Goal: Task Accomplishment & Management: Complete application form

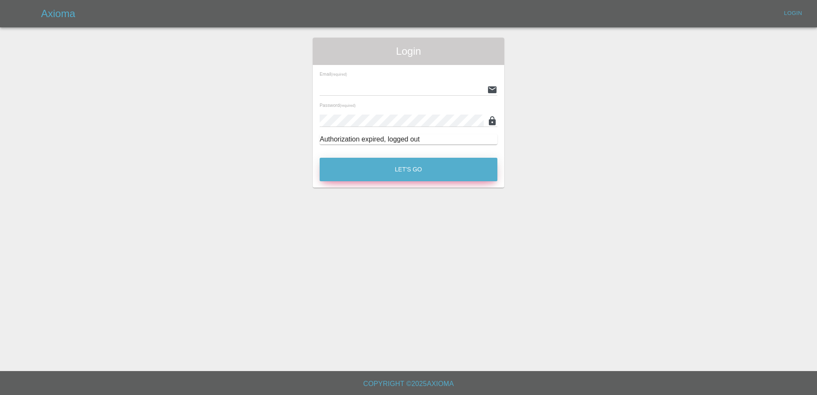
type input "[PERSON_NAME][EMAIL_ADDRESS][PERSON_NAME][DOMAIN_NAME]"
click at [400, 181] on button "Let's Go" at bounding box center [409, 170] width 178 height 24
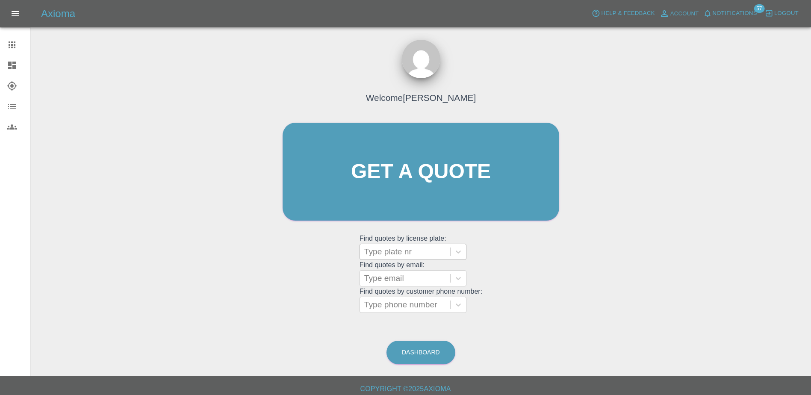
click at [391, 251] on div at bounding box center [405, 252] width 82 height 12
paste input "DT25WVJ"
type input "D"
paste input "DT25WVJ"
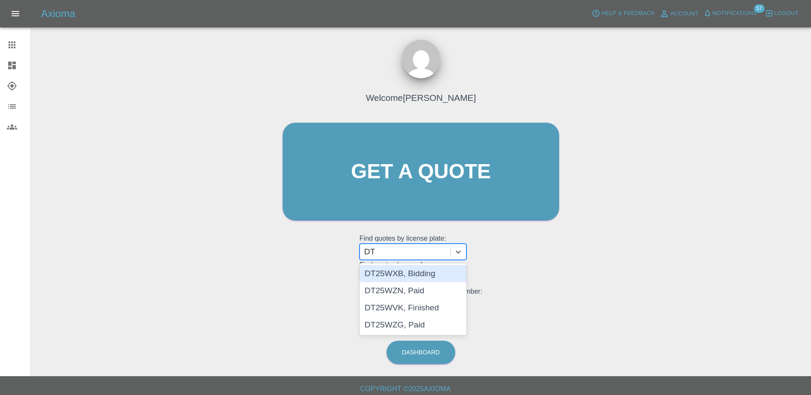
type input "D"
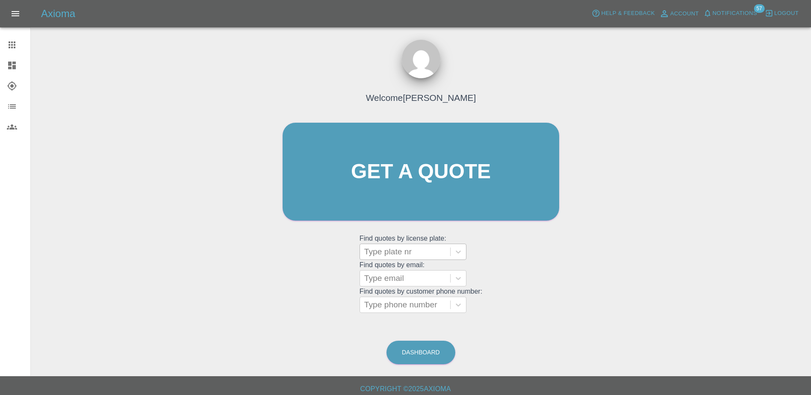
click at [408, 254] on div at bounding box center [405, 252] width 82 height 12
paste input "DT25YWS"
type input "DT25YWS"
click at [412, 201] on link "Get a quote" at bounding box center [420, 172] width 276 height 98
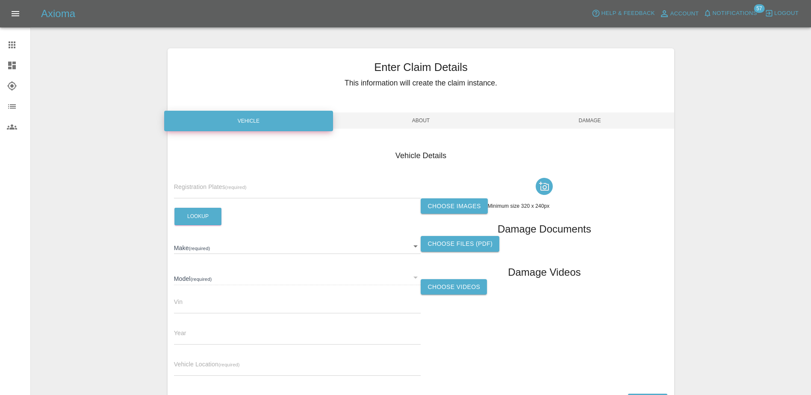
click at [287, 183] on div "Registration Plates (required)" at bounding box center [297, 186] width 247 height 24
click at [212, 189] on input "text" at bounding box center [297, 192] width 247 height 12
click at [194, 190] on input "text" at bounding box center [297, 192] width 247 height 12
paste input "DY25WYG"
type input "DY25WYG"
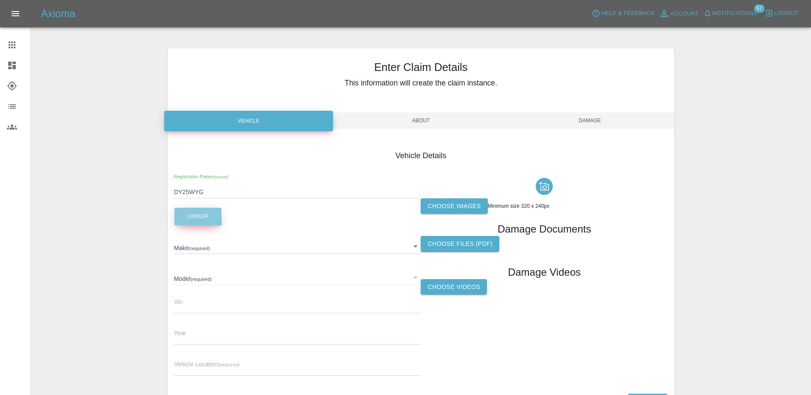
click at [190, 215] on button "Lookup" at bounding box center [197, 217] width 47 height 18
type input "NISSAN"
type input "2025"
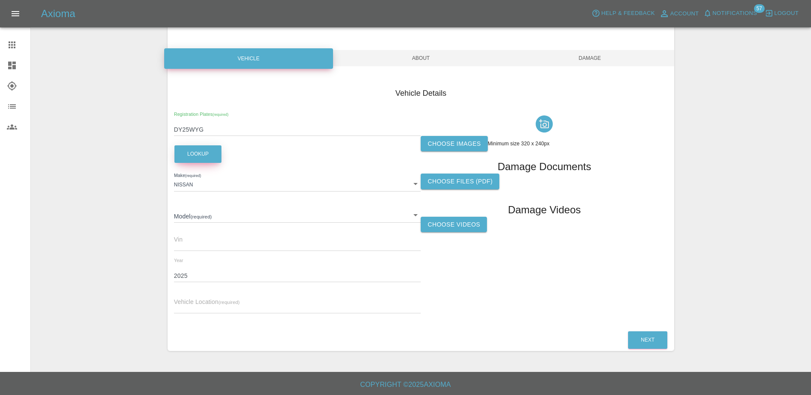
scroll to position [63, 0]
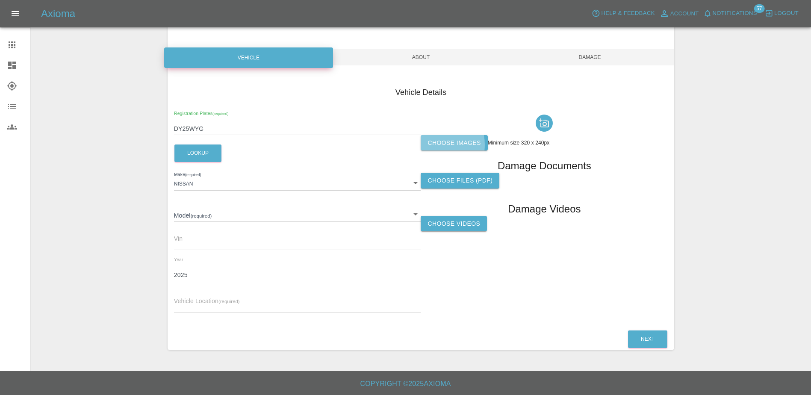
click at [433, 145] on label "Choose images" at bounding box center [454, 143] width 67 height 16
click at [0, 0] on input "Choose images" at bounding box center [0, 0] width 0 height 0
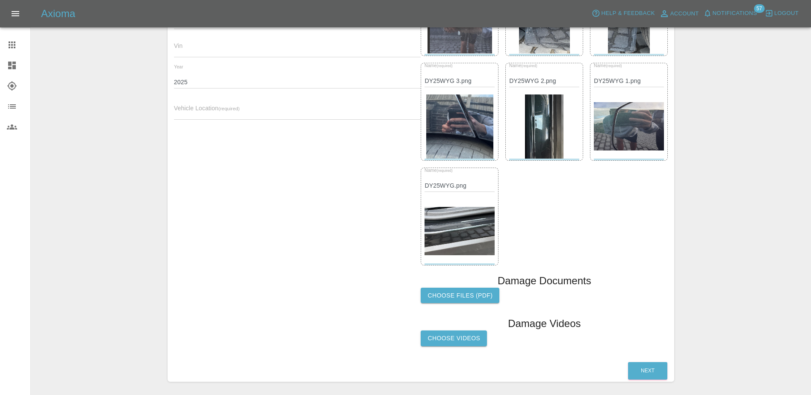
scroll to position [202, 0]
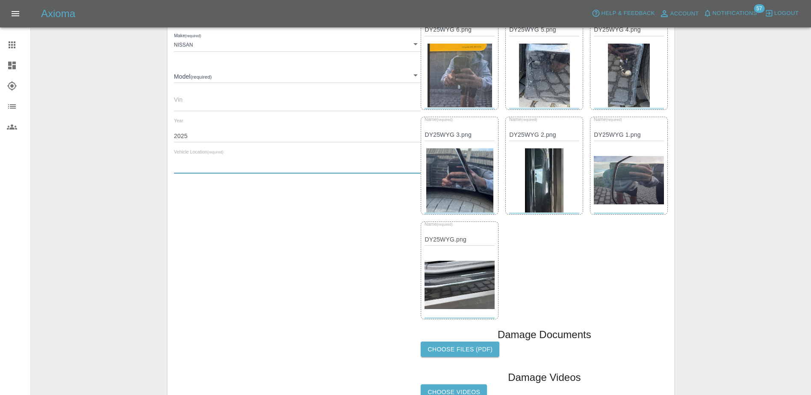
drag, startPoint x: 229, startPoint y: 174, endPoint x: 239, endPoint y: 165, distance: 12.7
click at [229, 174] on input "text" at bounding box center [297, 167] width 247 height 12
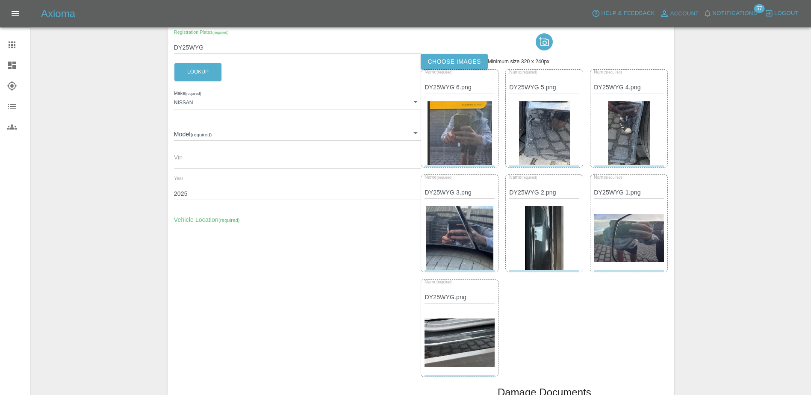
scroll to position [159, 0]
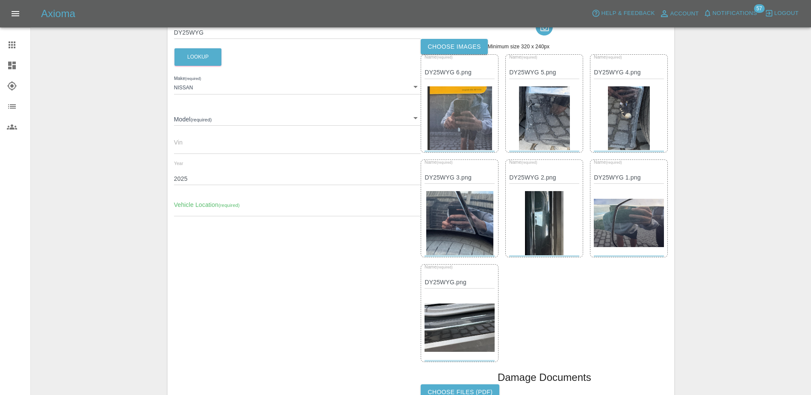
click at [464, 44] on label "Choose images" at bounding box center [454, 47] width 67 height 16
click at [0, 0] on input "Choose images" at bounding box center [0, 0] width 0 height 0
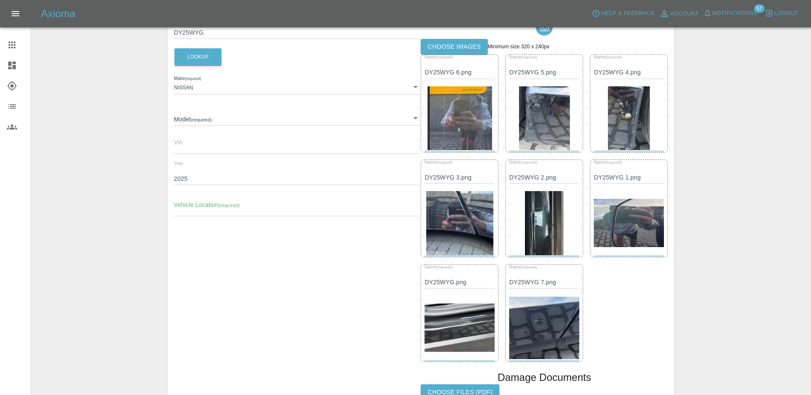
drag, startPoint x: 641, startPoint y: 295, endPoint x: 644, endPoint y: 298, distance: 4.5
click at [644, 298] on div "Name (required) DY25WYG 6.png Name (required) DY25WYG 5.png Name (required) DY2…" at bounding box center [544, 207] width 247 height 307
drag, startPoint x: 247, startPoint y: 204, endPoint x: 287, endPoint y: 198, distance: 41.0
click at [247, 204] on input "text" at bounding box center [297, 210] width 247 height 12
click at [271, 202] on div "Vehicle Location (required)" at bounding box center [297, 204] width 247 height 24
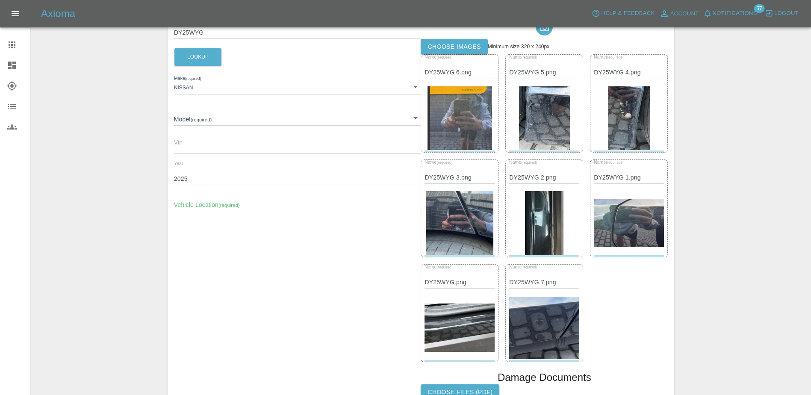
click at [270, 211] on input "text" at bounding box center [297, 210] width 247 height 12
paste input "London Bridge 19 Ltd, 1 Lancey Close, Charlton, London, SE7 8DN"
type input "London Bridge 19 Ltd, 1 Lancey Close, Charlton, London, SE7 8DN"
click at [307, 276] on div "Registration Plates (required) DY25WYG Lookup Make (required) NISSAN NISSAN Mod…" at bounding box center [297, 231] width 247 height 433
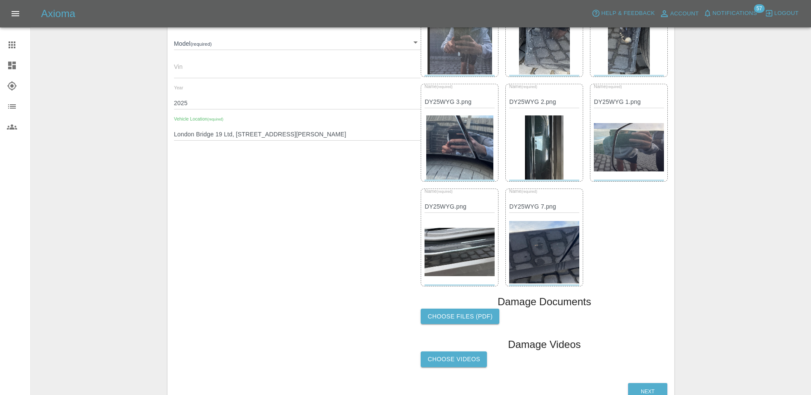
scroll to position [288, 0]
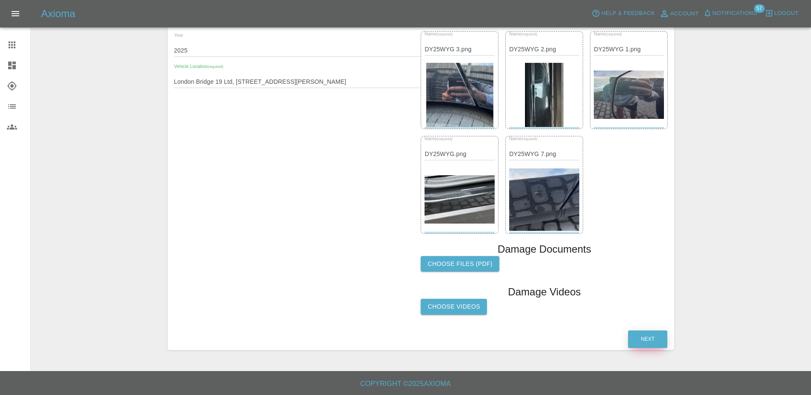
click at [632, 335] on button "Next" at bounding box center [647, 339] width 39 height 18
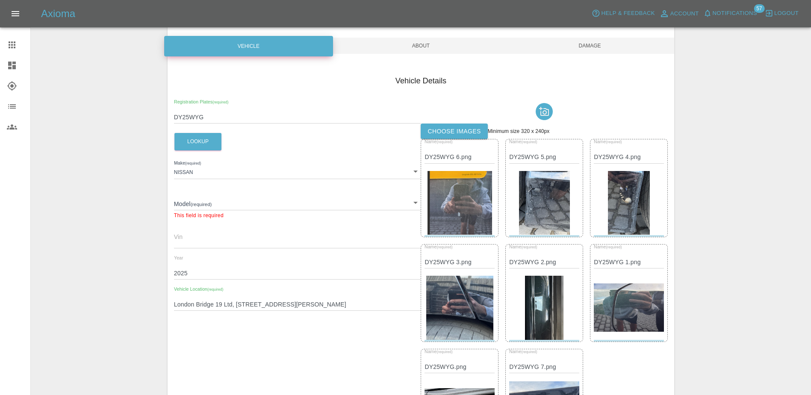
scroll to position [74, 0]
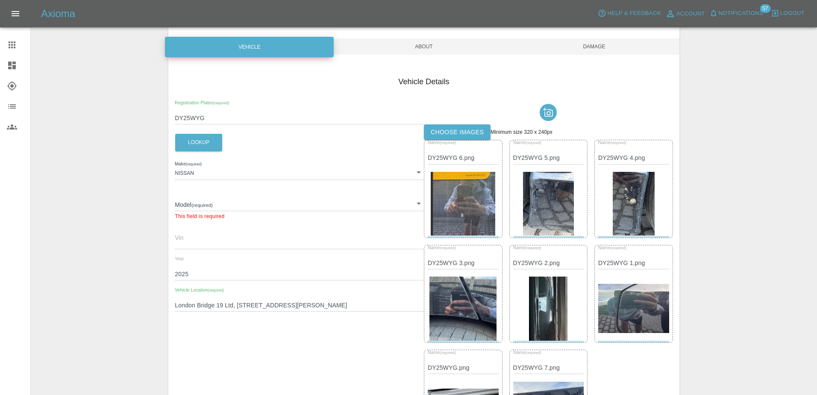
click at [412, 205] on body "Axioma Help & Feedback Account Notifications 57 Logout Claims Dashboard Explore…" at bounding box center [408, 267] width 817 height 682
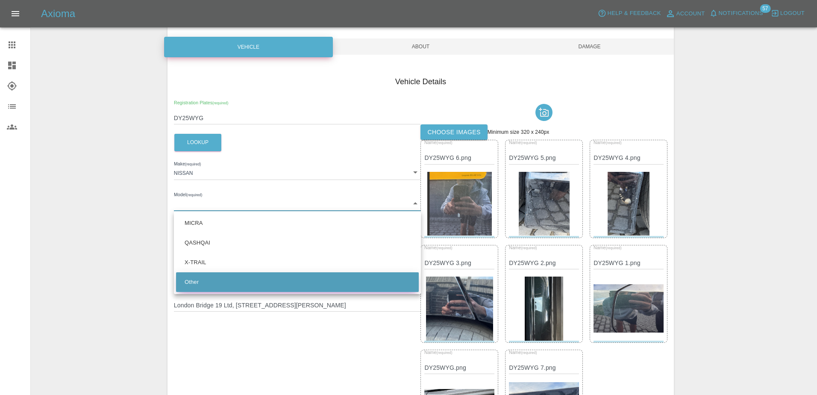
click at [322, 274] on li "Other" at bounding box center [297, 282] width 243 height 20
type input "Other"
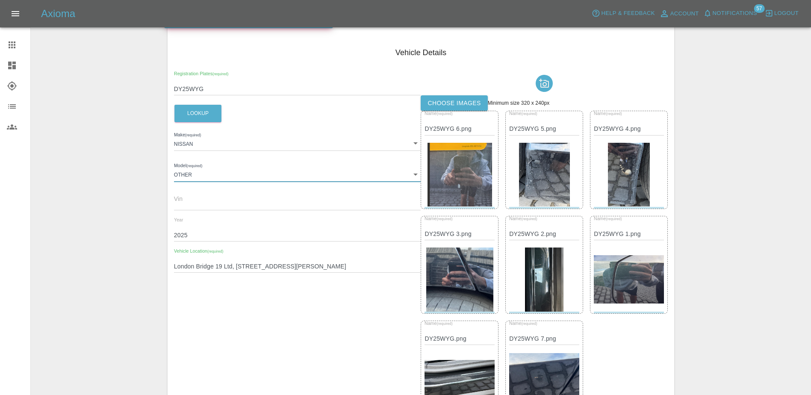
scroll to position [159, 0]
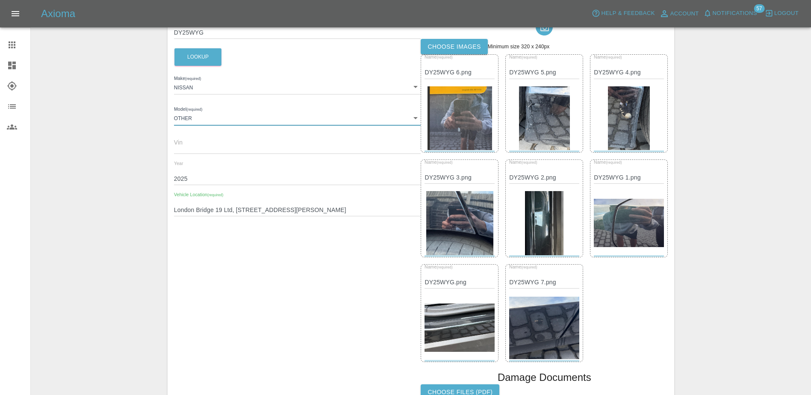
click at [344, 268] on div "Registration Plates (required) DY25WYG Lookup Make (required) NISSAN NISSAN Mod…" at bounding box center [297, 231] width 247 height 433
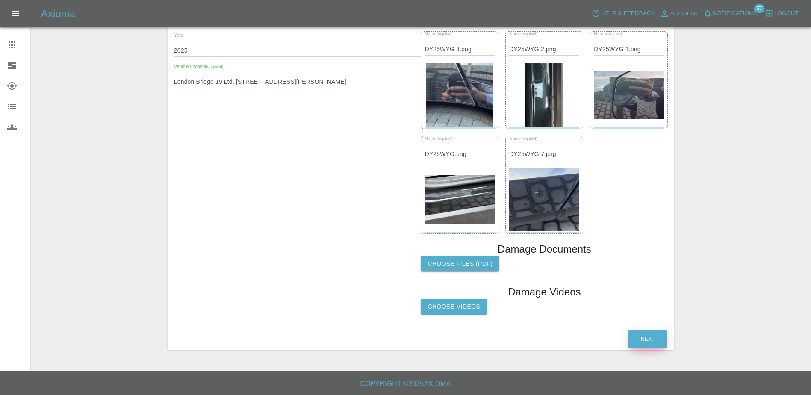
click at [642, 341] on button "Next" at bounding box center [647, 339] width 39 height 18
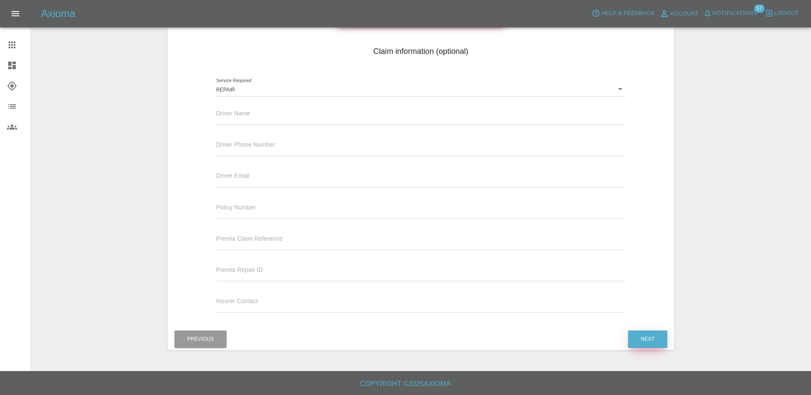
scroll to position [104, 0]
click at [318, 123] on input "text" at bounding box center [420, 118] width 409 height 12
click at [496, 118] on input "text" at bounding box center [420, 118] width 409 height 12
paste input "[PERSON_NAME]"
type input "[PERSON_NAME]"
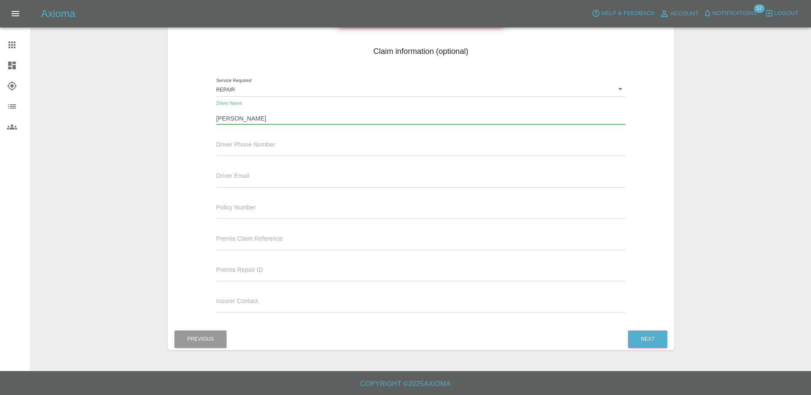
drag, startPoint x: 229, startPoint y: 150, endPoint x: 235, endPoint y: 150, distance: 5.6
click at [229, 150] on input "text" at bounding box center [420, 150] width 409 height 12
click at [268, 145] on input "text" at bounding box center [420, 150] width 409 height 12
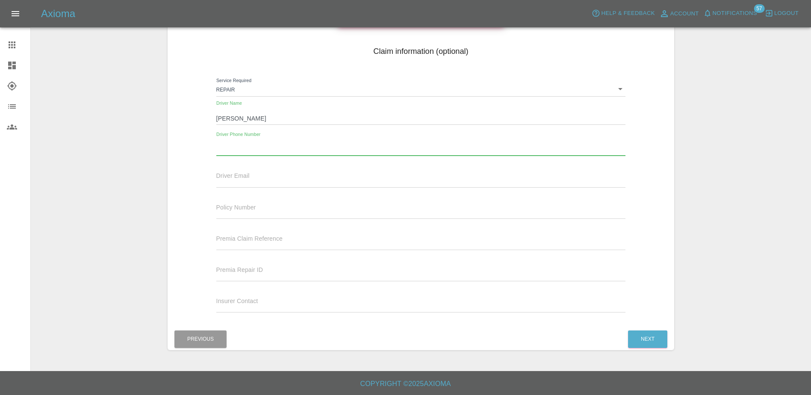
paste input "07813031981"
type input "07813031981"
click at [276, 172] on div "Driver Email" at bounding box center [420, 175] width 409 height 24
click at [657, 347] on button "Next" at bounding box center [647, 339] width 39 height 18
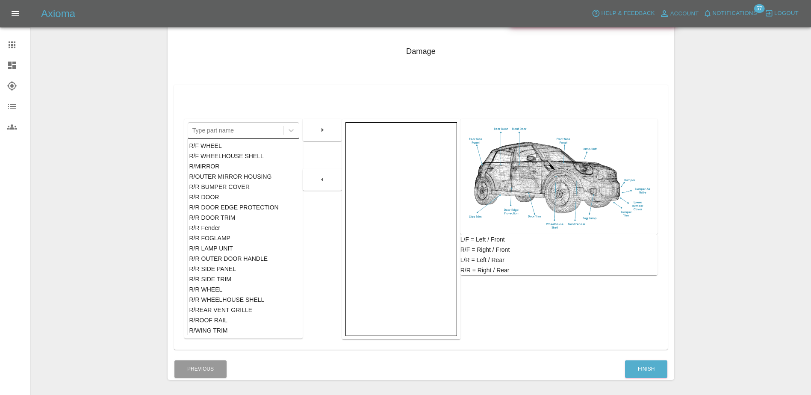
scroll to position [494, 0]
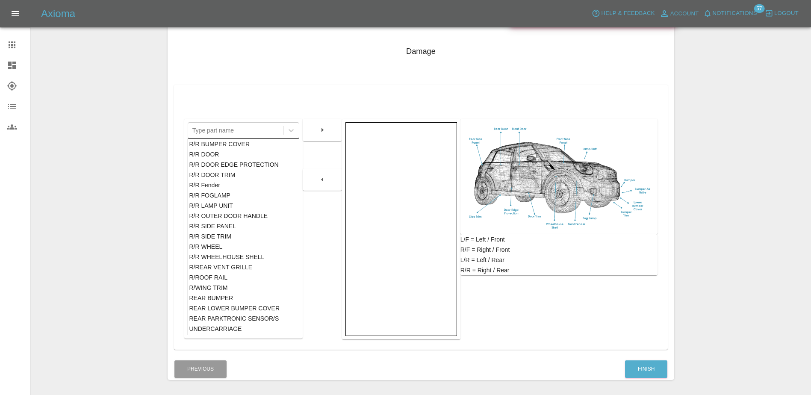
click at [222, 257] on div "R/R WHEELHOUSE SHELL" at bounding box center [243, 257] width 109 height 10
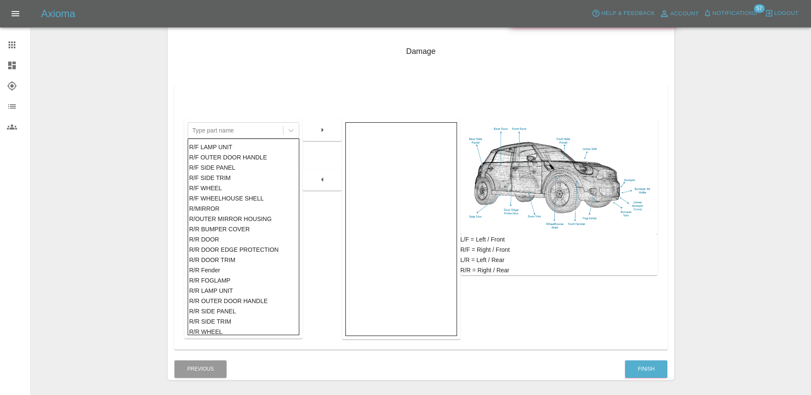
scroll to position [408, 0]
click at [226, 196] on div "R/F WHEELHOUSE SHELL" at bounding box center [243, 199] width 109 height 10
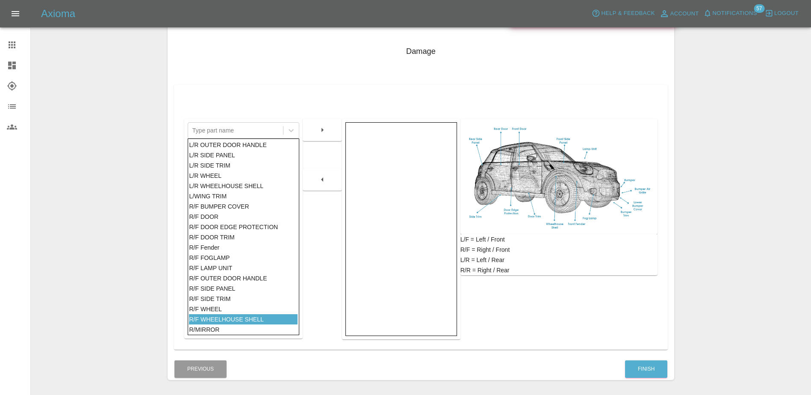
scroll to position [280, 0]
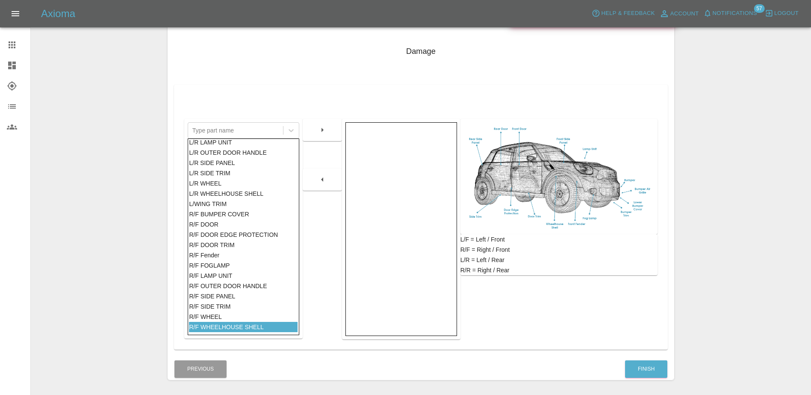
click at [225, 198] on div "L/R WHEELHOUSE SHELL" at bounding box center [243, 193] width 109 height 10
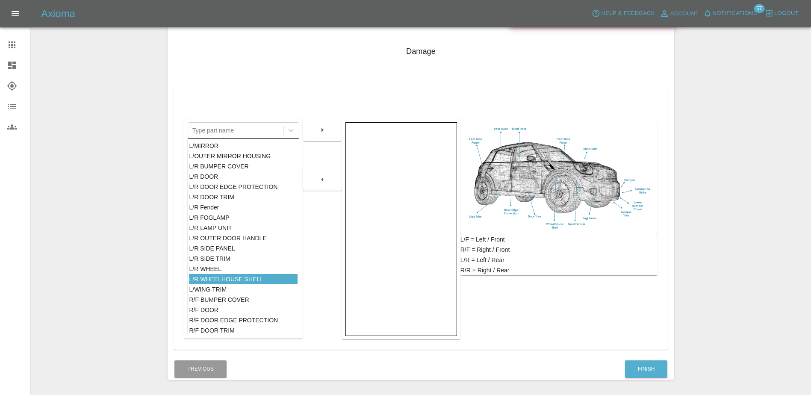
scroll to position [152, 0]
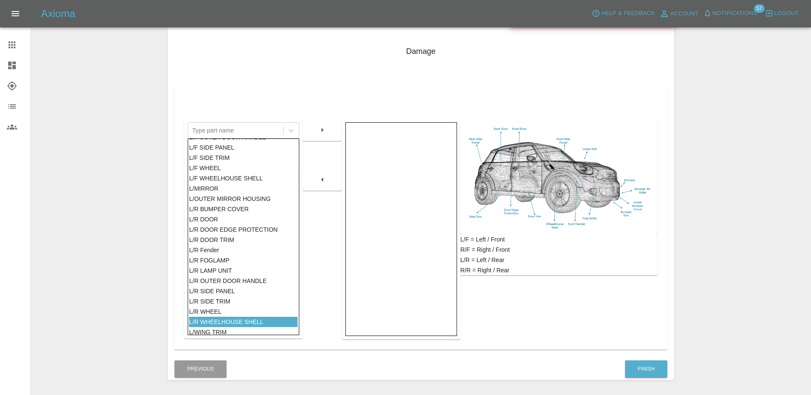
click at [321, 134] on icon "button" at bounding box center [322, 130] width 10 height 10
click at [232, 179] on div "L/F WHEELHOUSE SHELL" at bounding box center [243, 178] width 109 height 10
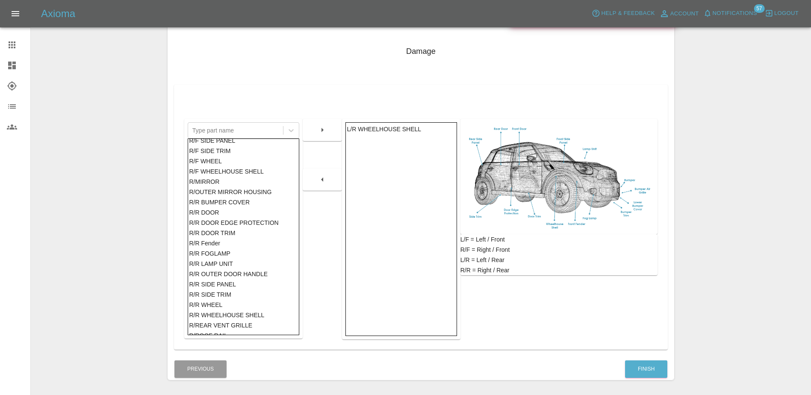
scroll to position [483, 0]
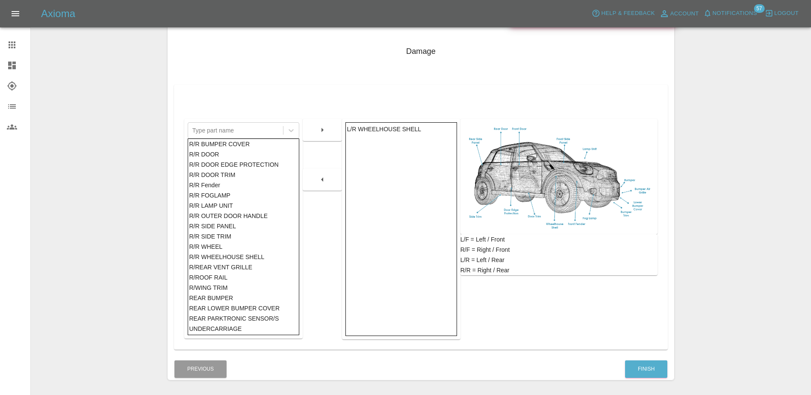
click at [242, 253] on div "R/R WHEELHOUSE SHELL" at bounding box center [243, 257] width 109 height 10
click at [324, 133] on icon "button" at bounding box center [322, 130] width 10 height 10
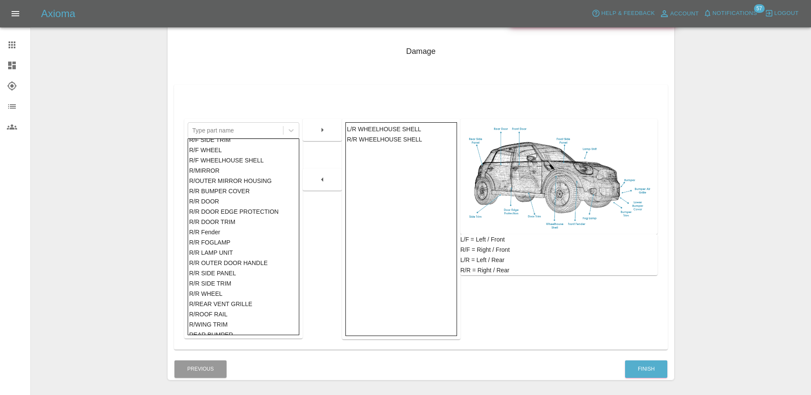
scroll to position [473, 0]
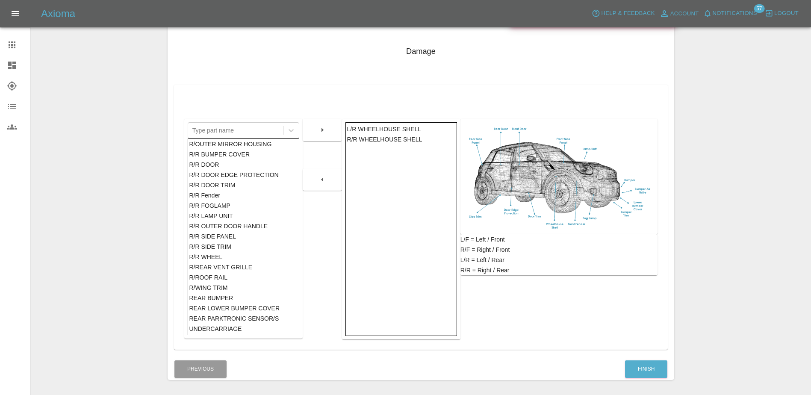
click at [246, 300] on div "REAR BUMPER" at bounding box center [243, 298] width 109 height 10
click at [319, 135] on button "button" at bounding box center [322, 129] width 27 height 15
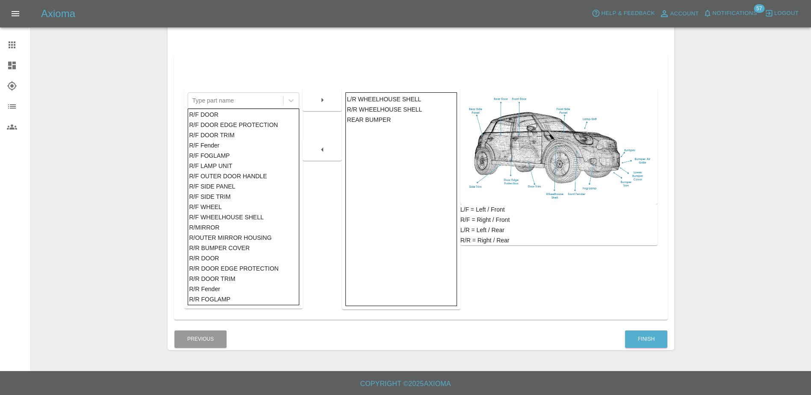
scroll to position [335, 0]
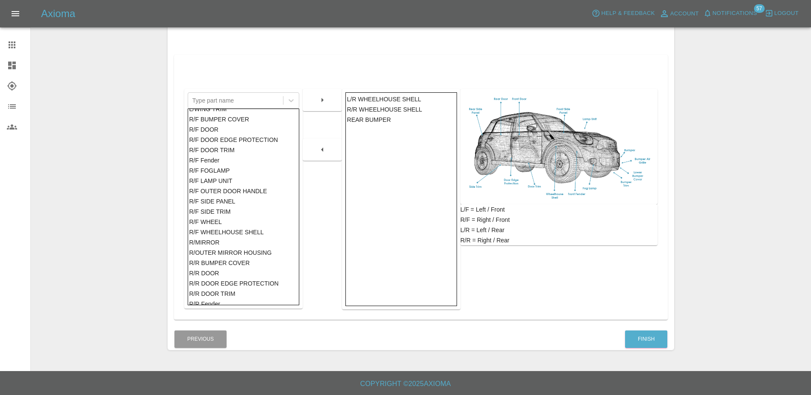
click at [233, 128] on div "R/F DOOR" at bounding box center [243, 129] width 109 height 10
click at [322, 102] on icon "button" at bounding box center [322, 100] width 10 height 10
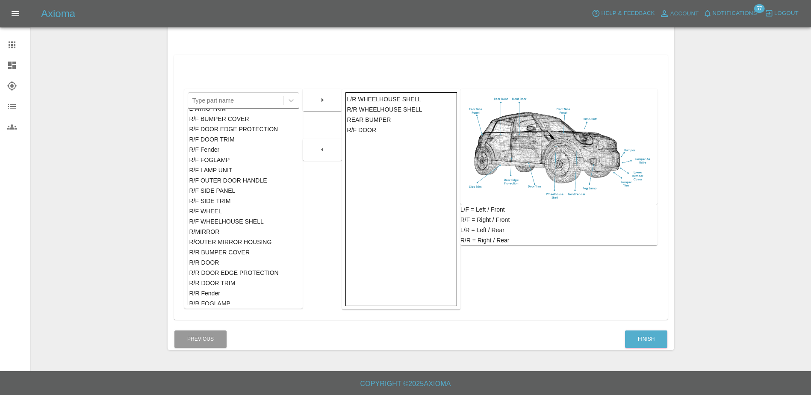
scroll to position [377, 0]
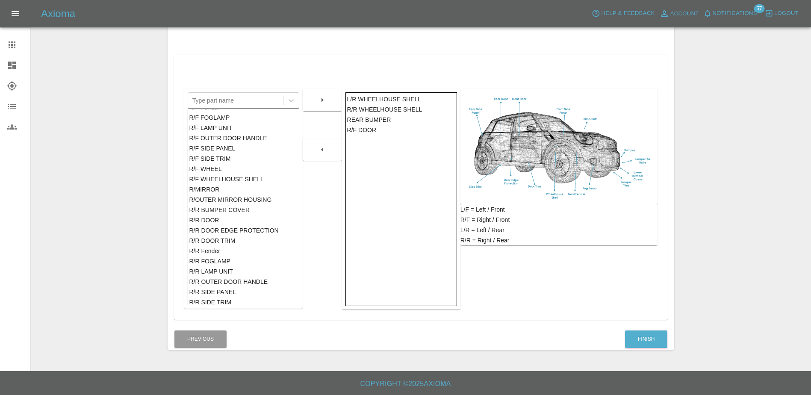
click at [238, 218] on div "R/R DOOR" at bounding box center [243, 220] width 109 height 10
click at [321, 93] on button "button" at bounding box center [322, 99] width 27 height 15
click at [644, 335] on button "Finish" at bounding box center [646, 339] width 42 height 18
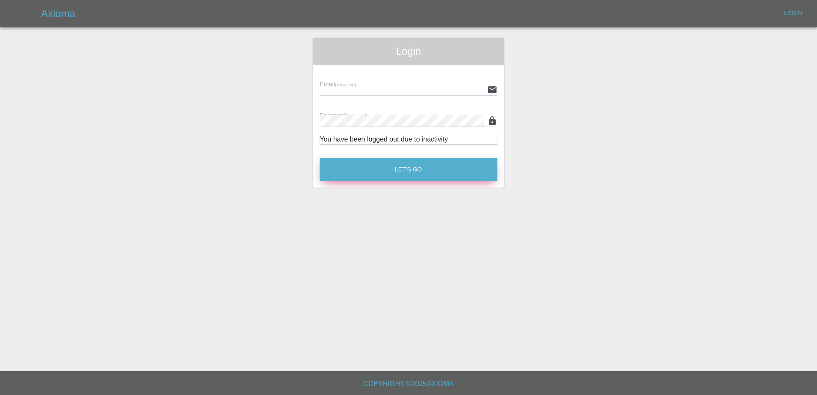
type input "Aimee.Broom@greenhous.co.uk"
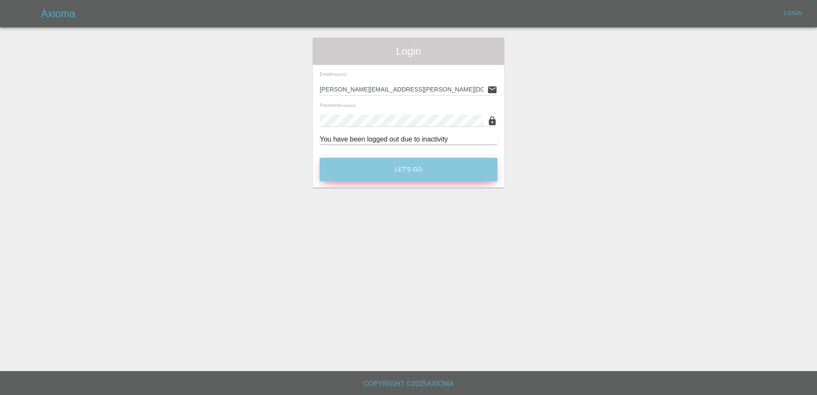
click at [389, 175] on button "Let's Go" at bounding box center [409, 170] width 178 height 24
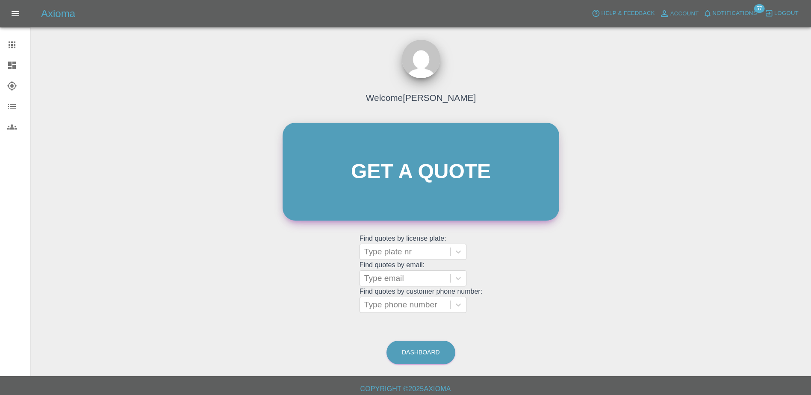
click at [415, 182] on link "Get a quote" at bounding box center [420, 172] width 276 height 98
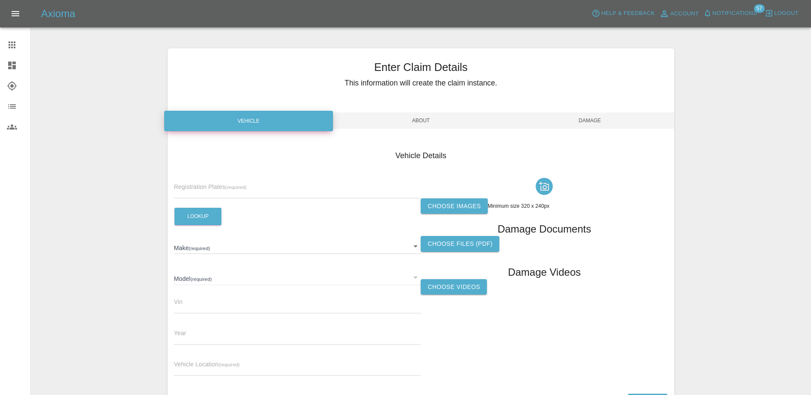
click at [268, 188] on input "text" at bounding box center [297, 192] width 247 height 12
click at [219, 186] on input "text" at bounding box center [297, 192] width 247 height 12
paste input "DY25WYG"
type input "DY25WYG"
click at [197, 218] on button "Lookup" at bounding box center [197, 217] width 47 height 18
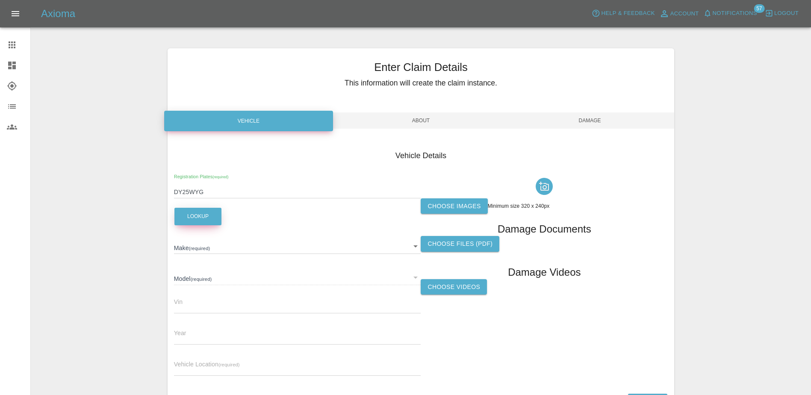
type input "NISSAN"
type input "2025"
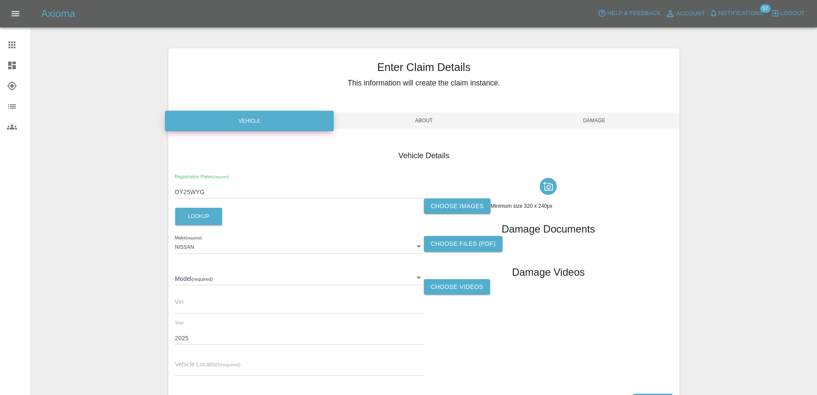
click at [409, 278] on body "Axioma Help & Feedback Account Notifications 57 Logout Claims Dashboard Explore…" at bounding box center [408, 229] width 817 height 458
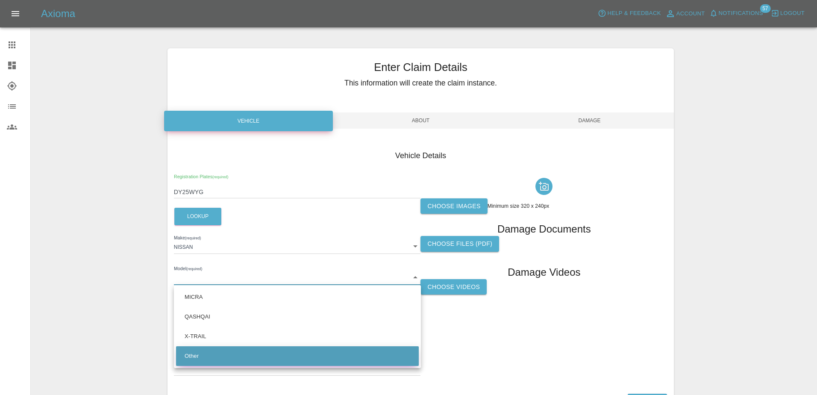
click at [301, 355] on li "Other" at bounding box center [297, 356] width 243 height 20
type input "Other"
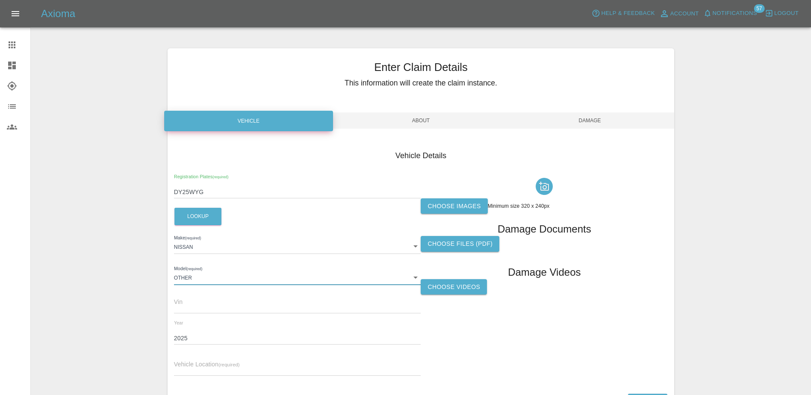
click at [290, 362] on div "Vehicle Location (required)" at bounding box center [297, 364] width 247 height 24
click at [232, 370] on input "text" at bounding box center [297, 369] width 247 height 12
click at [242, 373] on input "text" at bounding box center [297, 369] width 247 height 12
paste input "DY25WYG"
type input "D"
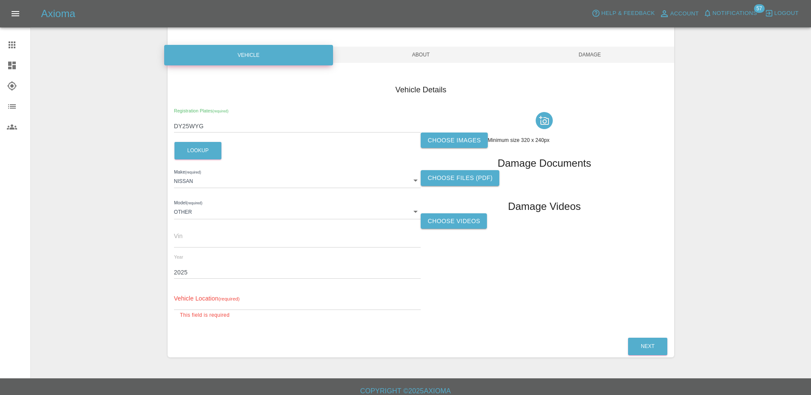
scroll to position [73, 0]
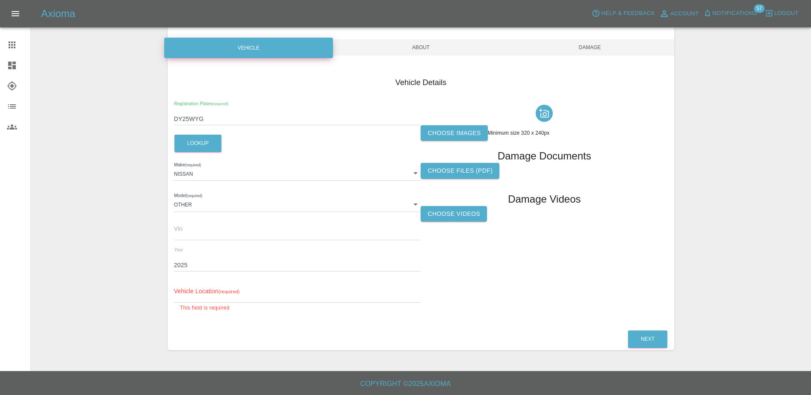
click at [280, 288] on div "Vehicle Location (required) This field is required" at bounding box center [297, 296] width 247 height 34
click at [279, 291] on input "text" at bounding box center [297, 296] width 247 height 12
paste input "London Bridge 19 Ltd, 1 Lancey Close, Charlton, London, SE7 8DN"
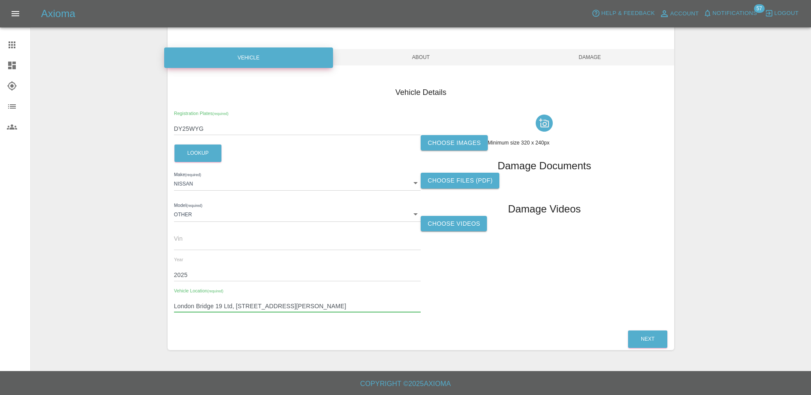
type input "London Bridge 19 Ltd, 1 Lancey Close, Charlton, London, SE7 8DN"
click at [458, 143] on label "Choose images" at bounding box center [454, 143] width 67 height 16
click at [0, 0] on input "Choose images" at bounding box center [0, 0] width 0 height 0
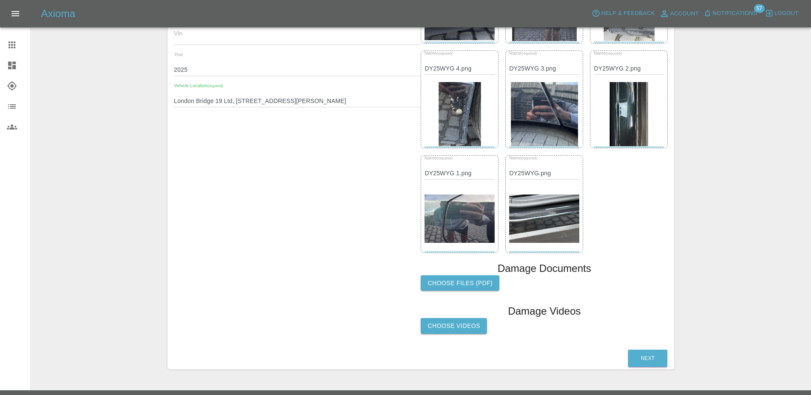
scroll to position [277, 0]
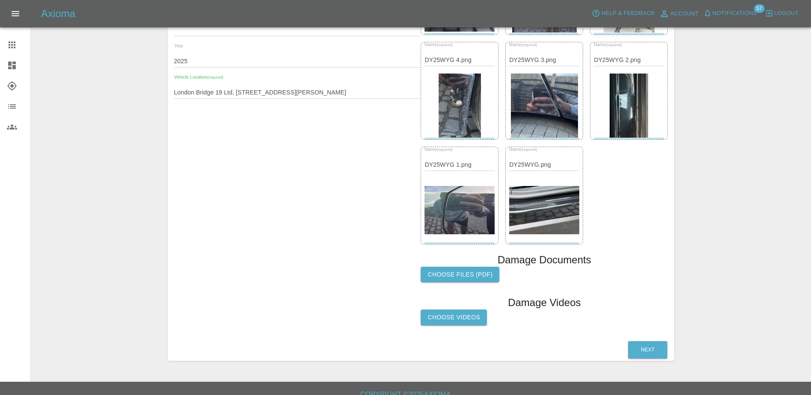
click at [644, 338] on div "Vehicle Details Registration Plates (required) DY25WYG Lookup Make (required) N…" at bounding box center [421, 99] width 506 height 479
click at [643, 346] on button "Next" at bounding box center [647, 350] width 39 height 18
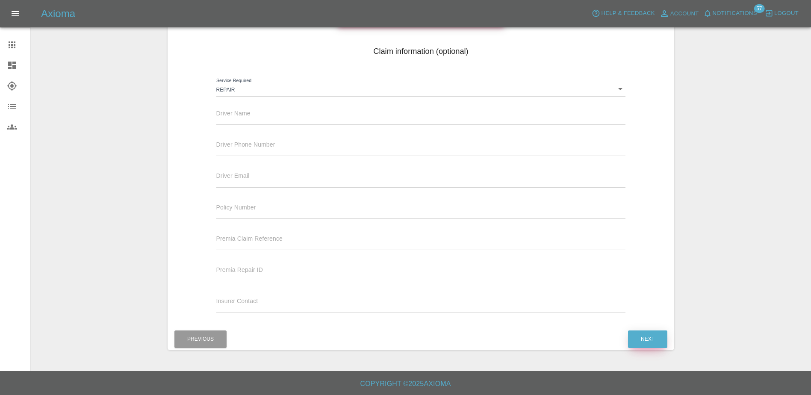
scroll to position [104, 0]
click at [249, 109] on label "Driver Name" at bounding box center [233, 113] width 34 height 9
click at [254, 114] on input "text" at bounding box center [420, 118] width 409 height 12
click at [472, 133] on div "Driver Phone Number" at bounding box center [420, 144] width 409 height 24
click at [469, 118] on input "text" at bounding box center [420, 118] width 409 height 12
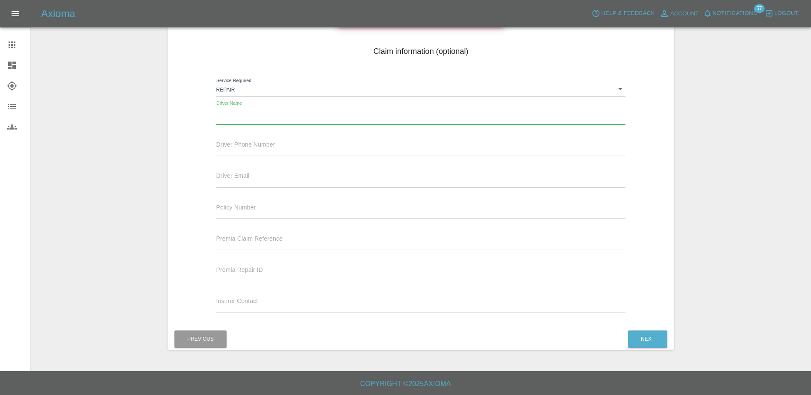
paste input "[PERSON_NAME]"
type input "[PERSON_NAME]"
click at [438, 142] on div "Driver Phone Number" at bounding box center [420, 144] width 409 height 24
click at [432, 147] on input "text" at bounding box center [420, 150] width 409 height 12
click at [376, 155] on input "text" at bounding box center [420, 150] width 409 height 12
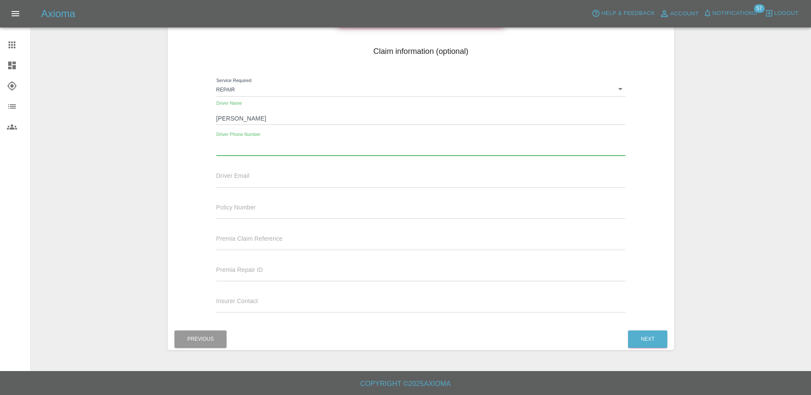
paste input "07813031981"
type input "07813031981"
click at [648, 332] on button "Next" at bounding box center [647, 339] width 39 height 18
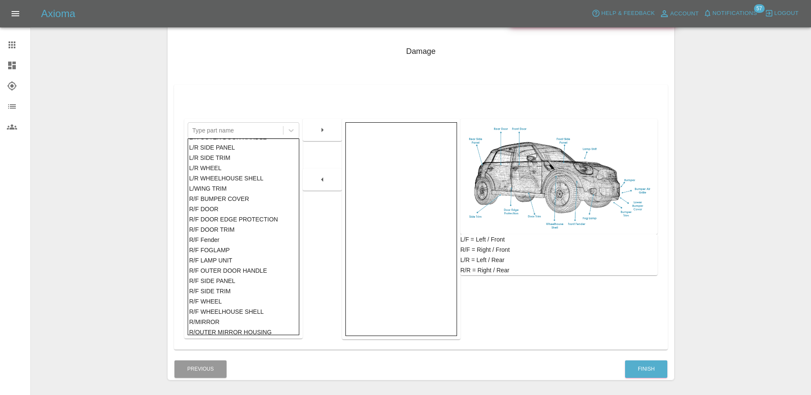
scroll to position [299, 0]
drag, startPoint x: 216, startPoint y: 205, endPoint x: 221, endPoint y: 204, distance: 5.2
click at [216, 205] on div "R/F DOOR" at bounding box center [243, 205] width 109 height 10
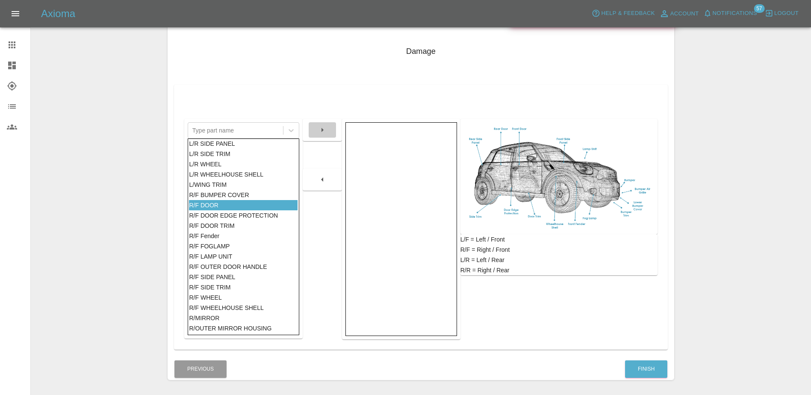
click at [324, 127] on icon "button" at bounding box center [322, 130] width 10 height 10
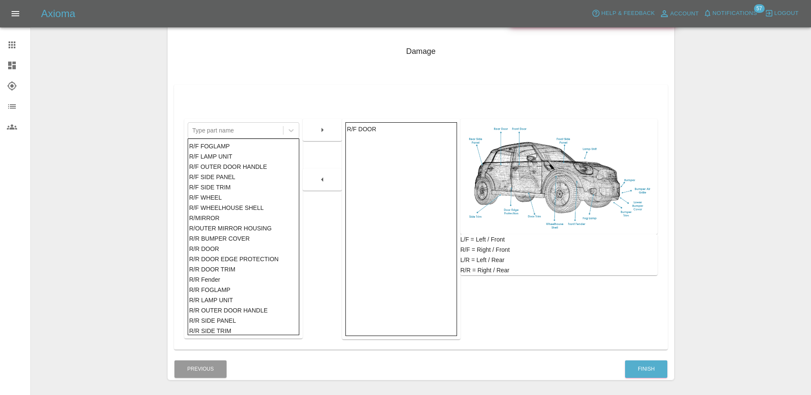
scroll to position [427, 0]
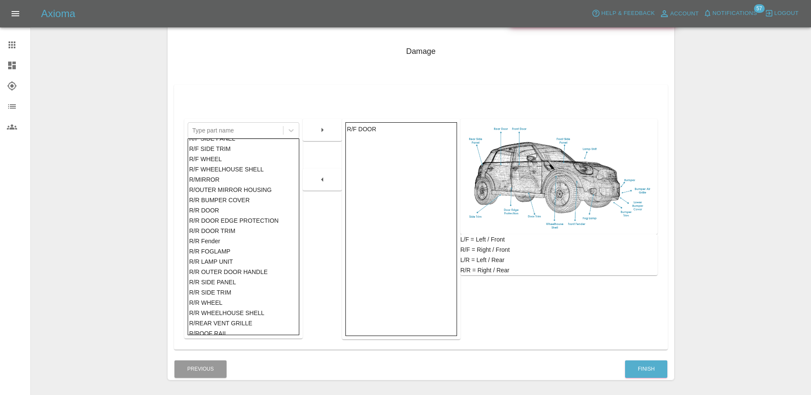
click at [232, 207] on div "R/R DOOR" at bounding box center [243, 210] width 109 height 10
click at [327, 122] on button "button" at bounding box center [322, 129] width 27 height 15
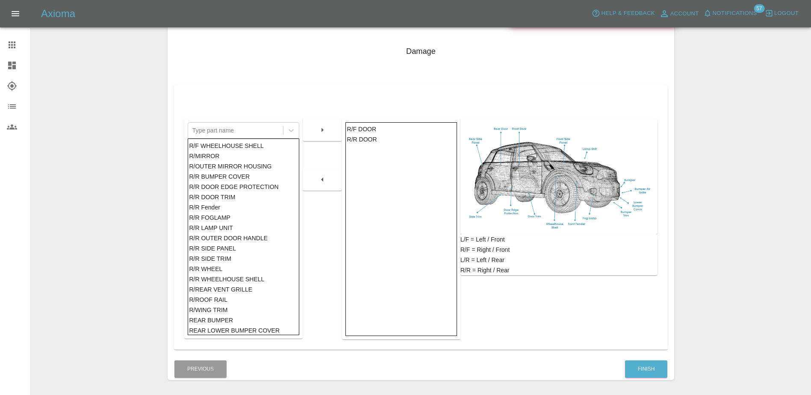
scroll to position [473, 0]
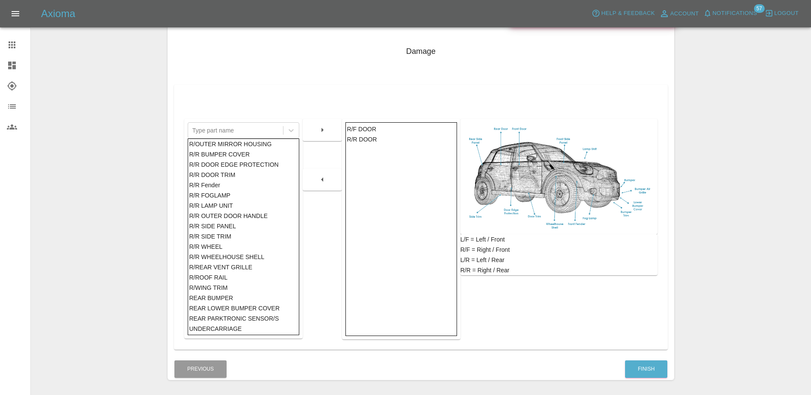
click at [238, 252] on div "R/R WHEELHOUSE SHELL" at bounding box center [243, 257] width 109 height 10
click at [324, 127] on icon "button" at bounding box center [322, 130] width 10 height 10
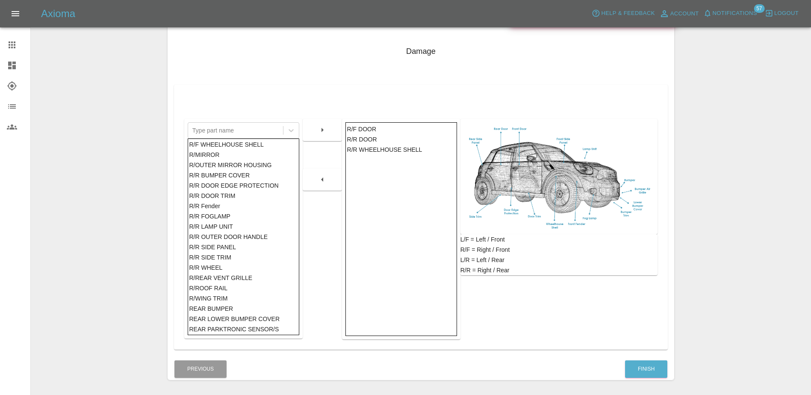
scroll to position [463, 0]
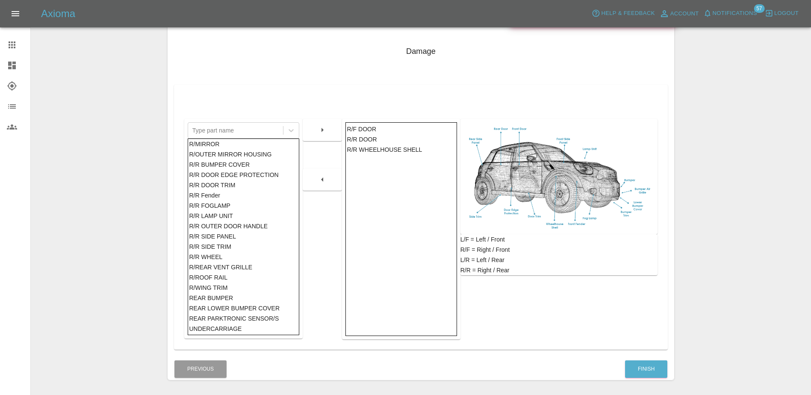
click at [242, 290] on div "R/WING TRIM" at bounding box center [243, 287] width 109 height 10
click at [240, 295] on div "REAR BUMPER" at bounding box center [243, 298] width 109 height 10
click at [319, 130] on icon "button" at bounding box center [322, 130] width 10 height 10
click at [237, 146] on div "R/F WHEELHOUSE SHELL" at bounding box center [243, 144] width 109 height 10
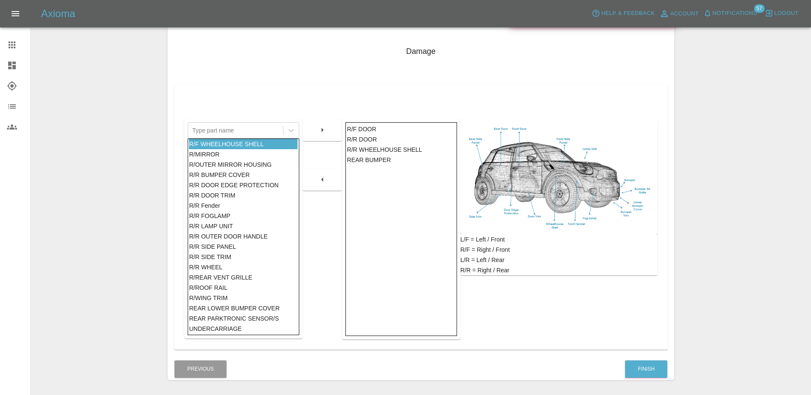
click at [315, 128] on button "button" at bounding box center [322, 129] width 27 height 15
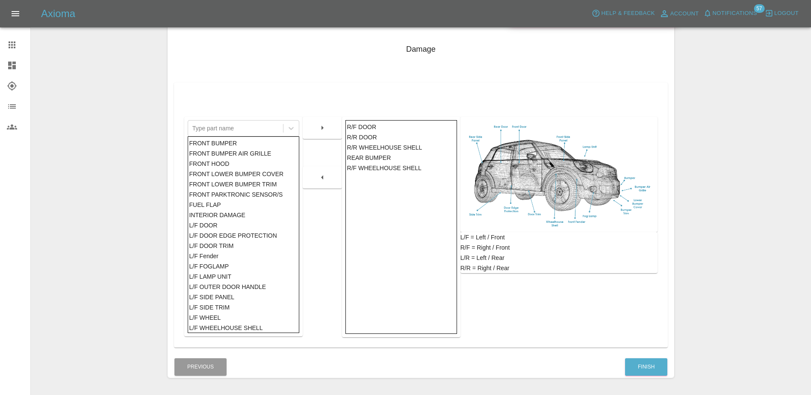
scroll to position [91, 0]
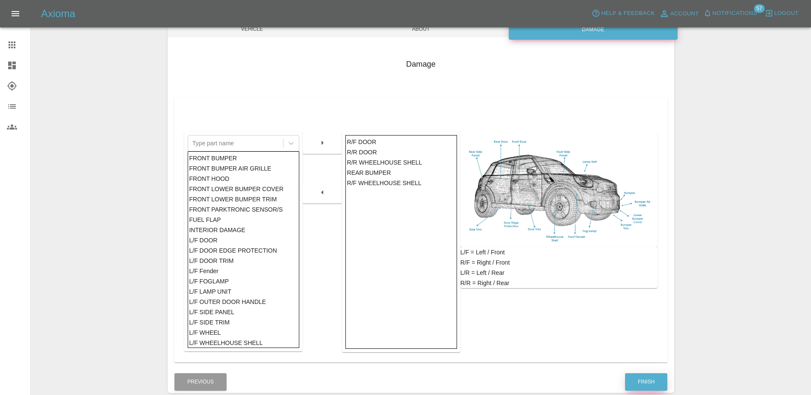
click at [646, 386] on button "Finish" at bounding box center [646, 382] width 42 height 18
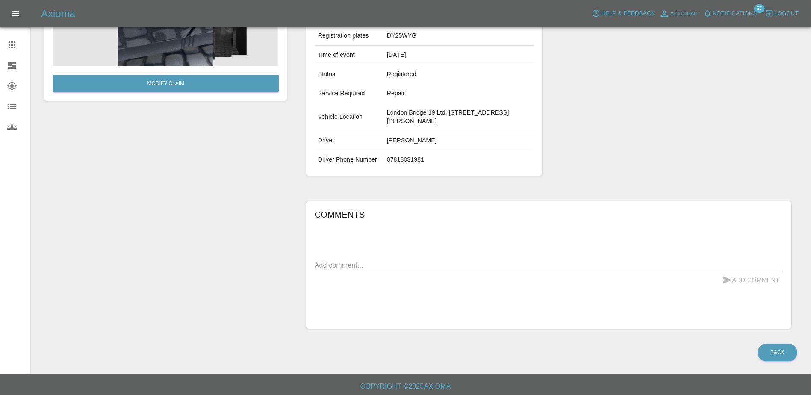
scroll to position [125, 0]
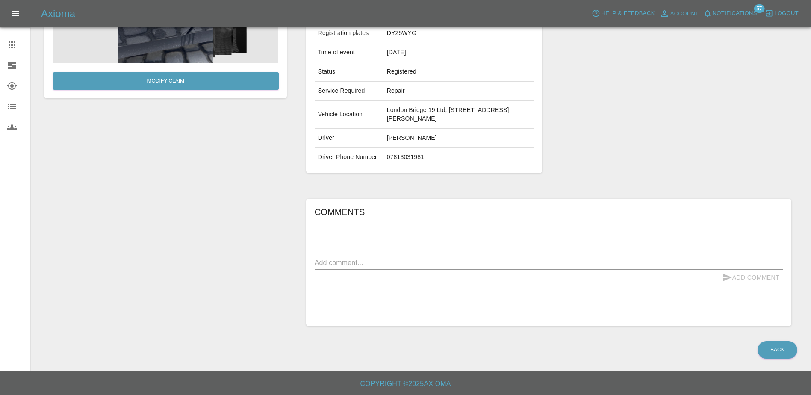
click at [404, 255] on div "Comments x Add Comment" at bounding box center [549, 262] width 468 height 115
click at [411, 260] on textarea at bounding box center [549, 263] width 468 height 10
click at [508, 262] on textarea "scratches in multiple areas - needs a full polish please to get vas many marks …" at bounding box center [549, 263] width 468 height 10
type textarea "scratches in multiple areas - needs a full polish please to get as many marks o…"
click at [758, 276] on button "Add Comment" at bounding box center [750, 278] width 64 height 16
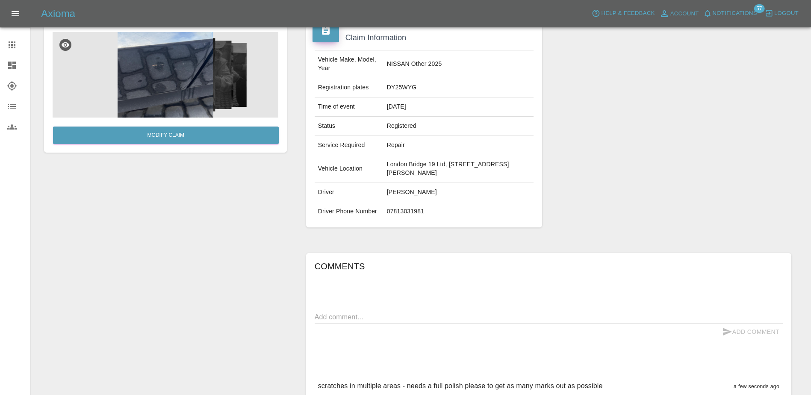
scroll to position [0, 0]
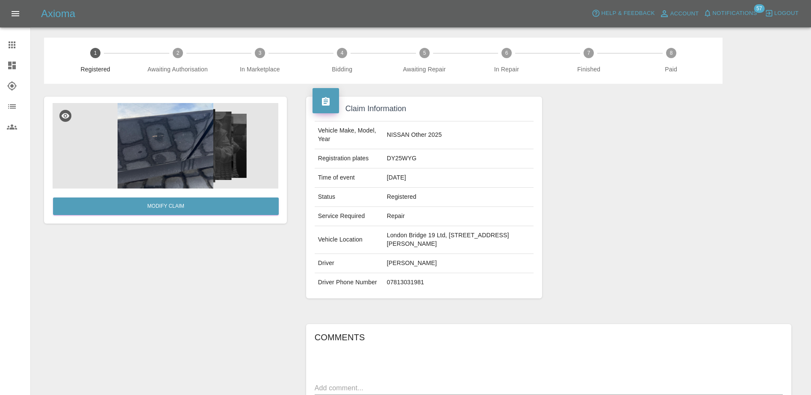
click at [20, 50] on div at bounding box center [19, 45] width 24 height 10
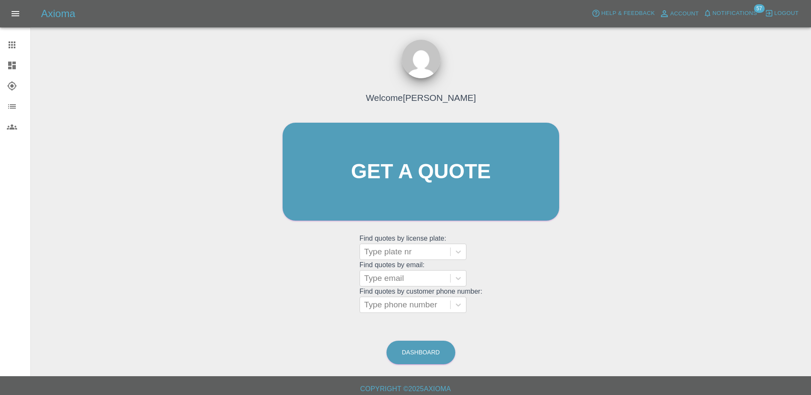
click at [403, 262] on grid "Find quotes by email: Type email" at bounding box center [420, 273] width 123 height 25
click at [405, 253] on div at bounding box center [405, 252] width 82 height 12
click at [420, 252] on div at bounding box center [405, 252] width 82 height 12
paste input "DY25WYG"
type input "DY25WYG"
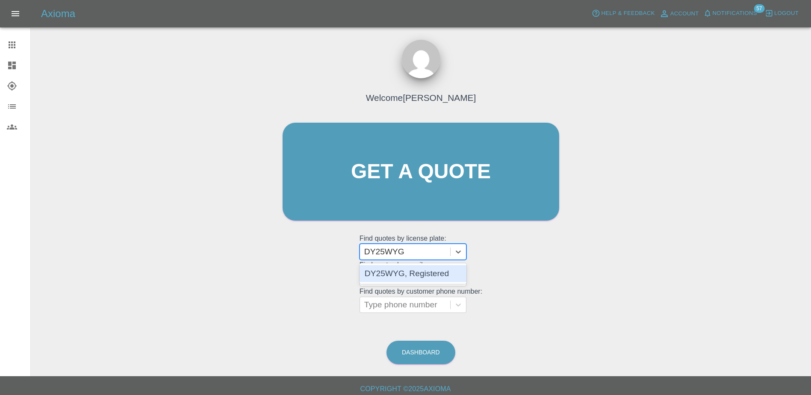
click at [418, 270] on div "DY25WYG, Registered" at bounding box center [412, 273] width 107 height 17
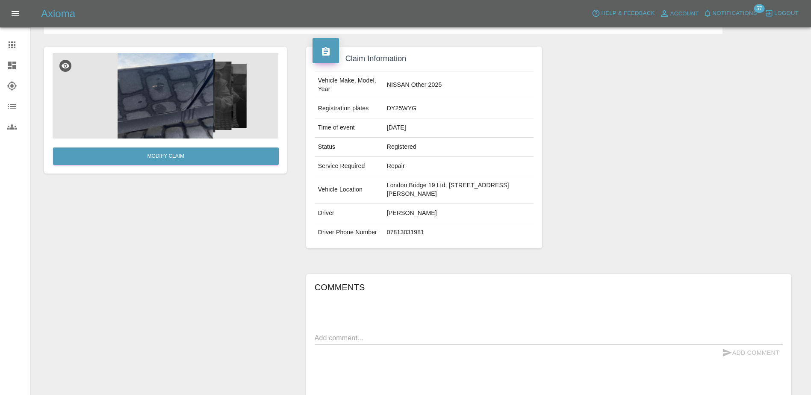
scroll to position [128, 0]
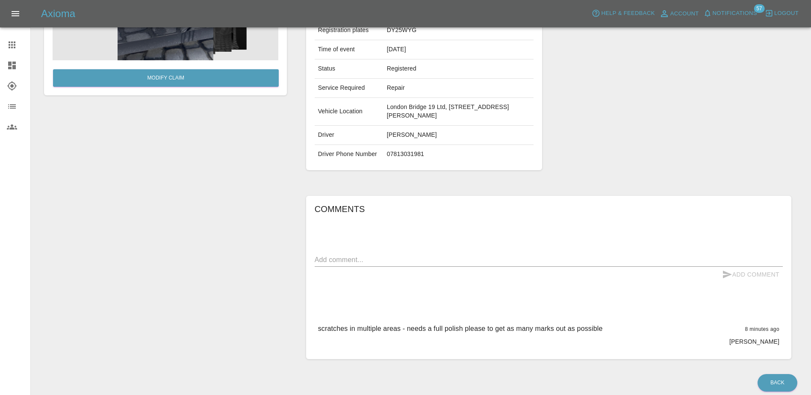
click at [561, 325] on p "scratches in multiple areas - needs a full polish please to get as many marks o…" at bounding box center [460, 329] width 285 height 10
click at [583, 331] on p "scratches in multiple areas - needs a full polish please to get as many marks o…" at bounding box center [460, 329] width 285 height 10
click at [764, 340] on p "[PERSON_NAME]" at bounding box center [754, 341] width 50 height 9
click at [527, 249] on div "Comments x Add Comment scratches in multiple areas - needs a full polish please…" at bounding box center [549, 277] width 468 height 150
click at [525, 253] on div "Comments x Add Comment scratches in multiple areas - needs a full polish please…" at bounding box center [549, 277] width 468 height 150
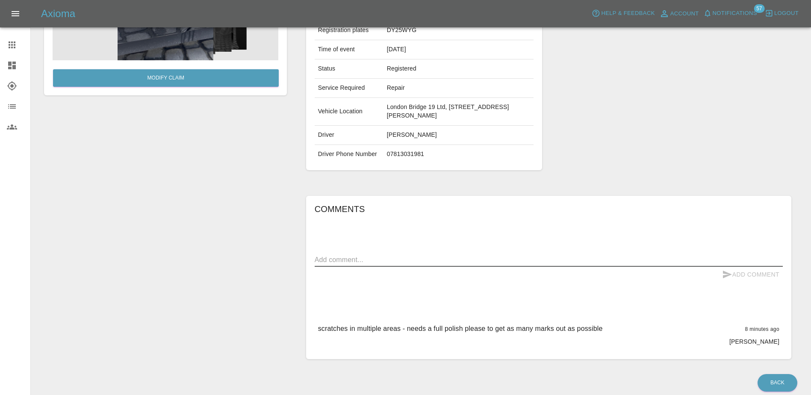
click at [524, 257] on textarea at bounding box center [549, 260] width 468 height 10
type textarea "c"
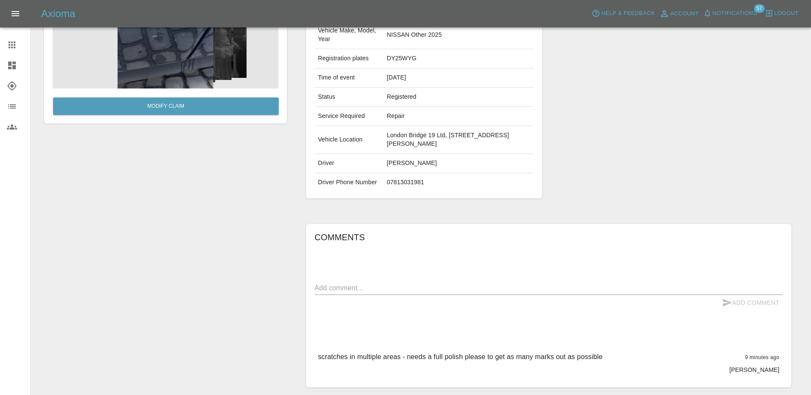
scroll to position [0, 0]
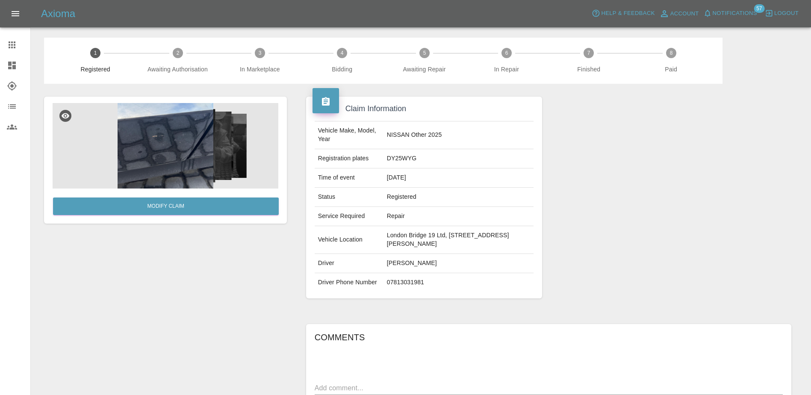
click at [15, 47] on icon at bounding box center [12, 44] width 7 height 7
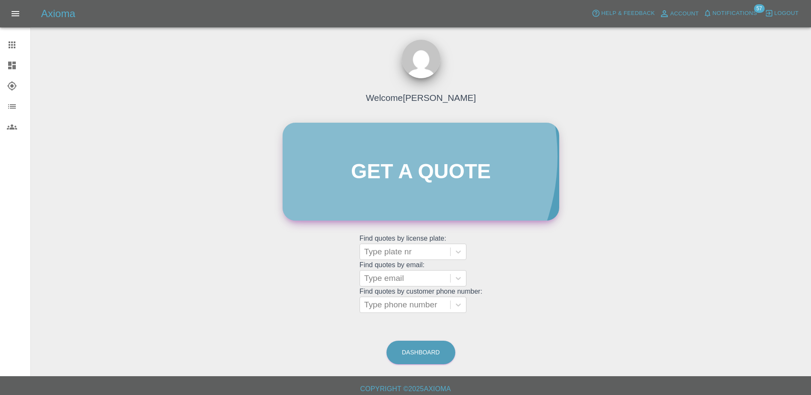
click at [362, 156] on link "Get a quote" at bounding box center [420, 172] width 276 height 98
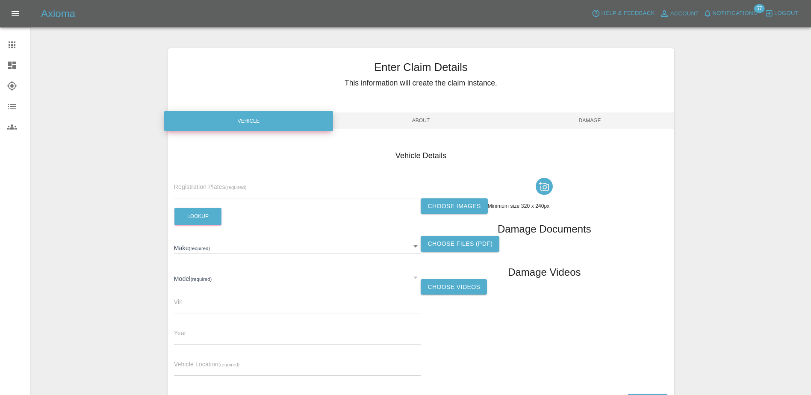
click at [238, 183] on label "Registration Plates (required)" at bounding box center [210, 187] width 73 height 9
drag, startPoint x: 238, startPoint y: 182, endPoint x: 238, endPoint y: 188, distance: 5.1
click at [238, 188] on input "text" at bounding box center [297, 192] width 247 height 12
click at [207, 185] on span "Registration Plates (required)" at bounding box center [210, 186] width 73 height 7
click at [209, 191] on input "text" at bounding box center [297, 192] width 247 height 12
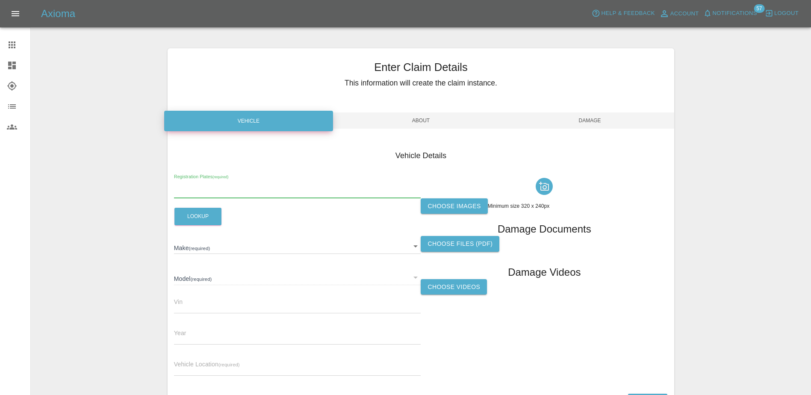
paste input "DT25WVJ"
type input "DT25WVJ"
click at [204, 223] on button "Lookup" at bounding box center [197, 217] width 47 height 18
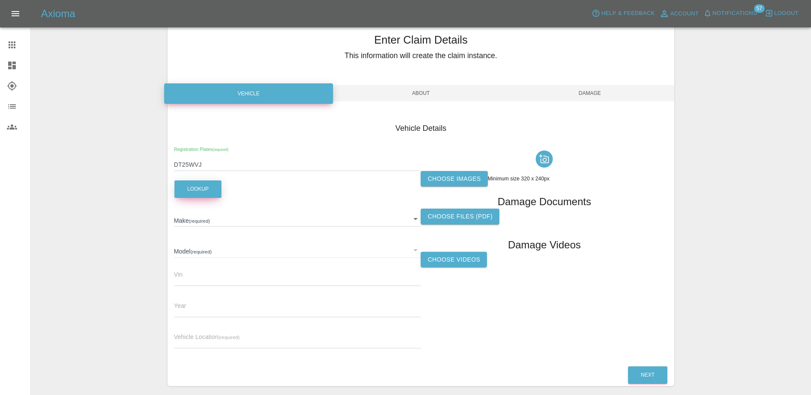
scroll to position [63, 0]
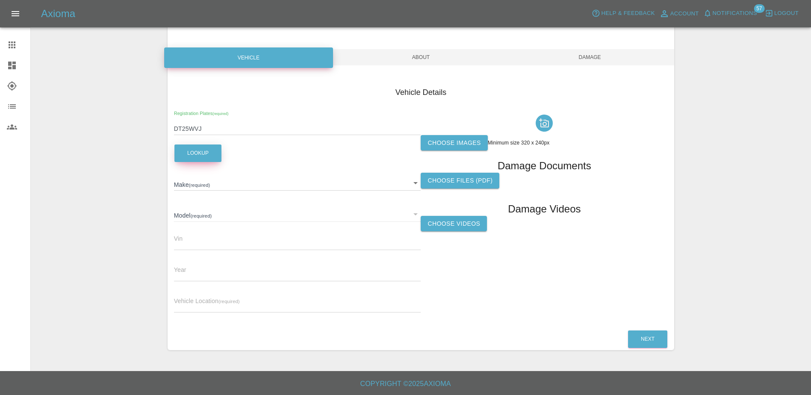
type input "JAECOO"
type input "7 PHEV LUXURY"
type input "LNNBBDEE4SC129056"
type input "2025"
drag, startPoint x: 242, startPoint y: 267, endPoint x: 234, endPoint y: 283, distance: 17.8
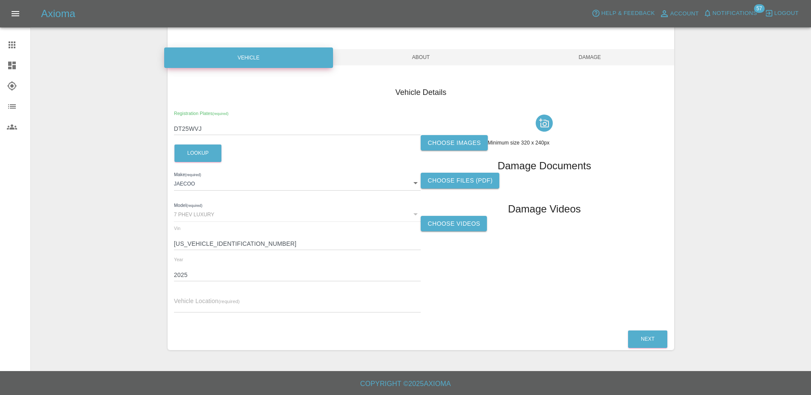
click at [234, 283] on div "Registration Plates (required) DT25WVJ Lookup Make (required) JAECOO JAECOO Mod…" at bounding box center [297, 215] width 247 height 209
drag, startPoint x: 234, startPoint y: 283, endPoint x: 242, endPoint y: 300, distance: 18.7
click at [242, 300] on input "text" at bounding box center [297, 306] width 247 height 12
click at [189, 300] on input "text" at bounding box center [297, 306] width 247 height 12
paste input "21B, Cibber Road, SE23 2EF"
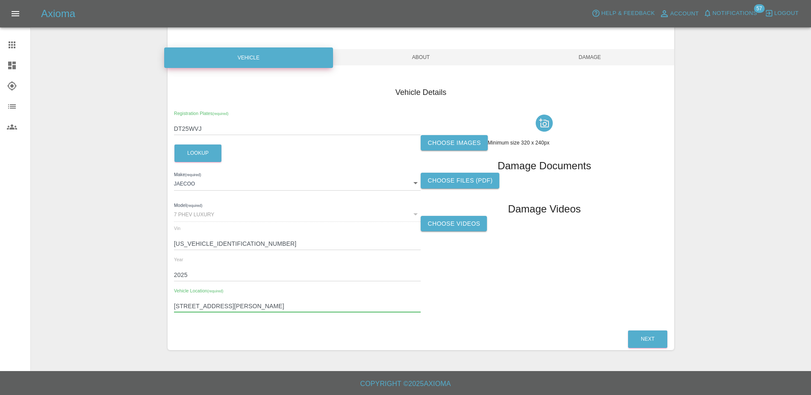
type input "21B, Cibber Road, SE23 2EF"
click at [466, 148] on label "Choose images" at bounding box center [454, 143] width 67 height 16
click at [0, 0] on input "Choose images" at bounding box center [0, 0] width 0 height 0
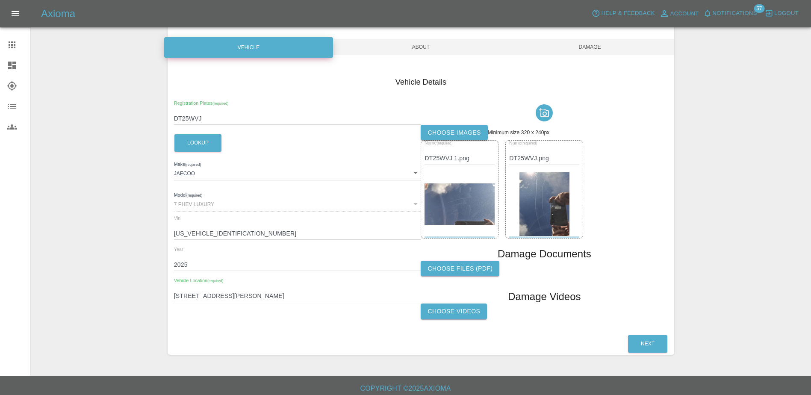
scroll to position [78, 0]
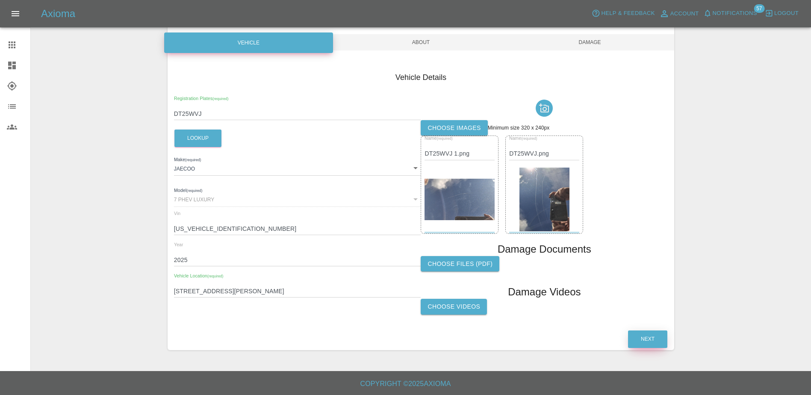
click at [651, 340] on button "Next" at bounding box center [647, 339] width 39 height 18
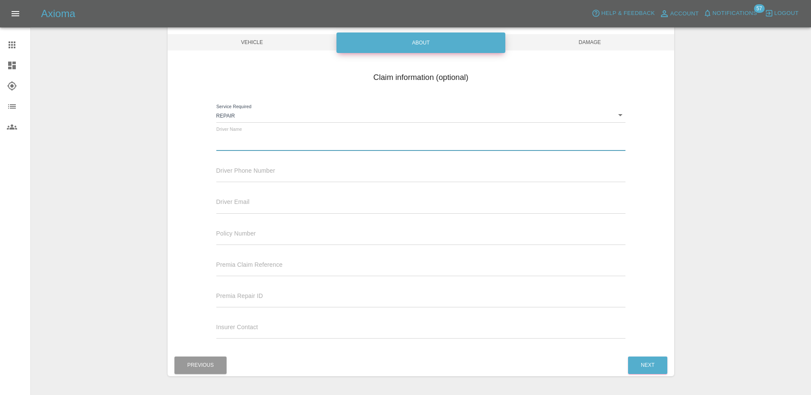
drag, startPoint x: 246, startPoint y: 144, endPoint x: 254, endPoint y: 147, distance: 8.7
click at [246, 147] on input "text" at bounding box center [420, 144] width 409 height 12
click at [292, 145] on input "text" at bounding box center [420, 144] width 409 height 12
paste input "ANNA JONES"
type input "ANNA JONES"
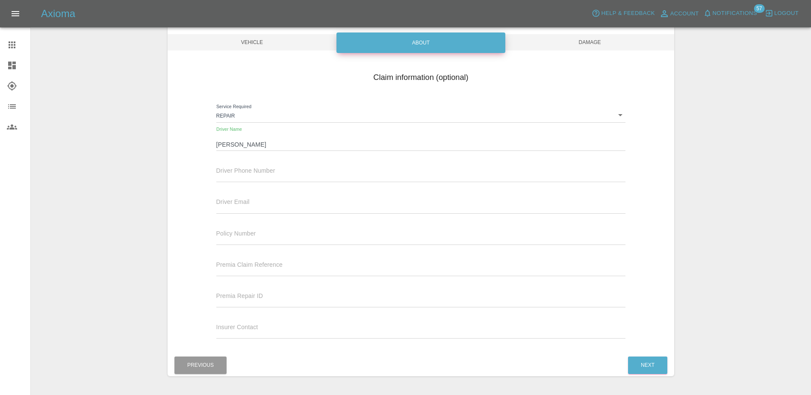
click at [297, 170] on input "text" at bounding box center [420, 176] width 409 height 12
paste input "07976895803"
type input "07976895803"
click at [653, 362] on button "Next" at bounding box center [647, 365] width 39 height 18
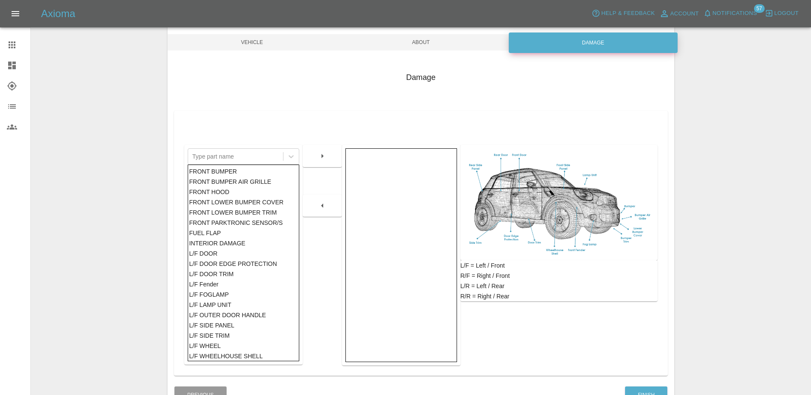
click at [236, 174] on div "FRONT BUMPER" at bounding box center [243, 171] width 109 height 10
click at [328, 153] on button "button" at bounding box center [322, 155] width 27 height 15
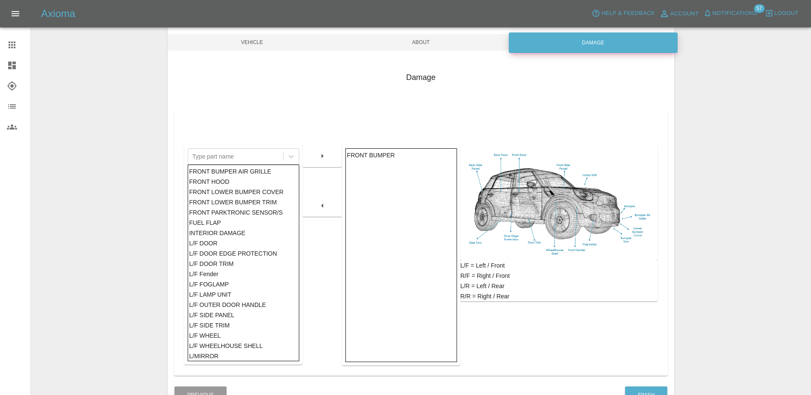
click at [250, 182] on div "FRONT HOOD" at bounding box center [243, 181] width 109 height 10
click at [312, 162] on button "button" at bounding box center [322, 155] width 27 height 15
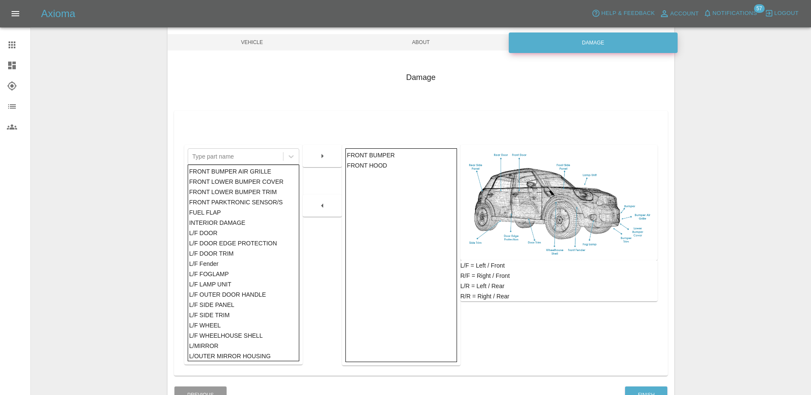
click at [371, 155] on div "FRONT BUMPER" at bounding box center [401, 155] width 109 height 10
click at [305, 196] on div at bounding box center [322, 205] width 39 height 22
click at [316, 194] on div at bounding box center [322, 205] width 39 height 22
click at [322, 202] on icon "button" at bounding box center [322, 205] width 10 height 10
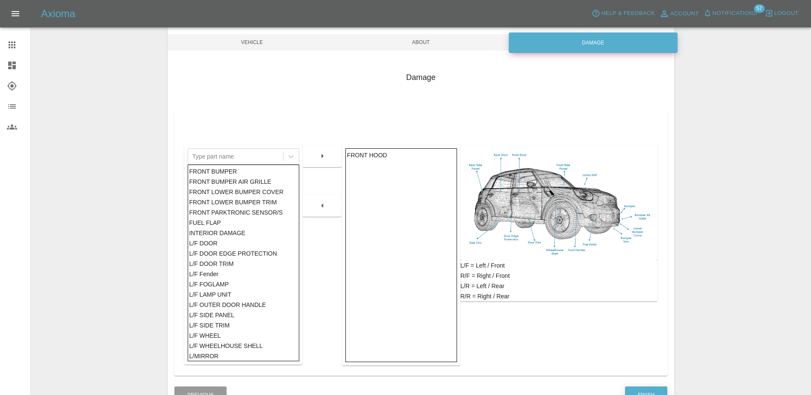
click at [648, 386] on button "Finish" at bounding box center [646, 395] width 42 height 18
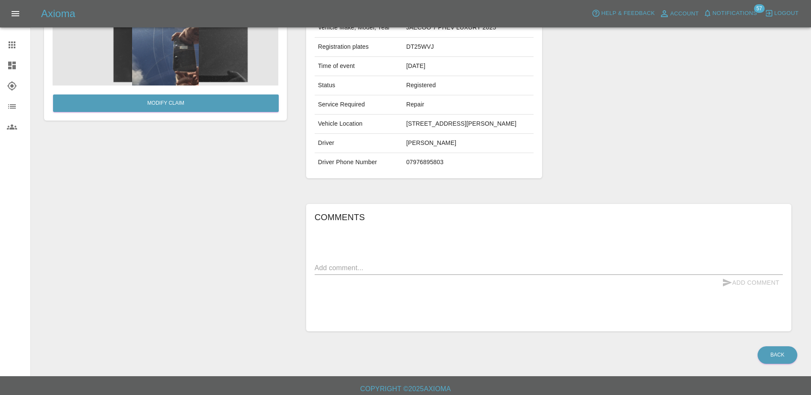
scroll to position [108, 0]
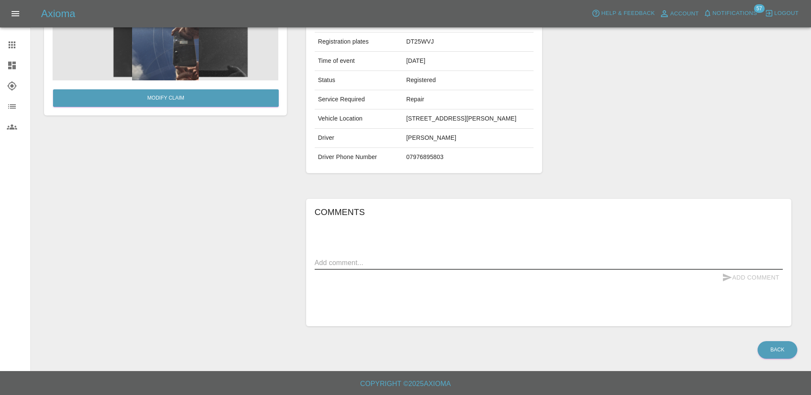
click at [391, 266] on textarea at bounding box center [549, 263] width 468 height 10
type textarea "4 scratches on bonnet"
click at [753, 280] on button "Add Comment" at bounding box center [750, 278] width 64 height 16
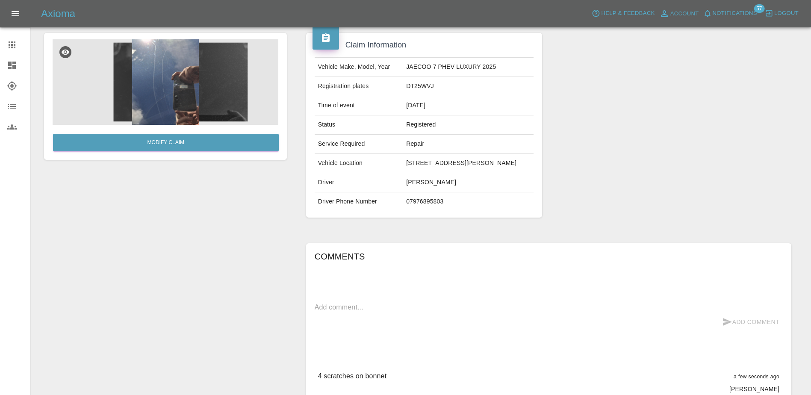
scroll to position [0, 0]
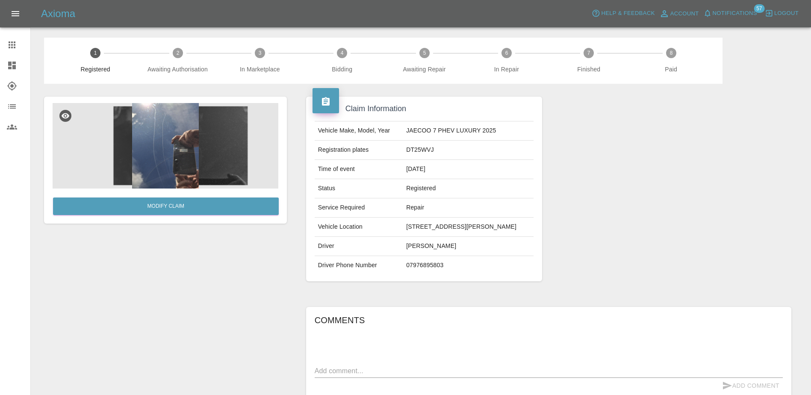
click at [429, 154] on td "DT25WVJ" at bounding box center [468, 150] width 131 height 19
click at [430, 151] on td "DT25WVJ" at bounding box center [468, 150] width 131 height 19
click at [431, 151] on td "DT25WVJ" at bounding box center [468, 150] width 131 height 19
copy td "DT25WVJ"
click at [741, 11] on span "Notifications" at bounding box center [734, 14] width 44 height 10
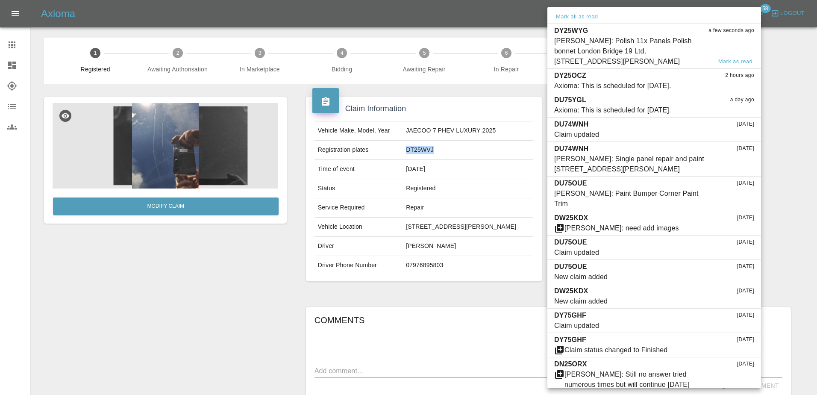
click at [634, 50] on div "Ankur Mehta: Polish 11x Panels Polish bonnet London Bridge 19 Ltd, 1 Lancey Clo…" at bounding box center [632, 51] width 157 height 31
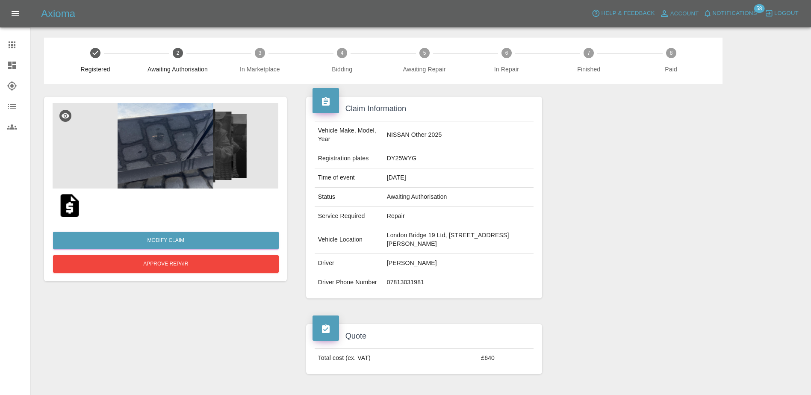
drag, startPoint x: 15, startPoint y: 48, endPoint x: 34, endPoint y: 62, distance: 24.2
click at [15, 48] on icon at bounding box center [12, 44] width 7 height 7
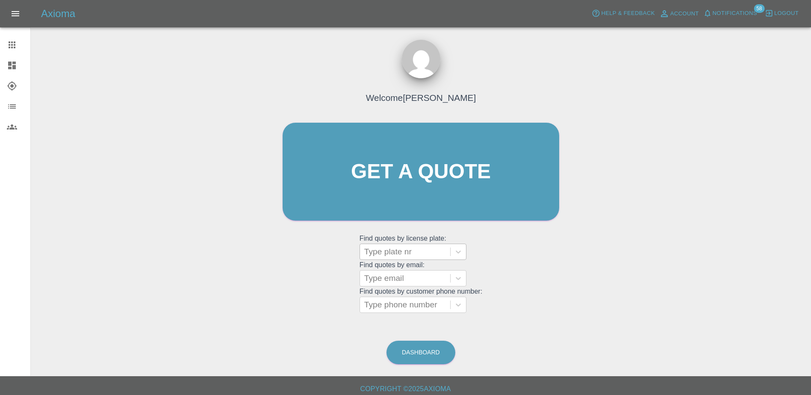
click at [435, 256] on div at bounding box center [405, 252] width 82 height 12
click at [409, 245] on div "Type plate nr" at bounding box center [405, 251] width 90 height 15
paste input "DT25YWS"
type input "DT25YWS"
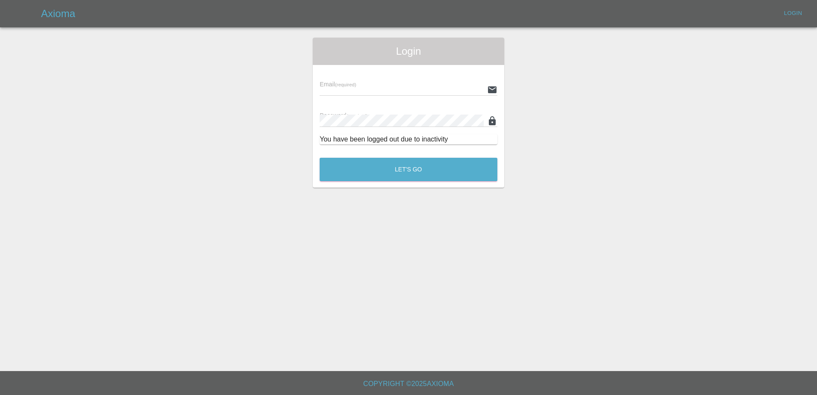
type input "Aimee.Broom@greenhous.co.uk"
click at [403, 165] on button "Let's Go" at bounding box center [409, 170] width 178 height 24
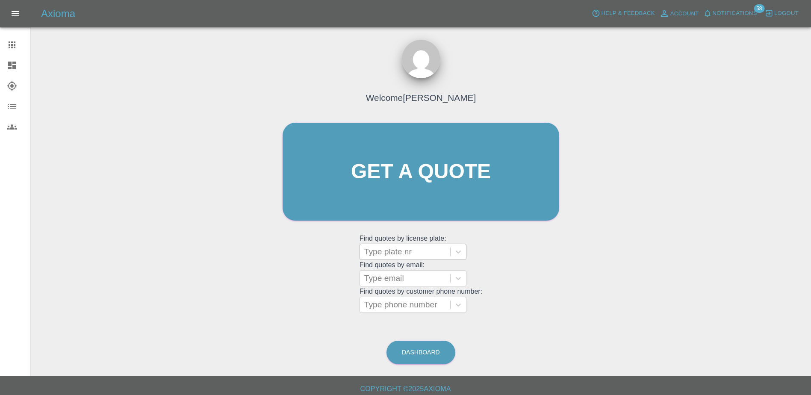
click at [416, 255] on div at bounding box center [405, 252] width 82 height 12
paste input "DT25YWS"
type input "D"
paste input "DT25YWS"
type input "DT25YW"
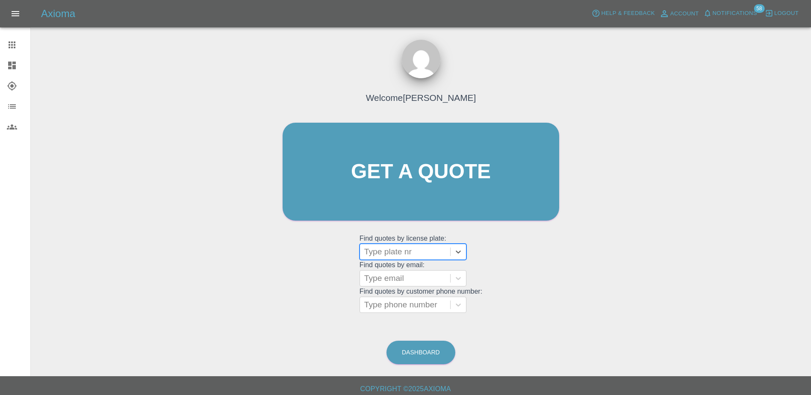
drag, startPoint x: 390, startPoint y: 252, endPoint x: 350, endPoint y: 251, distance: 40.6
click at [350, 251] on div "Welcome Aimee Get a quote Get a quote Find quotes by license plate: Type plate …" at bounding box center [421, 188] width 294 height 258
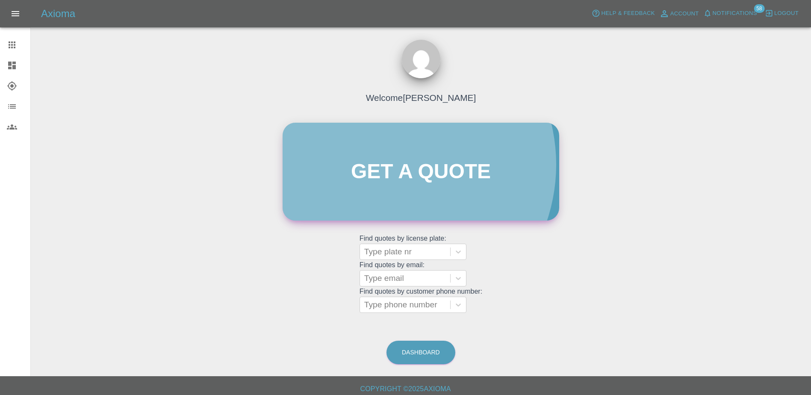
click at [387, 165] on link "Get a quote" at bounding box center [420, 172] width 276 height 98
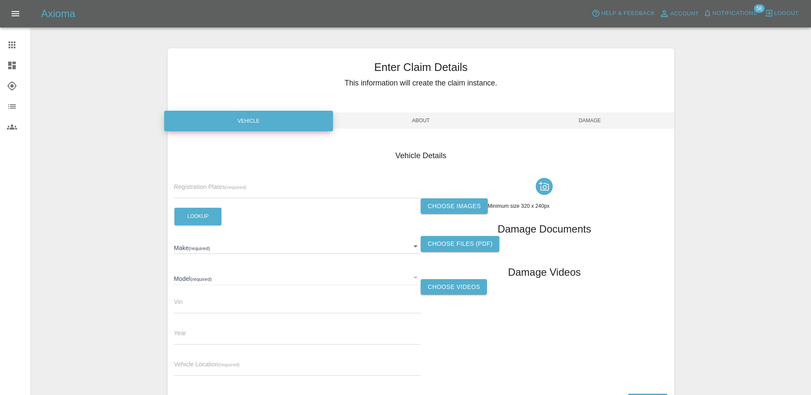
click at [227, 175] on div "Registration Plates (required)" at bounding box center [297, 186] width 247 height 24
click at [228, 185] on small "(required)" at bounding box center [235, 187] width 21 height 5
click at [236, 189] on input "text" at bounding box center [297, 192] width 247 height 12
paste input "DT25YWS"
type input "DT25YWS"
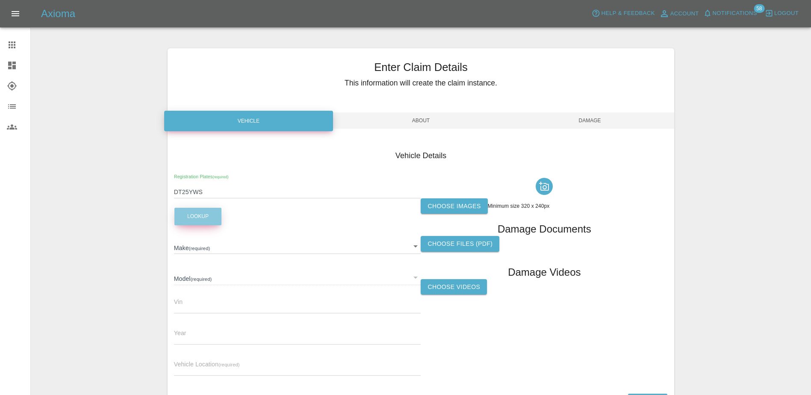
click at [211, 218] on button "Lookup" at bounding box center [197, 217] width 47 height 18
type input "FORD"
type input "CAPRI SELECT EXTENDED RANGE"
type input "WF0SPBEF3SSJ47253"
type input "2025"
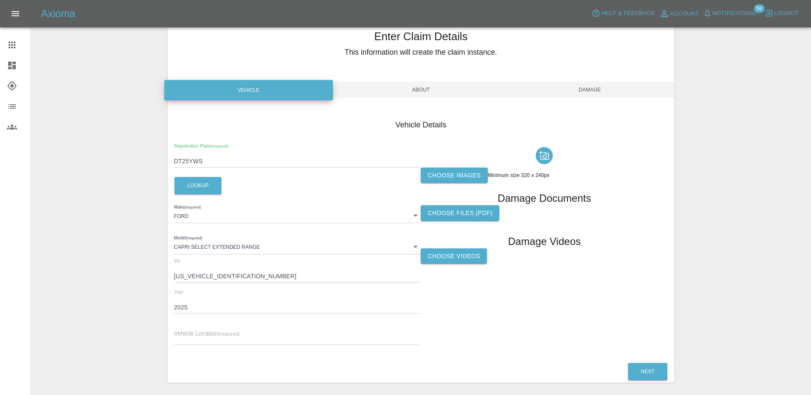
scroll to position [63, 0]
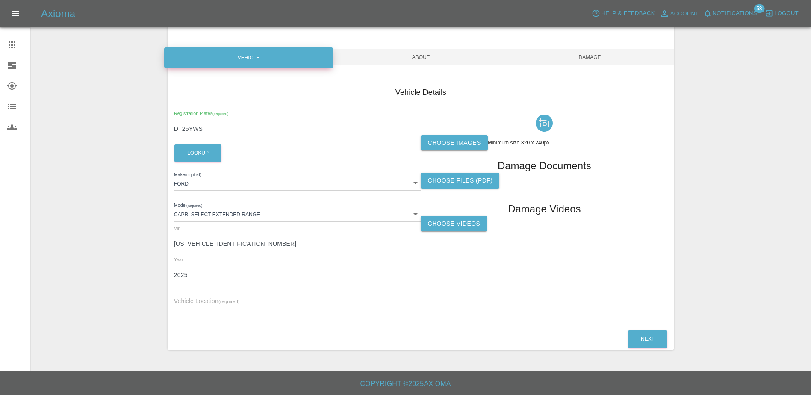
drag, startPoint x: 309, startPoint y: 289, endPoint x: 324, endPoint y: 297, distance: 17.2
click at [308, 289] on div "Vehicle Location (required)" at bounding box center [297, 300] width 247 height 24
drag, startPoint x: 324, startPoint y: 297, endPoint x: 348, endPoint y: 297, distance: 24.4
click at [324, 297] on div "Vehicle Location (required)" at bounding box center [297, 300] width 247 height 24
drag, startPoint x: 355, startPoint y: 302, endPoint x: 352, endPoint y: 298, distance: 4.6
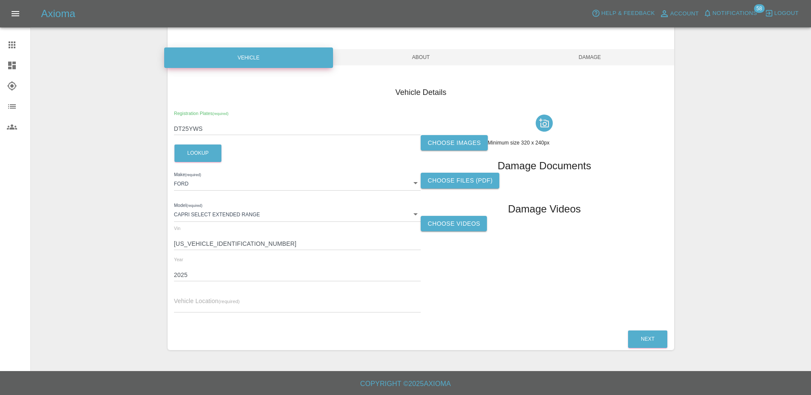
click at [354, 301] on input "text" at bounding box center [297, 306] width 247 height 12
click at [213, 300] on input "text" at bounding box center [297, 306] width 247 height 12
paste input "[STREET_ADDRESS]"
type input "[STREET_ADDRESS]"
click at [512, 268] on div "Choose images Minimum size 320 x 240px Damage Documents Choose files (pdf) Dama…" at bounding box center [544, 215] width 247 height 209
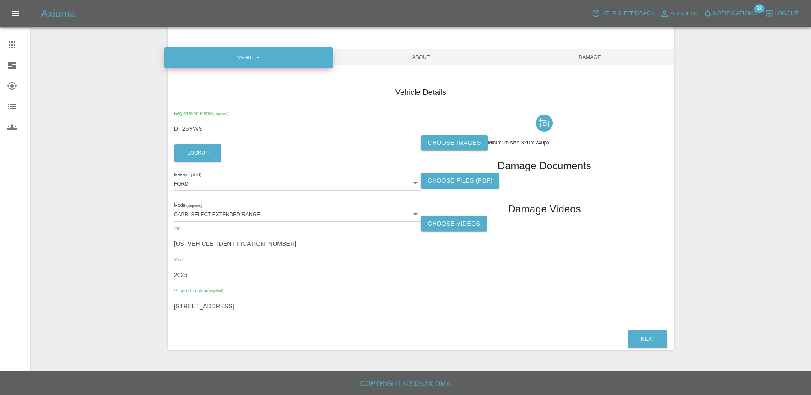
click at [458, 146] on label "Choose images" at bounding box center [454, 143] width 67 height 16
click at [0, 0] on input "Choose images" at bounding box center [0, 0] width 0 height 0
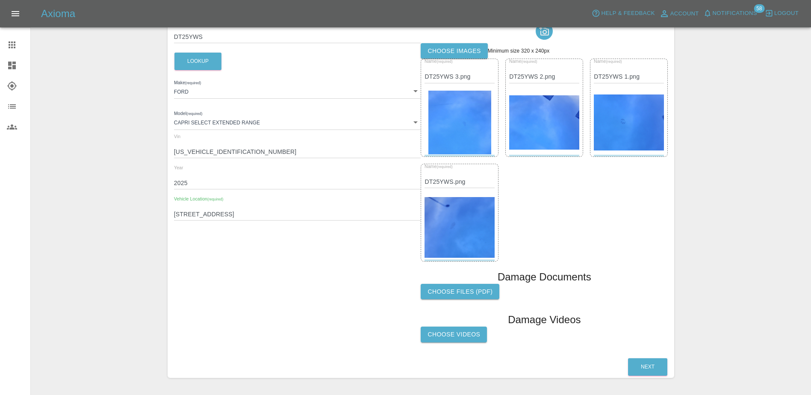
scroll to position [183, 0]
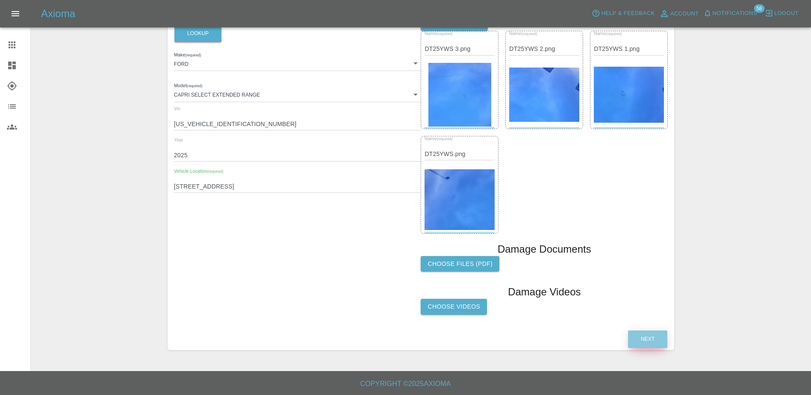
click at [657, 339] on button "Next" at bounding box center [647, 339] width 39 height 18
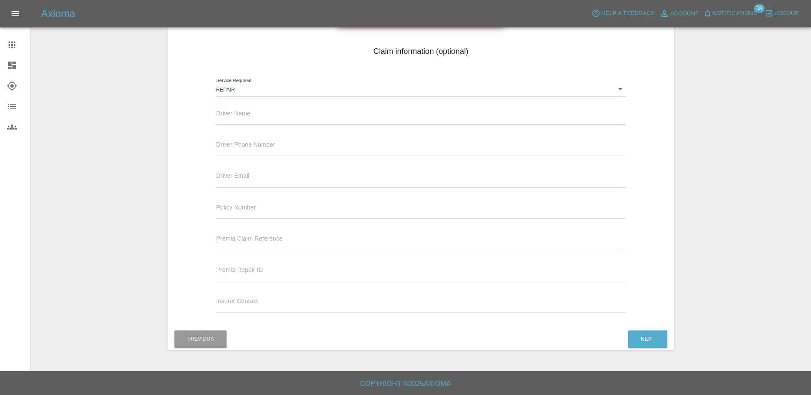
click at [280, 116] on input "text" at bounding box center [420, 118] width 409 height 12
click at [238, 114] on input "text" at bounding box center [420, 118] width 409 height 12
paste input "[PERSON_NAME] [PERSON_NAME]"
type input "[PERSON_NAME] [PERSON_NAME]"
click at [303, 143] on div "Driver Phone Number" at bounding box center [420, 144] width 409 height 24
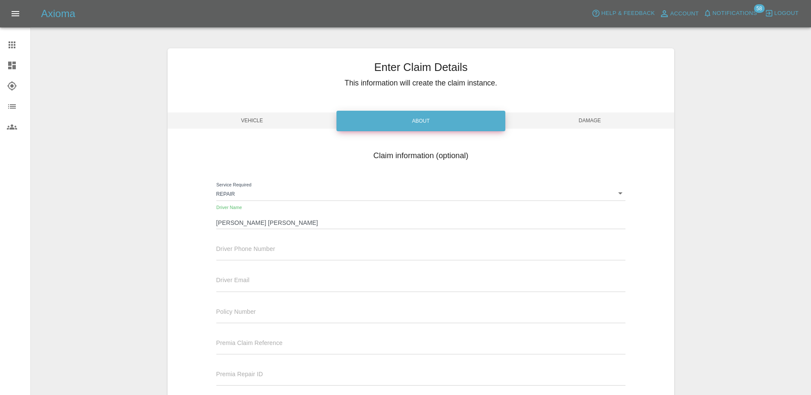
scroll to position [104, 0]
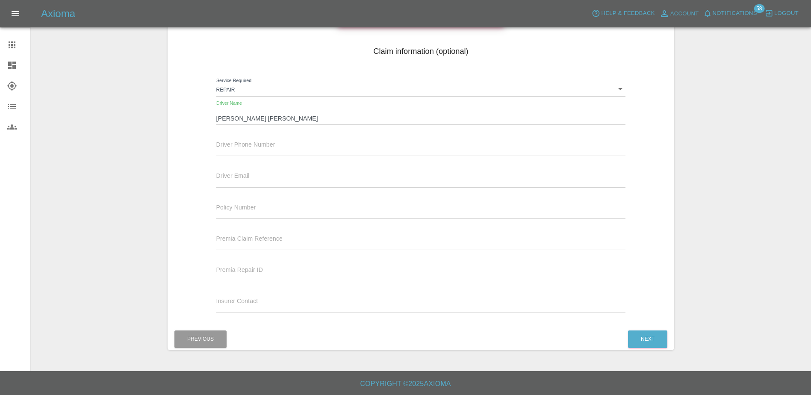
click at [271, 150] on input "text" at bounding box center [420, 150] width 409 height 12
paste input "447814461544"
type input "447814461544"
click at [255, 181] on input "text" at bounding box center [420, 181] width 409 height 12
paste input "[EMAIL_ADDRESS][DOMAIN_NAME]"
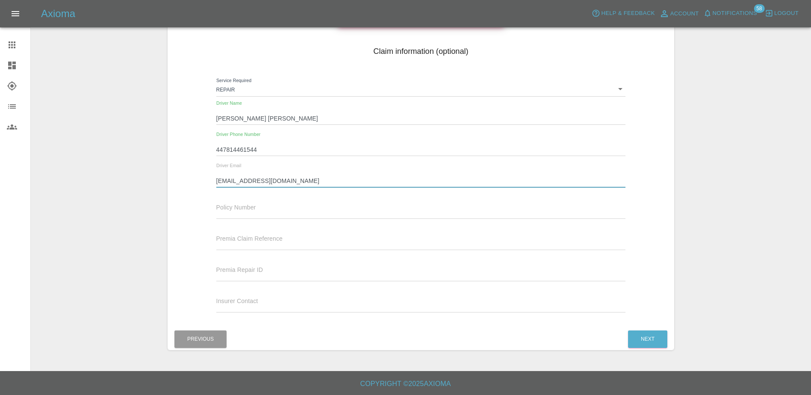
type input "[EMAIL_ADDRESS][DOMAIN_NAME]"
click at [309, 201] on div "Policy Number" at bounding box center [420, 207] width 409 height 24
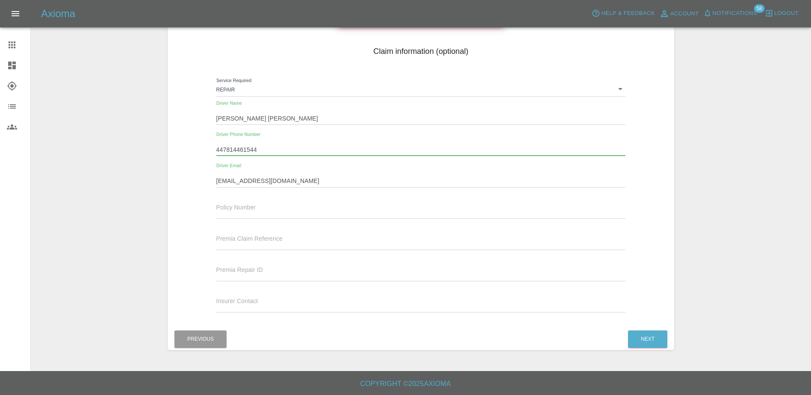
click at [217, 148] on input "447814461544" at bounding box center [420, 150] width 409 height 12
click at [223, 149] on input "447814461544" at bounding box center [420, 150] width 409 height 12
type input "07814461544"
click at [306, 167] on div "Driver Email [EMAIL_ADDRESS][DOMAIN_NAME]" at bounding box center [420, 175] width 409 height 24
click at [649, 340] on button "Next" at bounding box center [647, 339] width 39 height 18
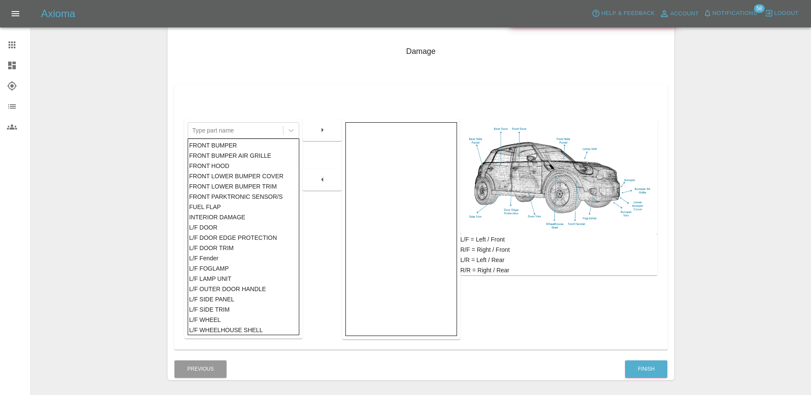
click at [215, 141] on div "FRONT BUMPER" at bounding box center [243, 145] width 109 height 10
click at [218, 168] on div "FRONT HOOD" at bounding box center [243, 166] width 109 height 10
click at [314, 136] on button "button" at bounding box center [322, 129] width 27 height 15
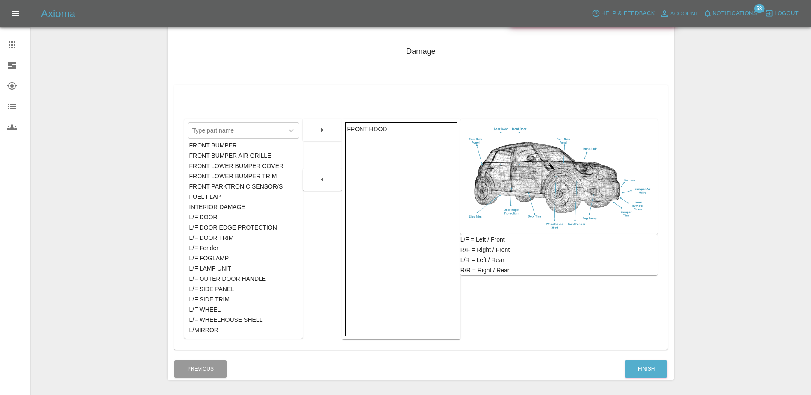
click at [229, 288] on div "L/F SIDE PANEL" at bounding box center [243, 289] width 109 height 10
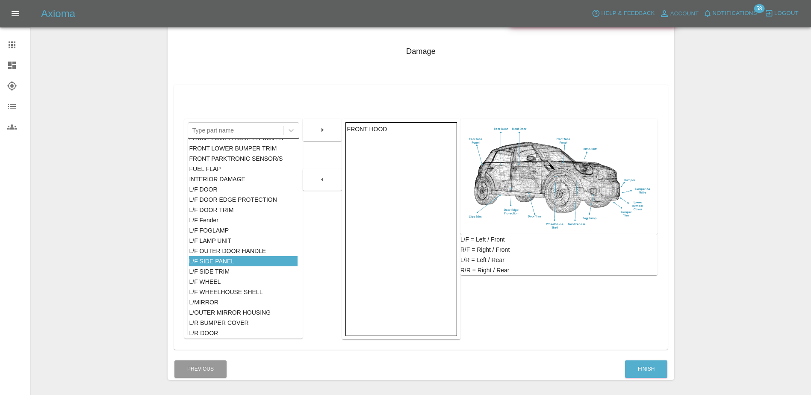
scroll to position [43, 0]
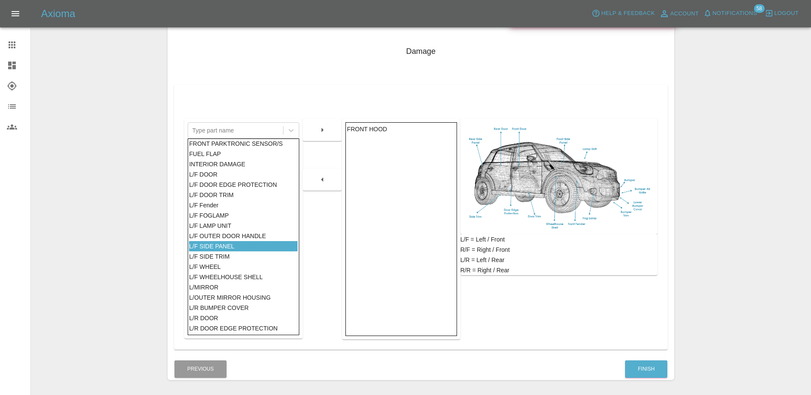
click at [321, 127] on icon "button" at bounding box center [322, 130] width 10 height 10
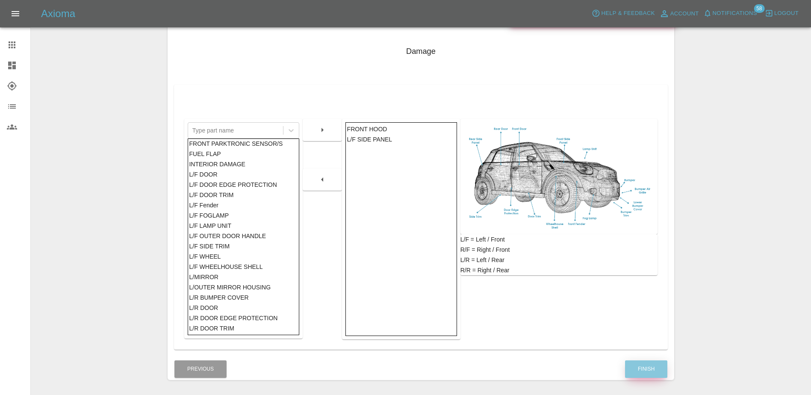
click at [652, 362] on button "Finish" at bounding box center [646, 369] width 42 height 18
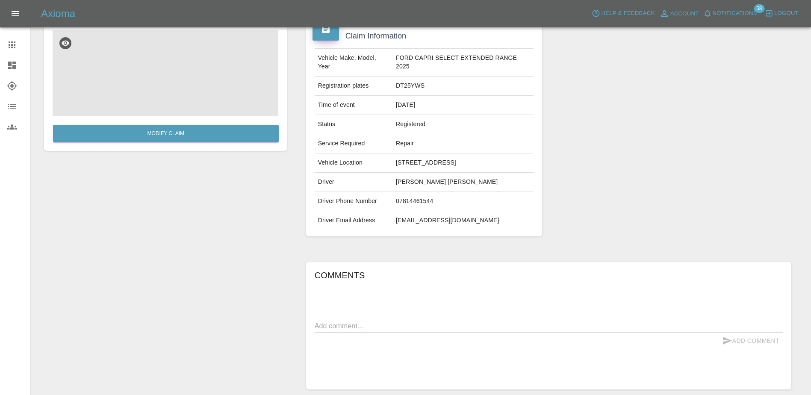
scroll to position [127, 0]
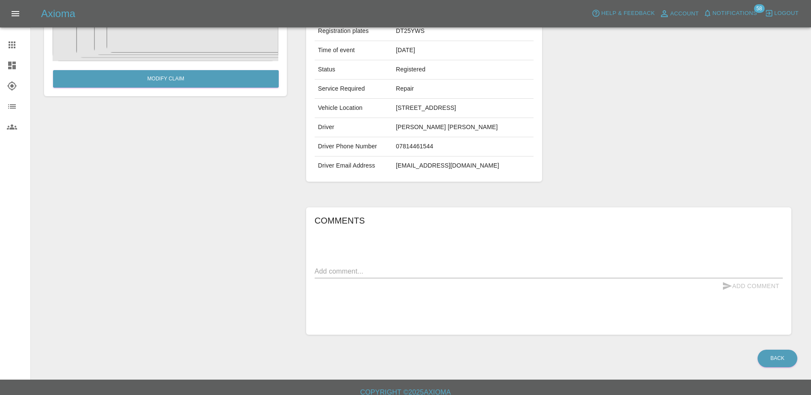
click at [382, 266] on textarea at bounding box center [549, 271] width 468 height 10
type textarea "damage to paintwork and scratch to passenger back panel"
click at [744, 278] on button "Add Comment" at bounding box center [750, 286] width 64 height 16
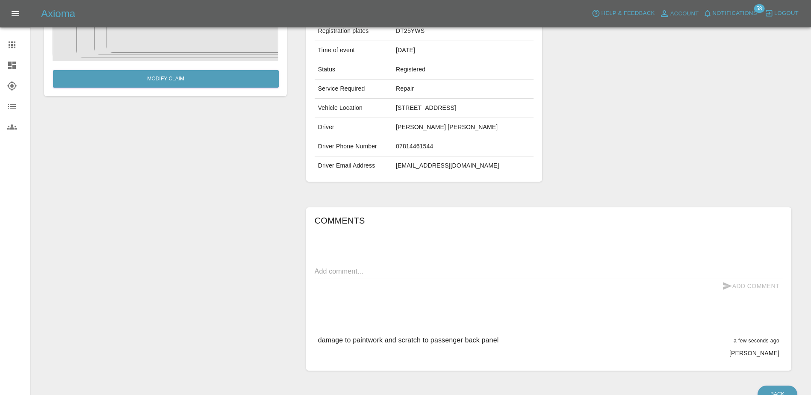
scroll to position [0, 0]
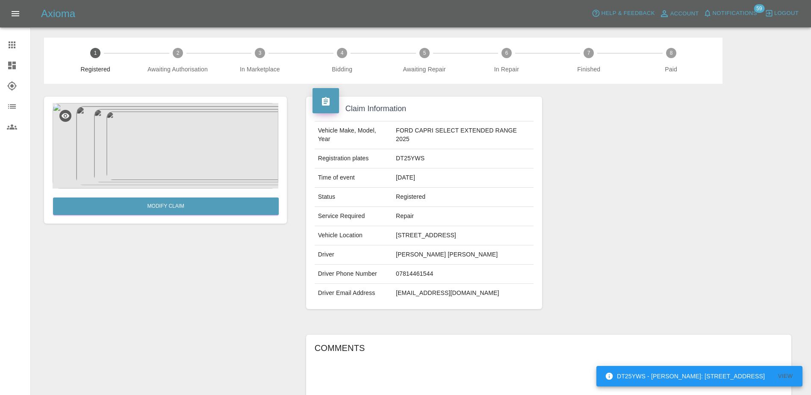
click at [743, 15] on span "Notifications" at bounding box center [734, 14] width 44 height 10
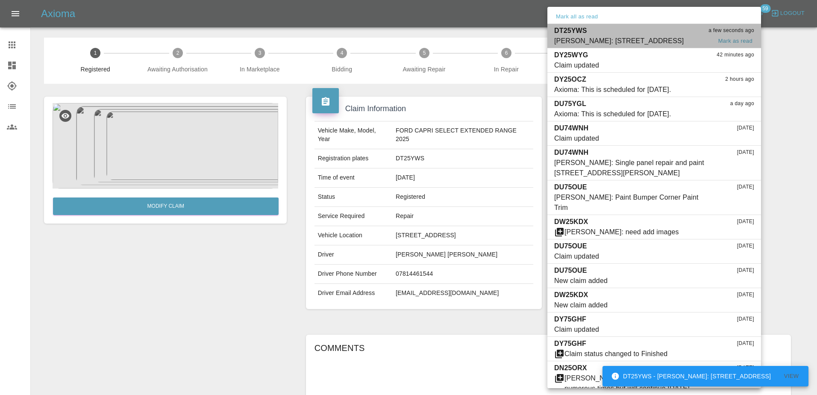
click at [639, 44] on div "[PERSON_NAME]: [STREET_ADDRESS]" at bounding box center [618, 41] width 129 height 10
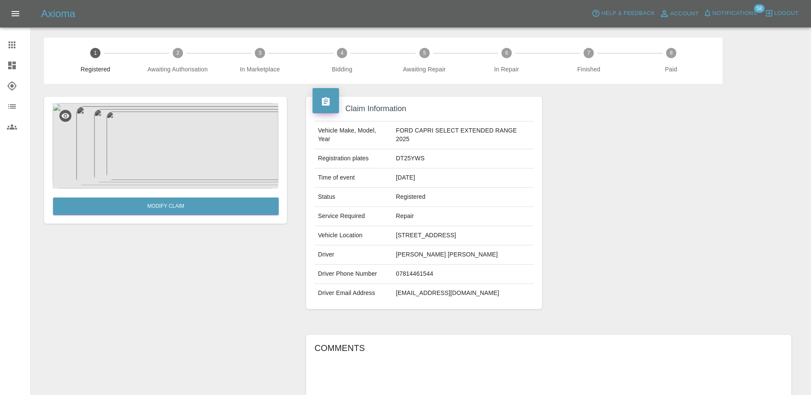
click at [732, 15] on span "Notifications" at bounding box center [734, 14] width 44 height 10
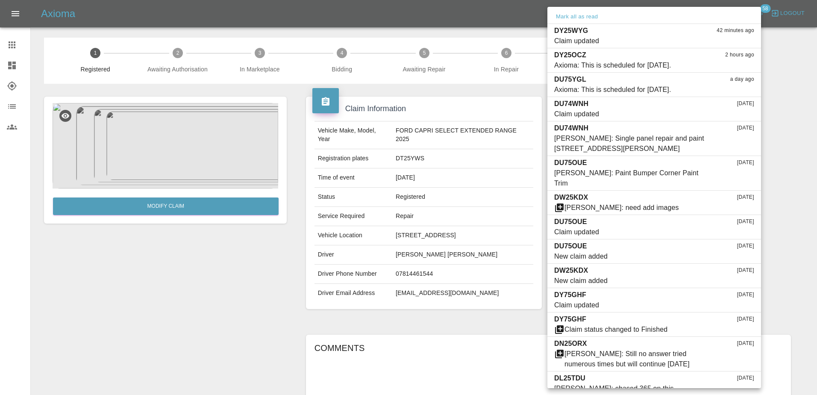
click at [518, 37] on div at bounding box center [408, 197] width 817 height 395
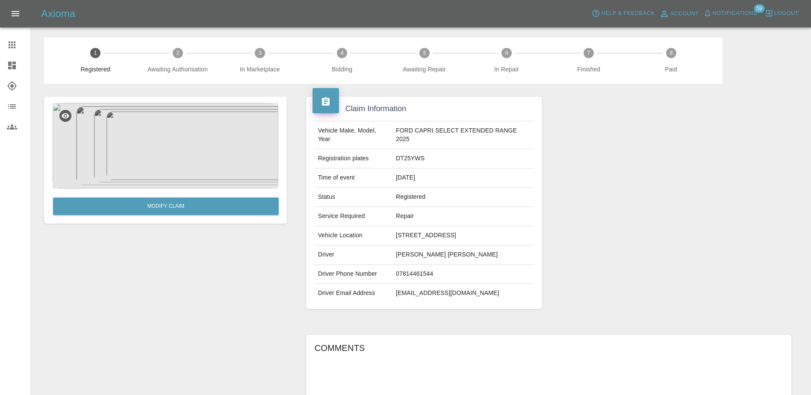
click at [732, 14] on span "Notifications" at bounding box center [734, 14] width 44 height 10
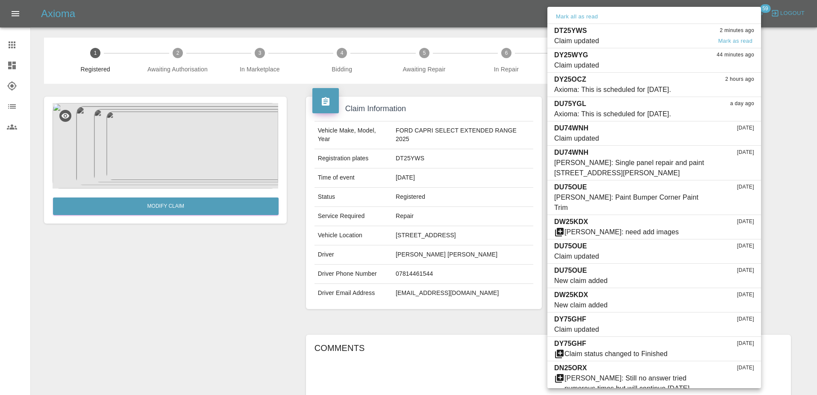
click at [630, 26] on div "DT25YWS 2 minutes ago" at bounding box center [654, 31] width 200 height 10
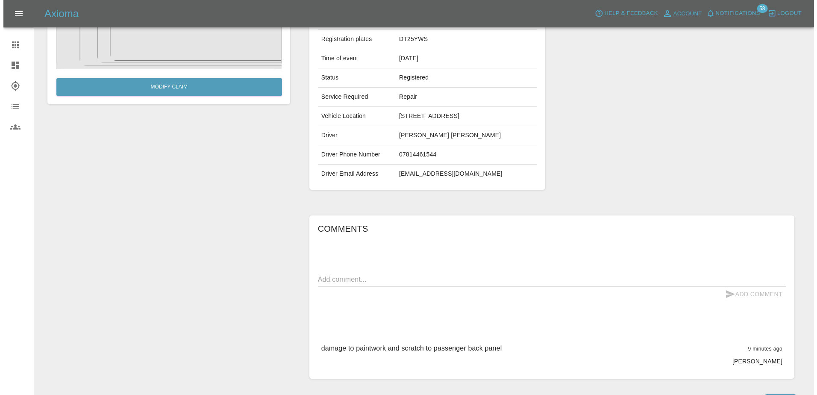
scroll to position [35, 0]
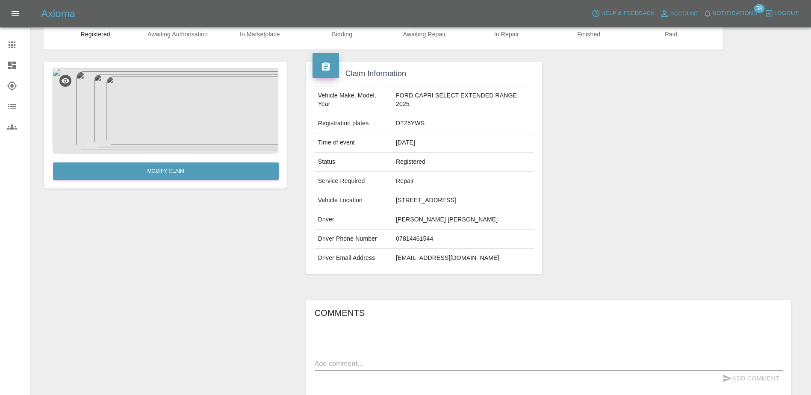
click at [723, 11] on span "Notifications" at bounding box center [734, 14] width 44 height 10
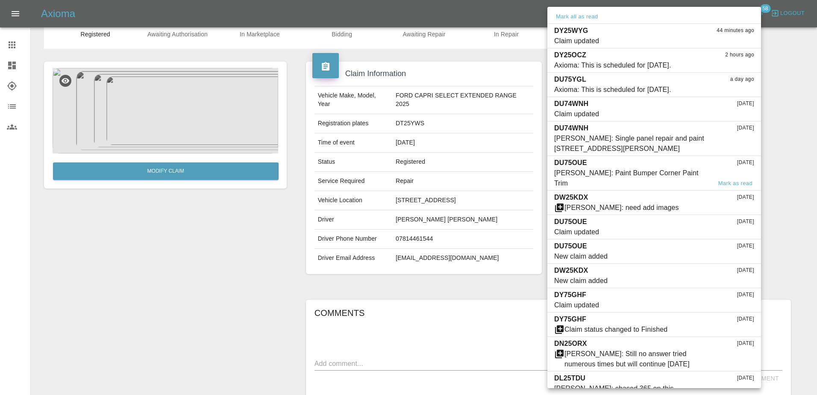
click at [644, 169] on div "[PERSON_NAME]: Paint Bumper Corner Paint Trim" at bounding box center [632, 178] width 157 height 21
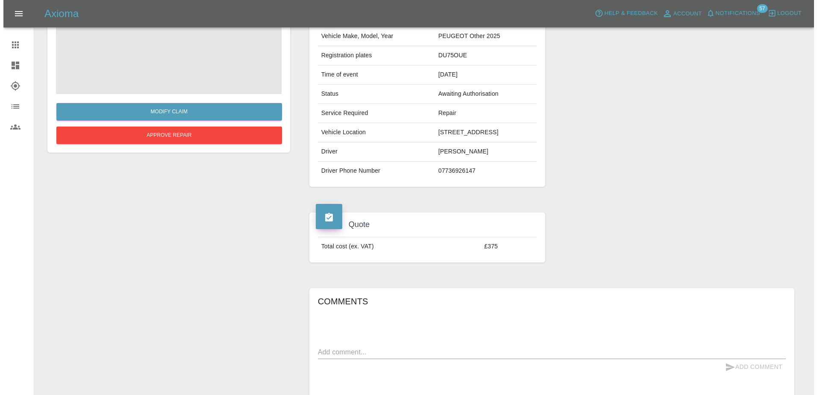
scroll to position [23, 0]
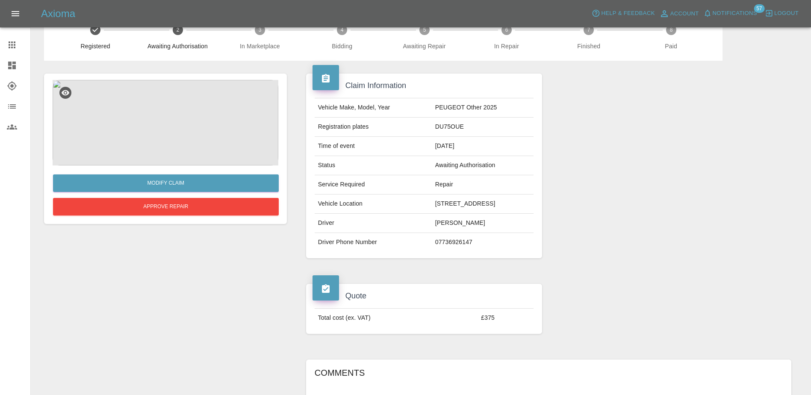
click at [176, 126] on img at bounding box center [166, 122] width 226 height 85
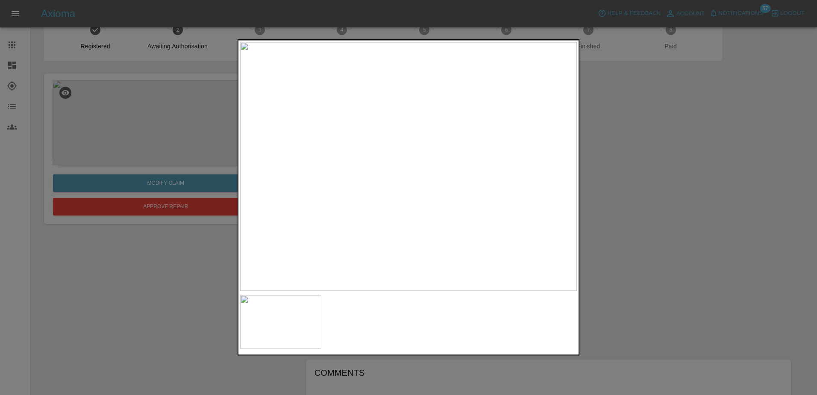
click at [590, 174] on div at bounding box center [408, 197] width 817 height 395
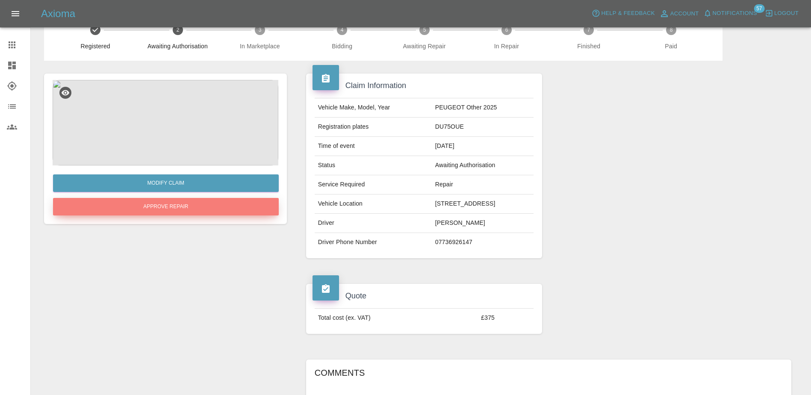
click at [207, 204] on button "Approve Repair" at bounding box center [166, 207] width 226 height 18
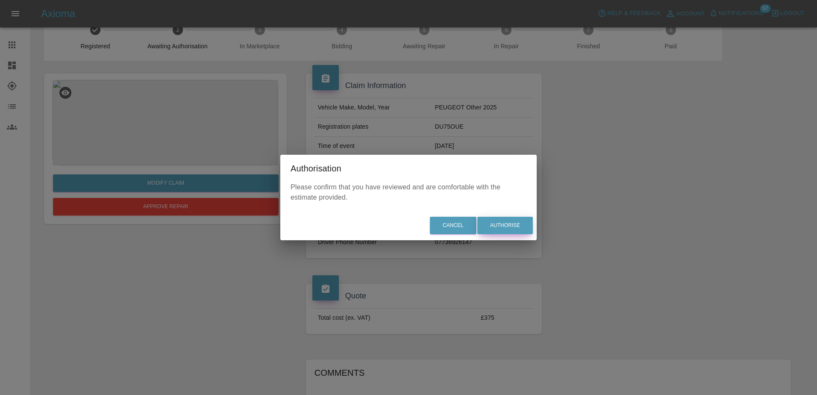
click at [500, 221] on button "Authorise" at bounding box center [505, 226] width 56 height 18
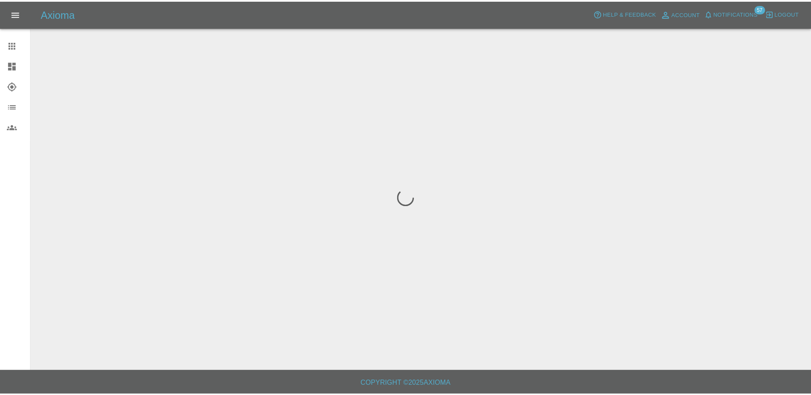
scroll to position [0, 0]
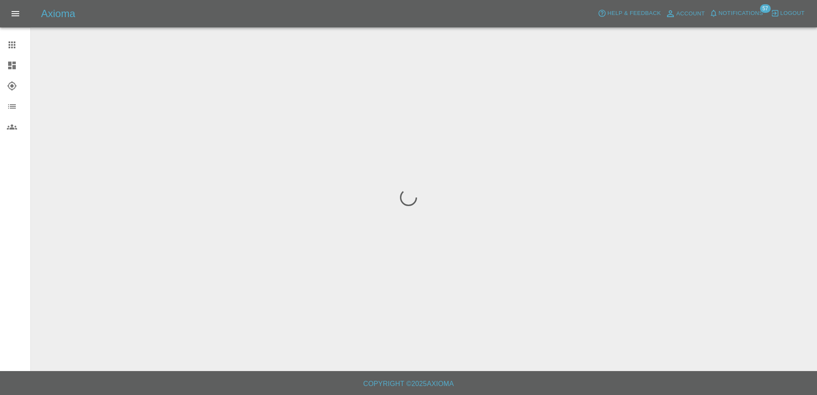
click at [24, 45] on div at bounding box center [19, 45] width 24 height 10
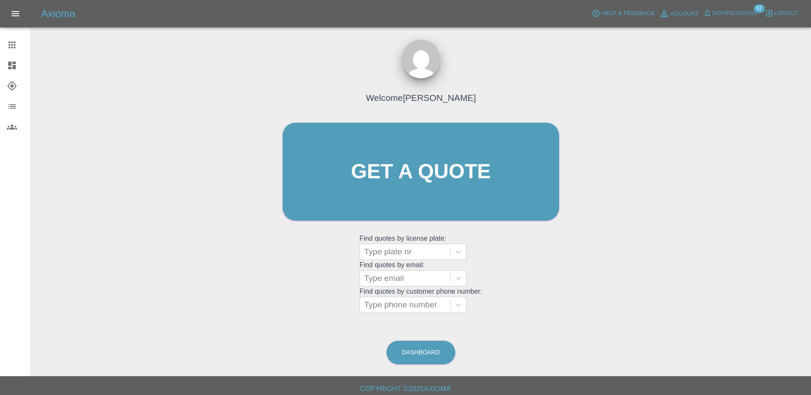
click at [15, 67] on icon at bounding box center [12, 66] width 8 height 8
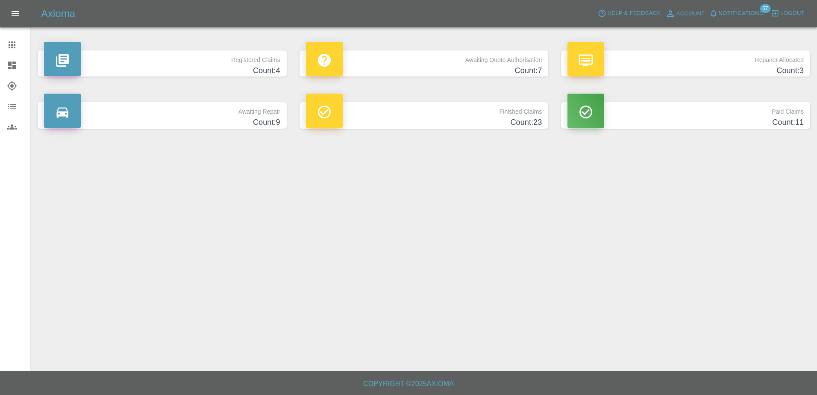
click at [419, 74] on h4 "Count: 7" at bounding box center [424, 71] width 236 height 12
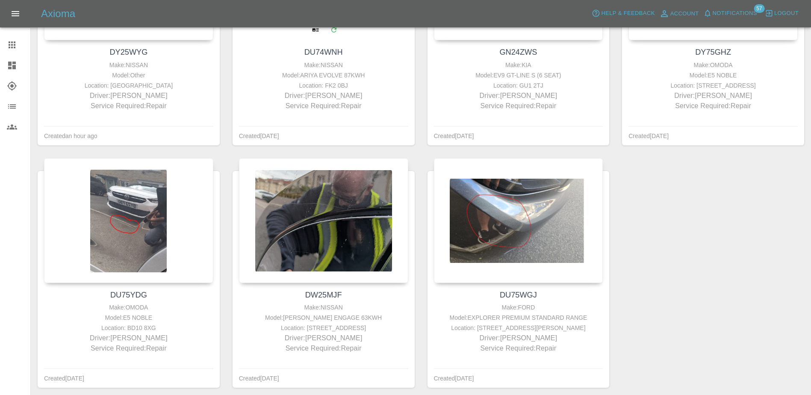
scroll to position [214, 0]
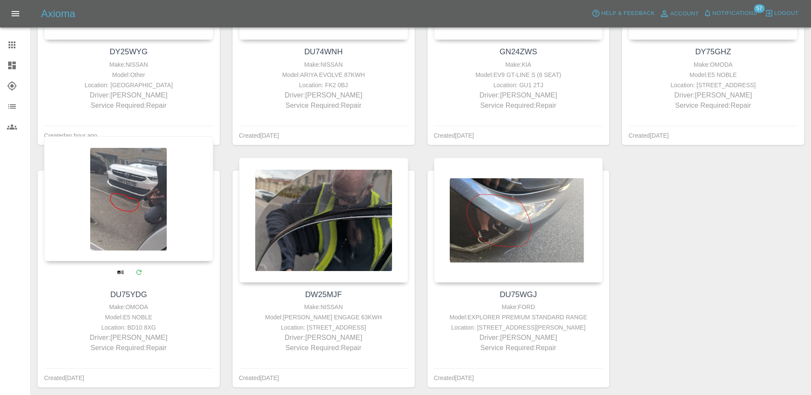
click at [116, 231] on div at bounding box center [128, 198] width 169 height 125
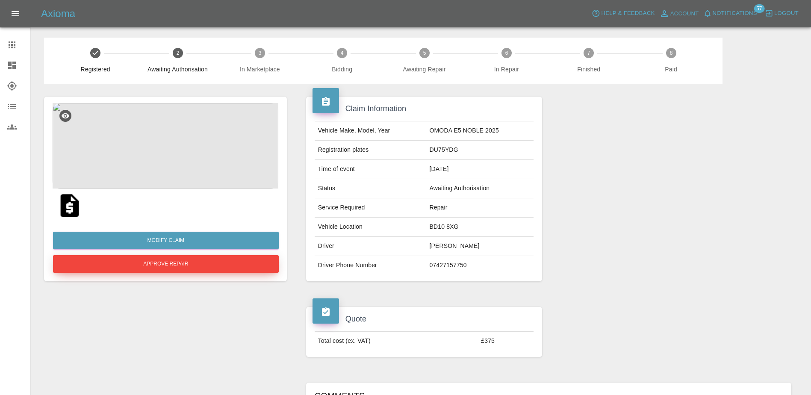
click at [164, 259] on button "Approve Repair" at bounding box center [166, 264] width 226 height 18
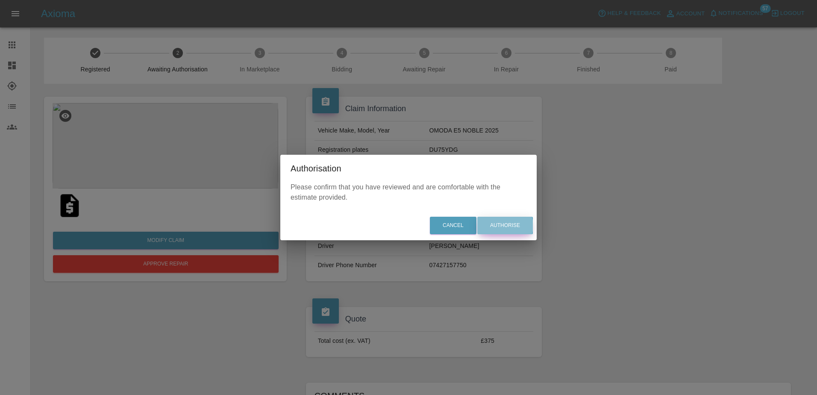
click at [507, 226] on button "Authorise" at bounding box center [505, 226] width 56 height 18
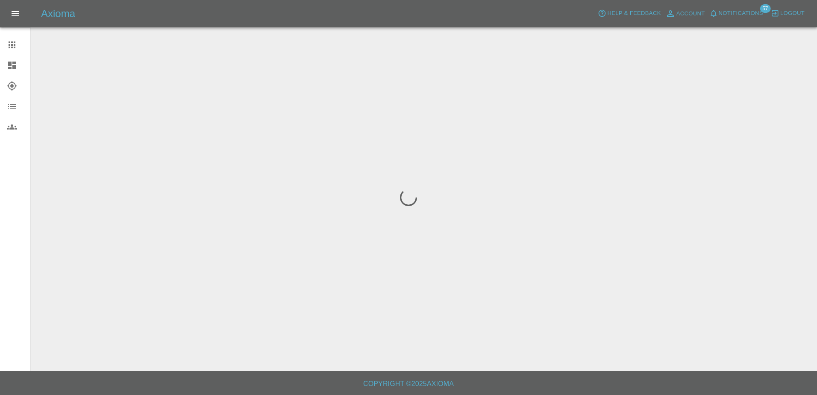
click at [15, 65] on icon at bounding box center [12, 65] width 10 height 10
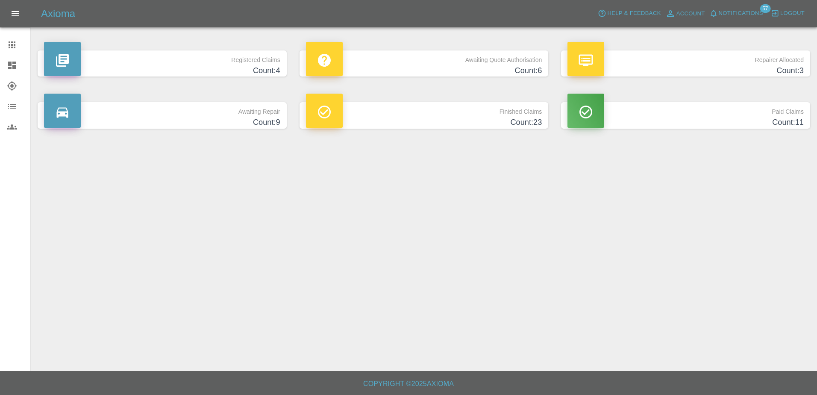
click at [412, 65] on h4 "Count: 6" at bounding box center [424, 71] width 236 height 12
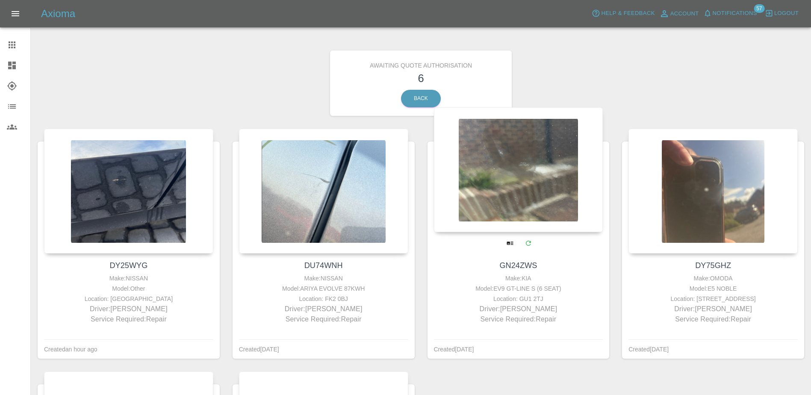
click at [529, 173] on div at bounding box center [518, 169] width 169 height 125
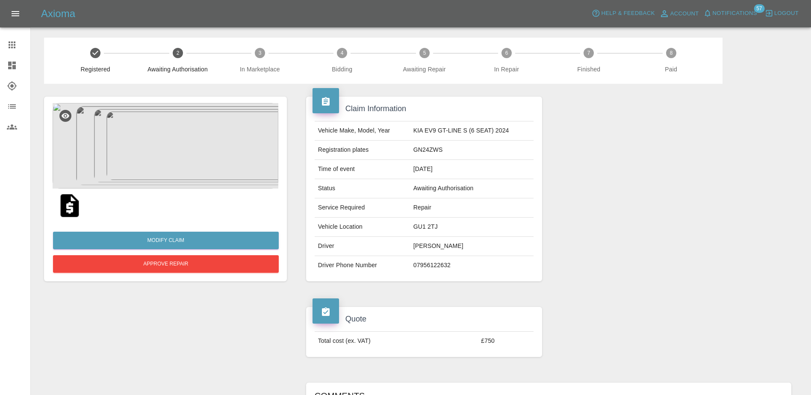
click at [171, 154] on img at bounding box center [166, 145] width 226 height 85
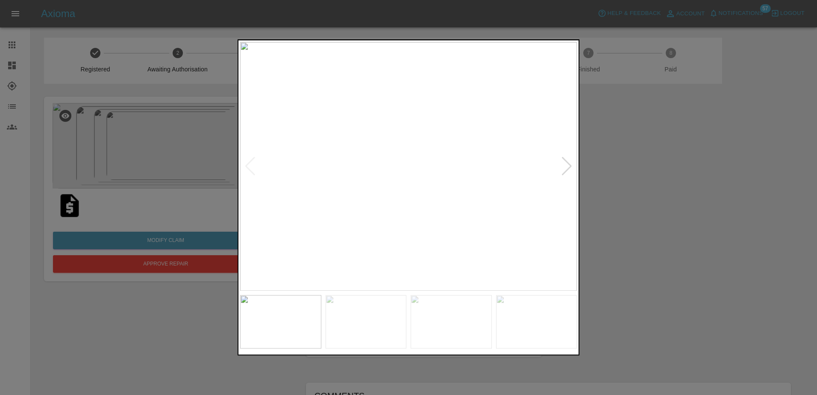
click at [565, 161] on div at bounding box center [567, 166] width 12 height 19
click at [565, 161] on img at bounding box center [408, 166] width 337 height 249
click at [634, 154] on div at bounding box center [408, 197] width 817 height 395
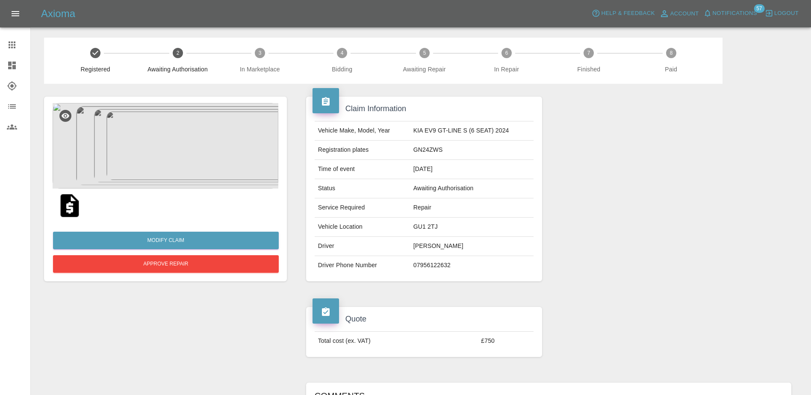
click at [21, 44] on div at bounding box center [19, 45] width 24 height 10
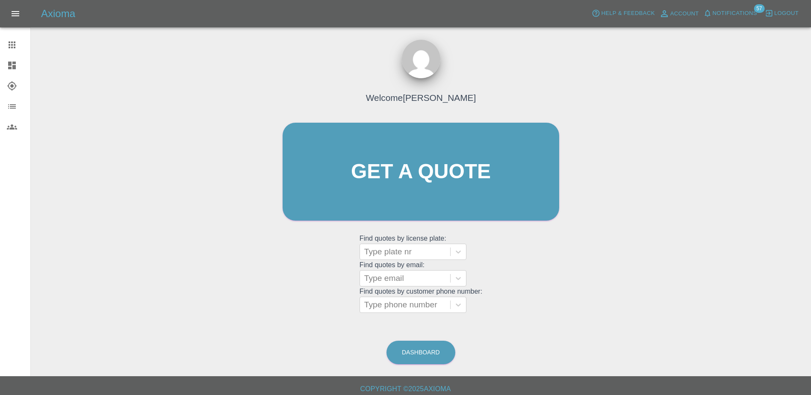
click at [401, 261] on grid "Find quotes by email: Type email" at bounding box center [420, 273] width 123 height 25
click at [402, 253] on div at bounding box center [405, 252] width 82 height 12
paste input "DW25OKO"
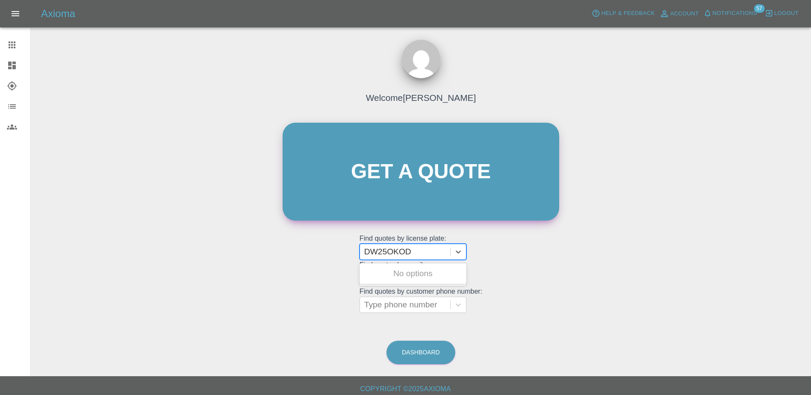
type input "DW25OKO"
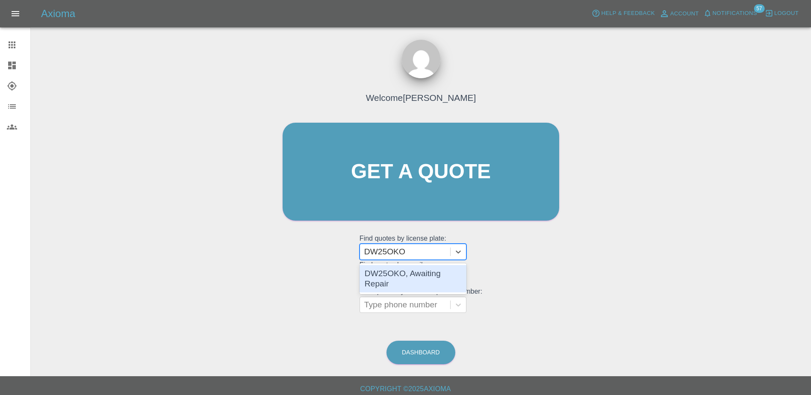
click at [395, 270] on div "DW25OKO, Awaiting Repair" at bounding box center [412, 278] width 107 height 27
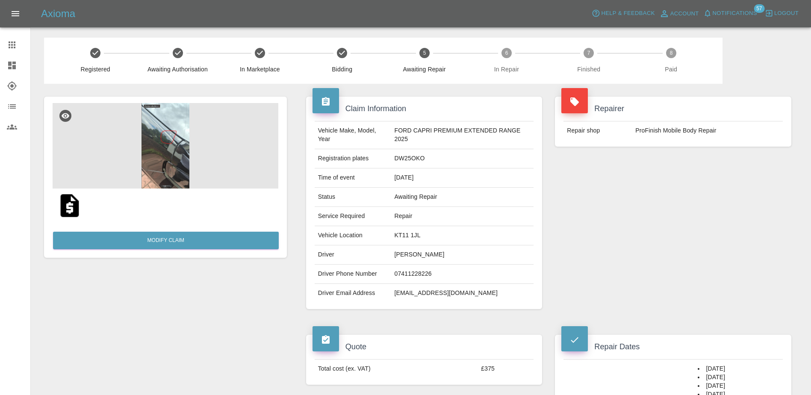
click at [146, 132] on img at bounding box center [166, 145] width 226 height 85
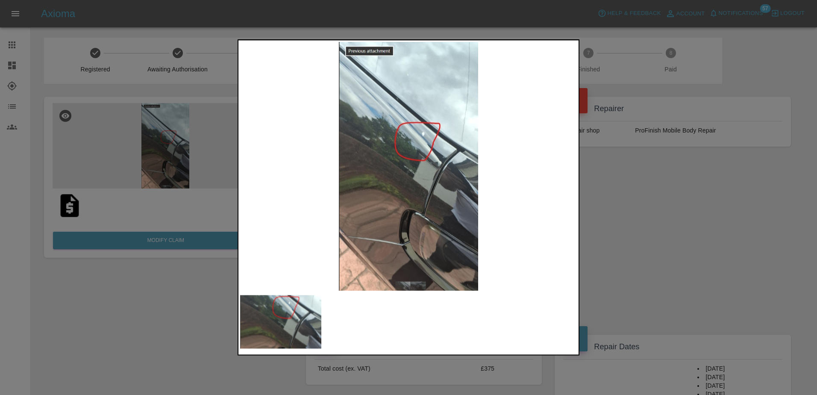
click at [621, 191] on div at bounding box center [408, 197] width 817 height 395
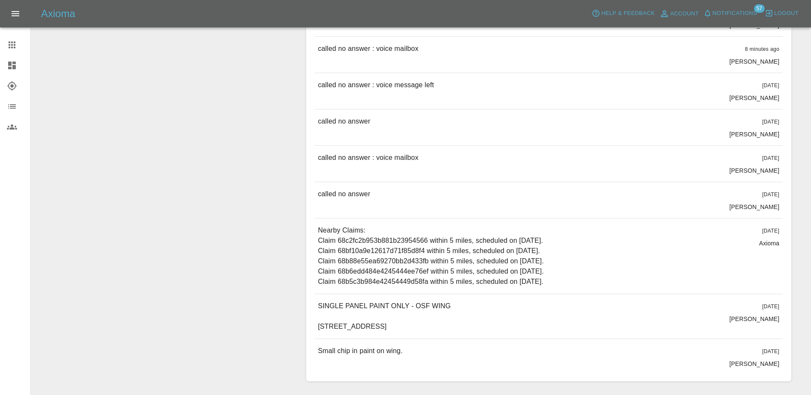
scroll to position [641, 0]
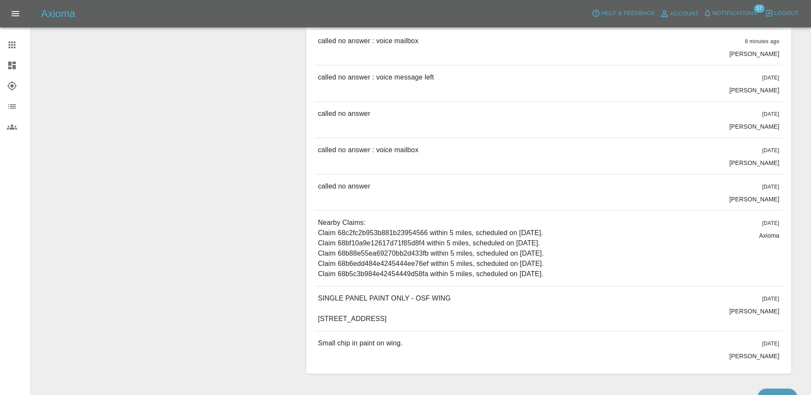
drag, startPoint x: 385, startPoint y: 329, endPoint x: 384, endPoint y: 335, distance: 5.3
click at [384, 338] on p "Small chip in paint on wing." at bounding box center [360, 343] width 85 height 10
click at [762, 341] on span "[DATE]" at bounding box center [770, 344] width 17 height 6
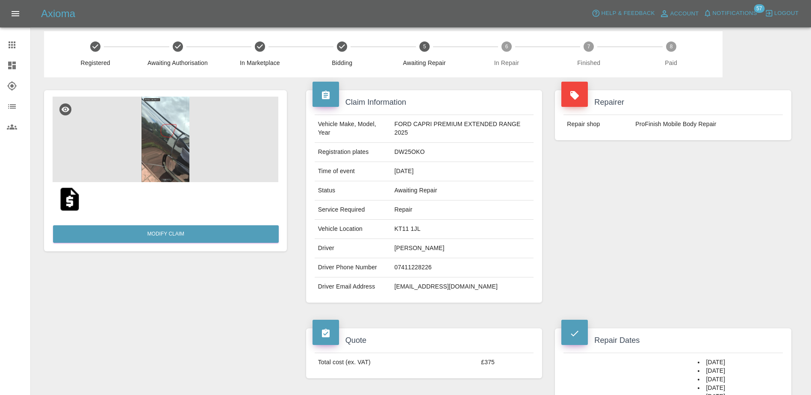
scroll to position [0, 0]
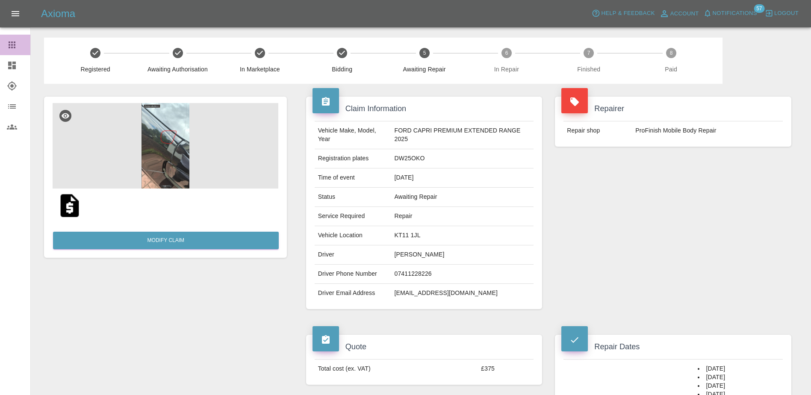
click at [14, 44] on icon at bounding box center [12, 45] width 10 height 10
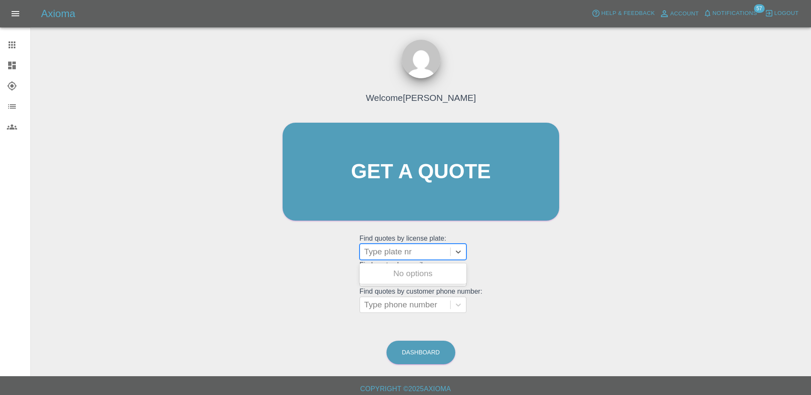
click at [392, 253] on div at bounding box center [405, 252] width 82 height 12
paste input "DW25MMK"
type input "DW25MMK"
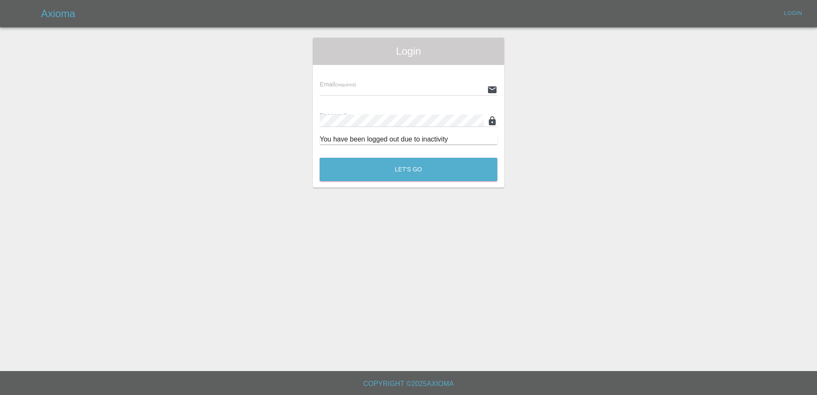
type input "Aimee.Broom@greenhous.co.uk"
click at [394, 165] on button "Let's Go" at bounding box center [409, 170] width 178 height 24
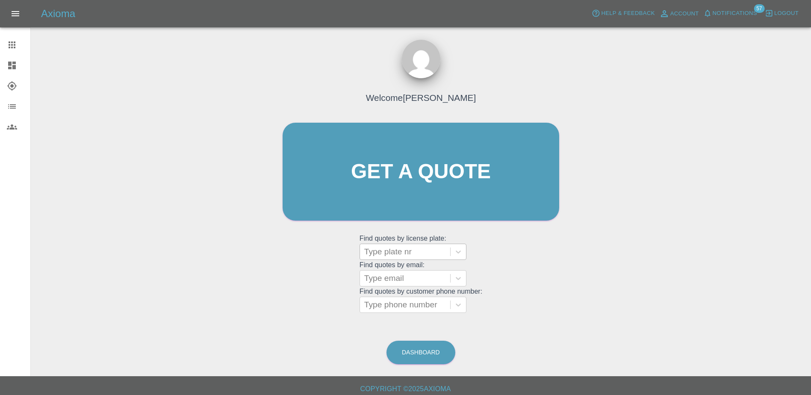
click at [398, 248] on div at bounding box center [405, 252] width 82 height 12
paste input "DW25MMK"
type input "DW25MMK"
click at [420, 267] on div "DW25MMK, Finished" at bounding box center [412, 273] width 107 height 17
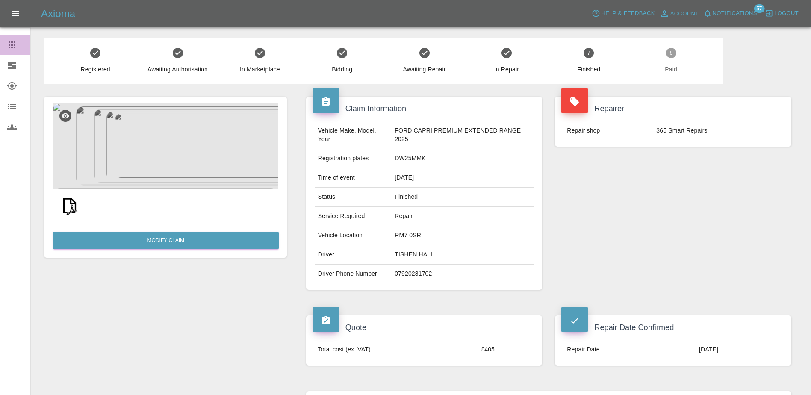
click at [18, 47] on div at bounding box center [19, 45] width 24 height 10
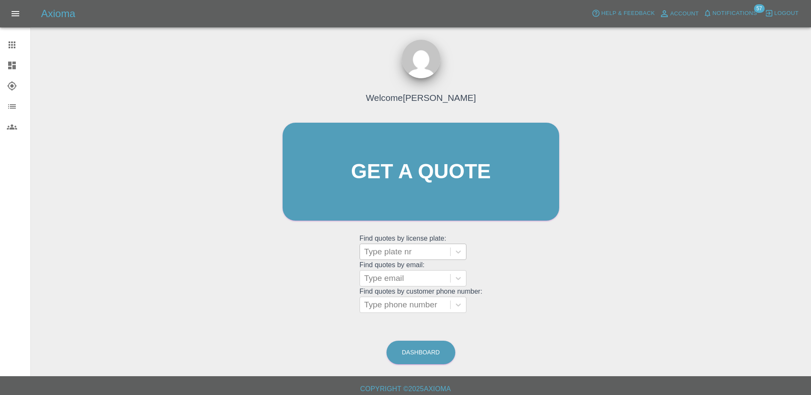
click at [401, 255] on div at bounding box center [405, 252] width 82 height 12
paste input "DL25OHF"
type input "DL25OHF"
click at [419, 271] on div "DL25OHF, Finished" at bounding box center [412, 273] width 107 height 17
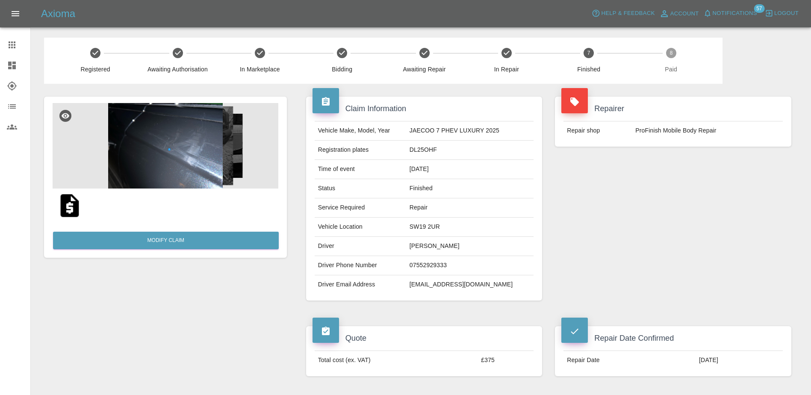
click at [14, 41] on icon at bounding box center [12, 45] width 10 height 10
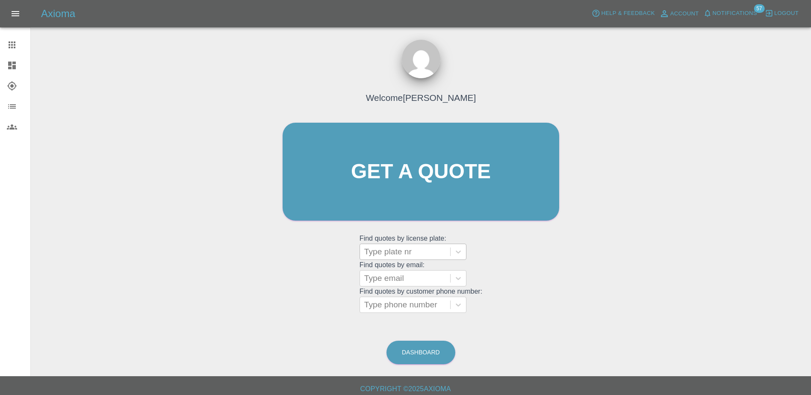
click at [407, 258] on div "Type plate nr" at bounding box center [405, 251] width 90 height 15
paste input "DT25JMX"
type input "DT25JMX"
click at [413, 274] on div "DT25JMX, Finished" at bounding box center [412, 273] width 107 height 17
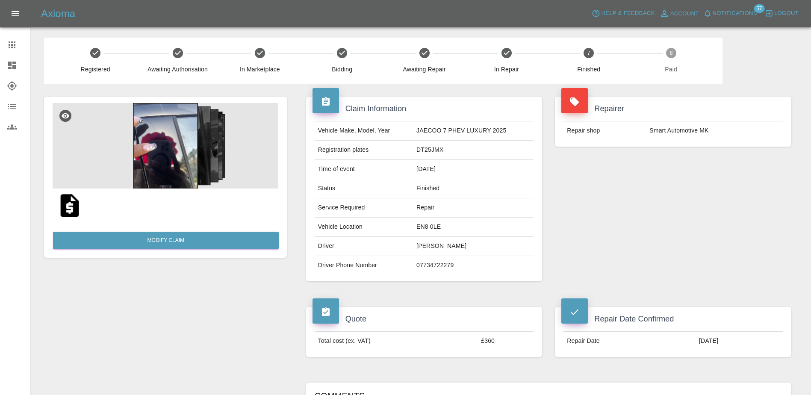
click at [678, 132] on td "Smart Automotive MK" at bounding box center [714, 130] width 137 height 19
click at [718, 191] on div "Repairer Repair shop Smart Automotive MK" at bounding box center [672, 189] width 249 height 210
drag, startPoint x: 12, startPoint y: 50, endPoint x: 31, endPoint y: 58, distance: 20.9
click at [12, 50] on link "Claims" at bounding box center [15, 45] width 30 height 21
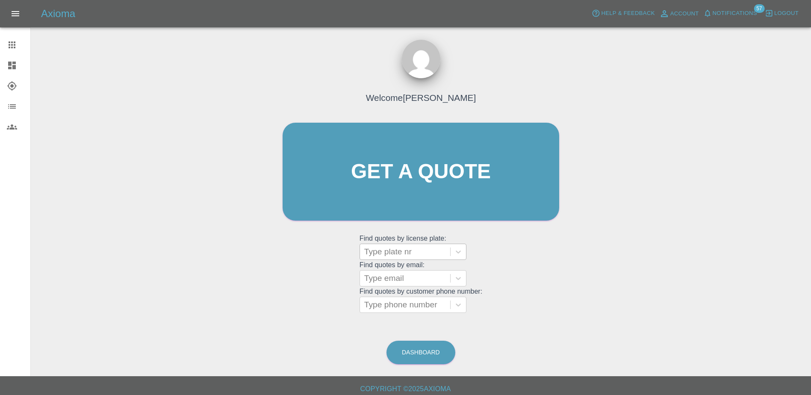
click at [405, 250] on div at bounding box center [405, 252] width 82 height 12
paste input "DU75YDG"
type input "DU75YDG"
click at [407, 276] on div "DU75YDG, Bidding" at bounding box center [412, 273] width 107 height 17
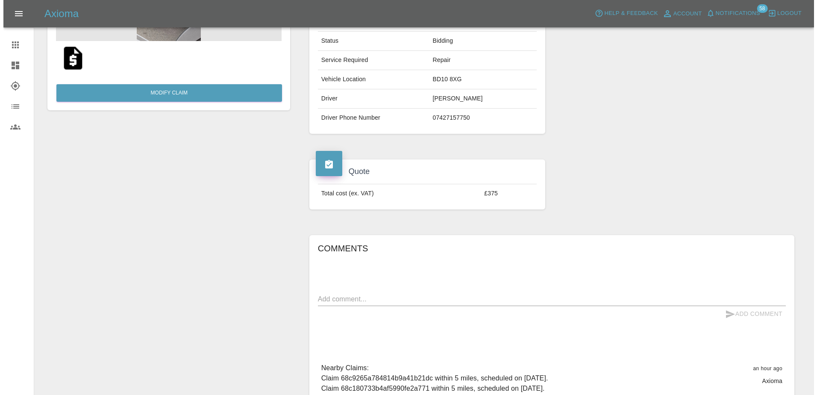
scroll to position [43, 0]
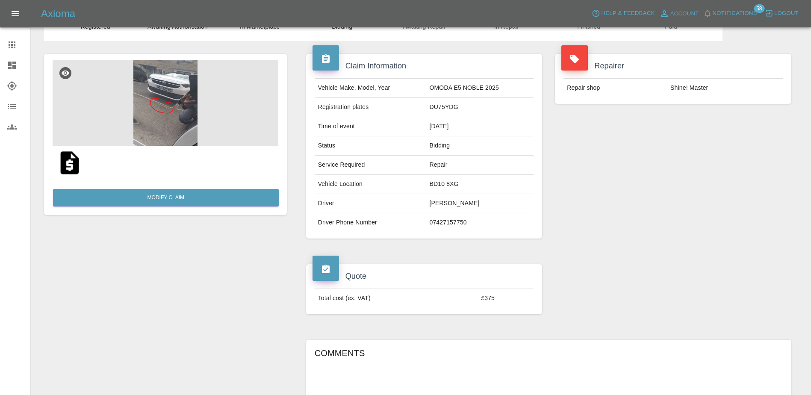
click at [737, 18] on button "Notifications" at bounding box center [730, 13] width 58 height 13
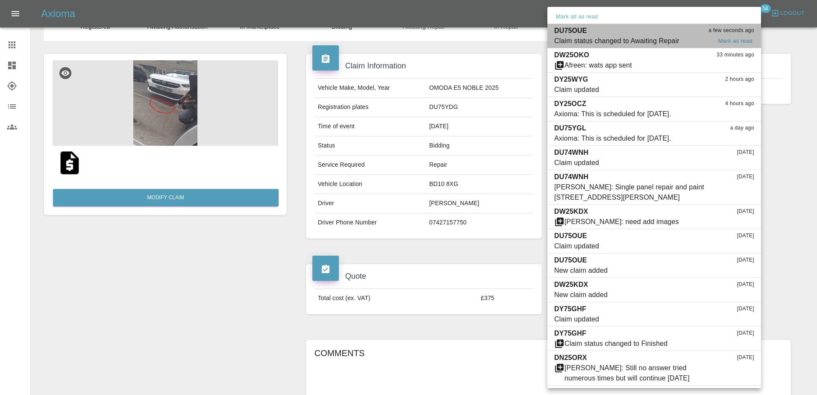
click at [641, 43] on div "Claim status changed to Awaiting Repair" at bounding box center [616, 41] width 125 height 10
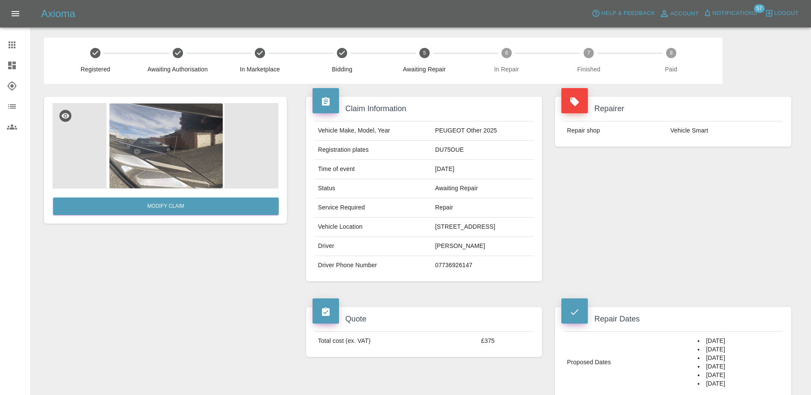
click at [738, 16] on span "Notifications" at bounding box center [734, 14] width 44 height 10
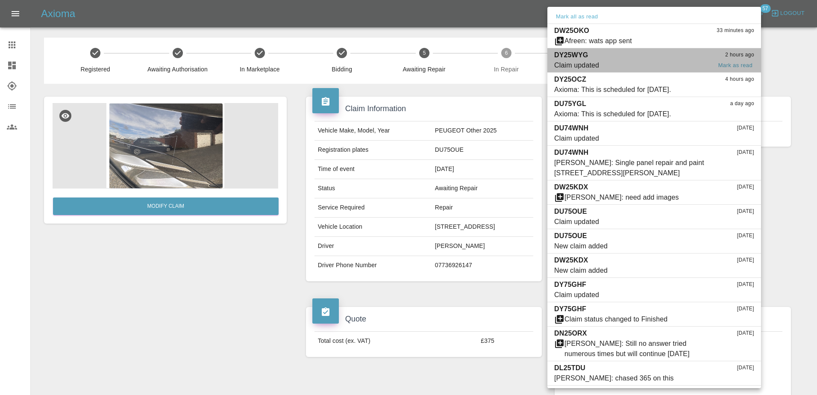
click at [669, 62] on span "Claim updated" at bounding box center [632, 65] width 157 height 10
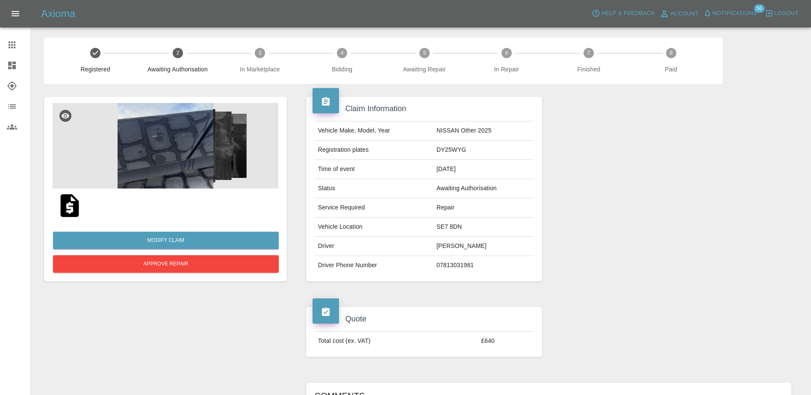
drag, startPoint x: 9, startPoint y: 50, endPoint x: 119, endPoint y: 53, distance: 110.7
click at [9, 50] on link "Claims" at bounding box center [15, 45] width 30 height 21
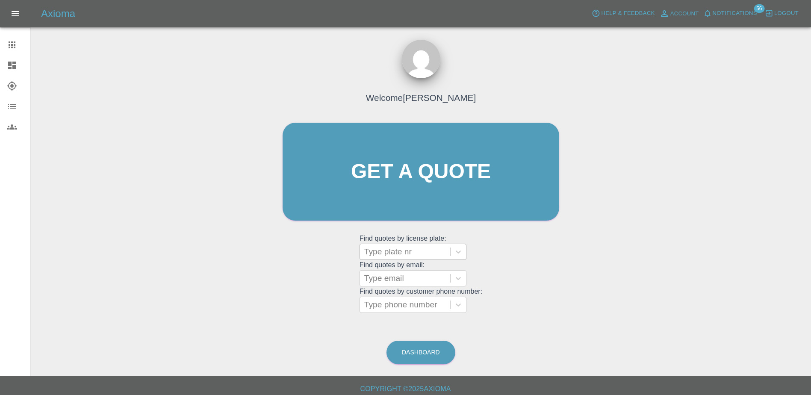
click at [400, 251] on div at bounding box center [405, 252] width 82 height 12
paste input "DW25OKO"
type input "DW25OKO"
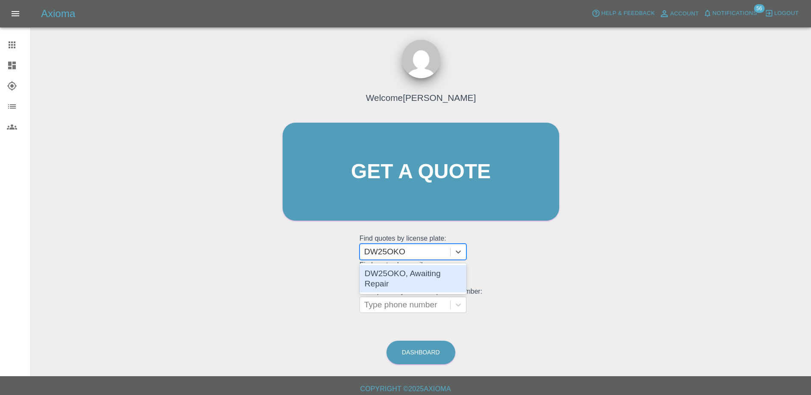
click at [417, 272] on div "DW25OKO, Awaiting Repair" at bounding box center [412, 278] width 107 height 27
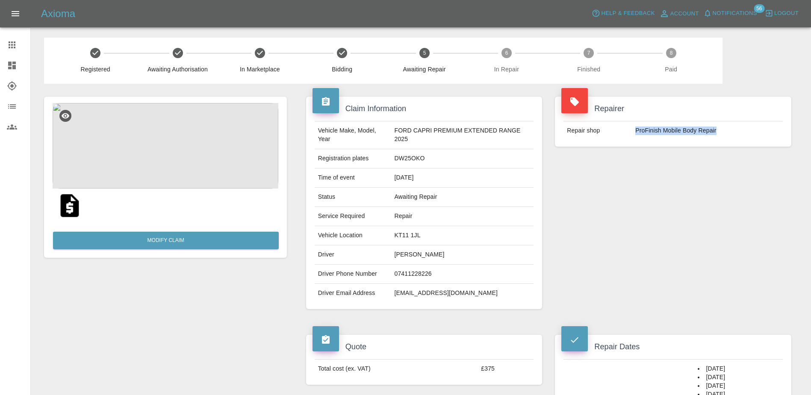
drag, startPoint x: 716, startPoint y: 133, endPoint x: 635, endPoint y: 129, distance: 81.7
click at [635, 129] on td "ProFinish Mobile Body Repair" at bounding box center [707, 130] width 151 height 19
drag, startPoint x: 635, startPoint y: 129, endPoint x: 722, endPoint y: 168, distance: 95.3
click at [671, 171] on div "Repairer Repair shop ProFinish Mobile Body Repair" at bounding box center [672, 203] width 249 height 238
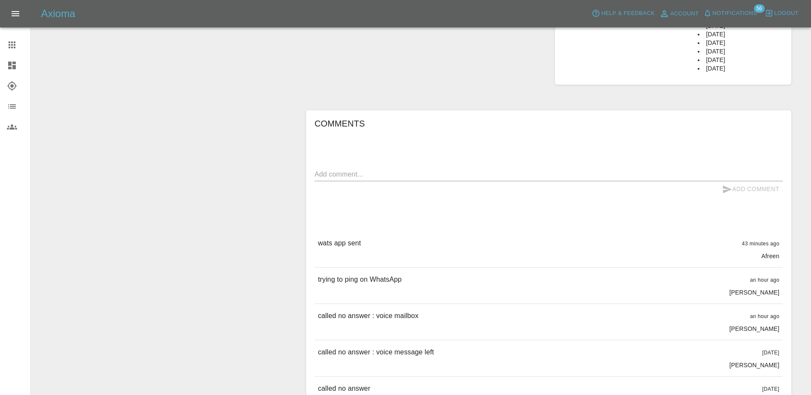
scroll to position [427, 0]
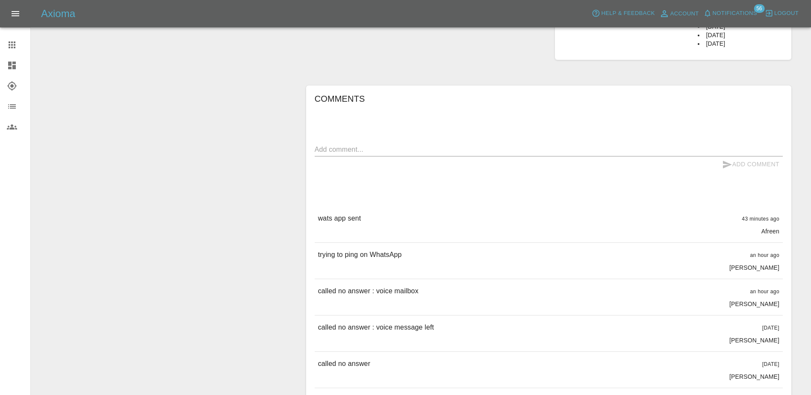
click at [415, 144] on textarea at bounding box center [549, 149] width 468 height 10
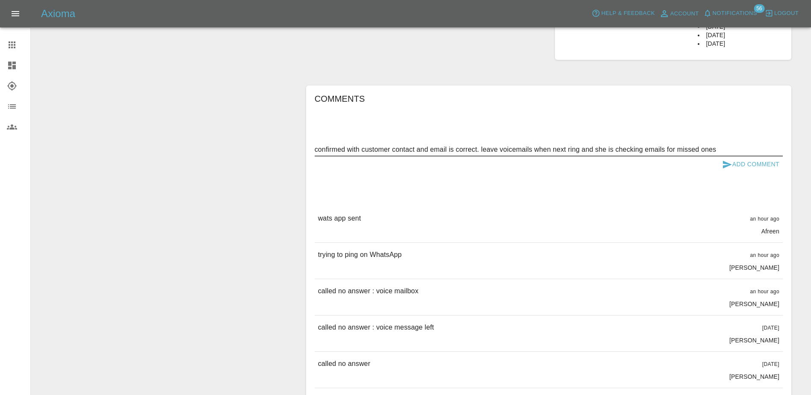
type textarea "confirmed with customer contact and email is correct. leave voicemails when nex…"
click at [732, 159] on icon "submit" at bounding box center [727, 164] width 10 height 10
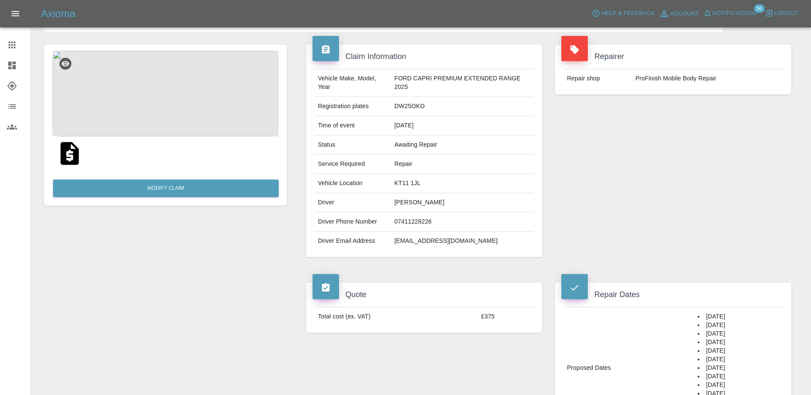
scroll to position [0, 0]
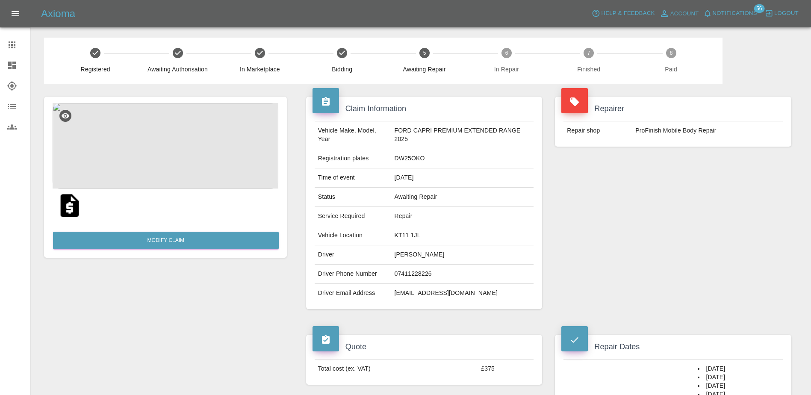
drag, startPoint x: 1, startPoint y: 43, endPoint x: 51, endPoint y: 45, distance: 50.0
click at [1, 43] on link "Claims" at bounding box center [15, 45] width 30 height 21
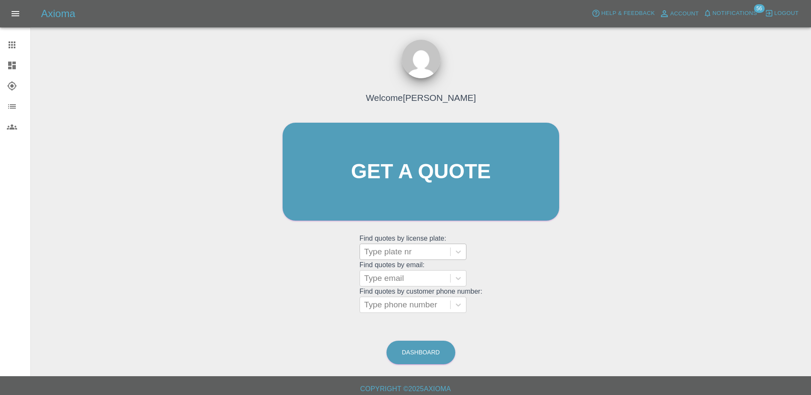
click at [396, 250] on div at bounding box center [405, 252] width 82 height 12
paste input "DT25ZNE"
type input "DT25ZNE"
click at [414, 273] on div "DT25ZNE, Finished" at bounding box center [412, 273] width 107 height 17
